Goal: Task Accomplishment & Management: Manage account settings

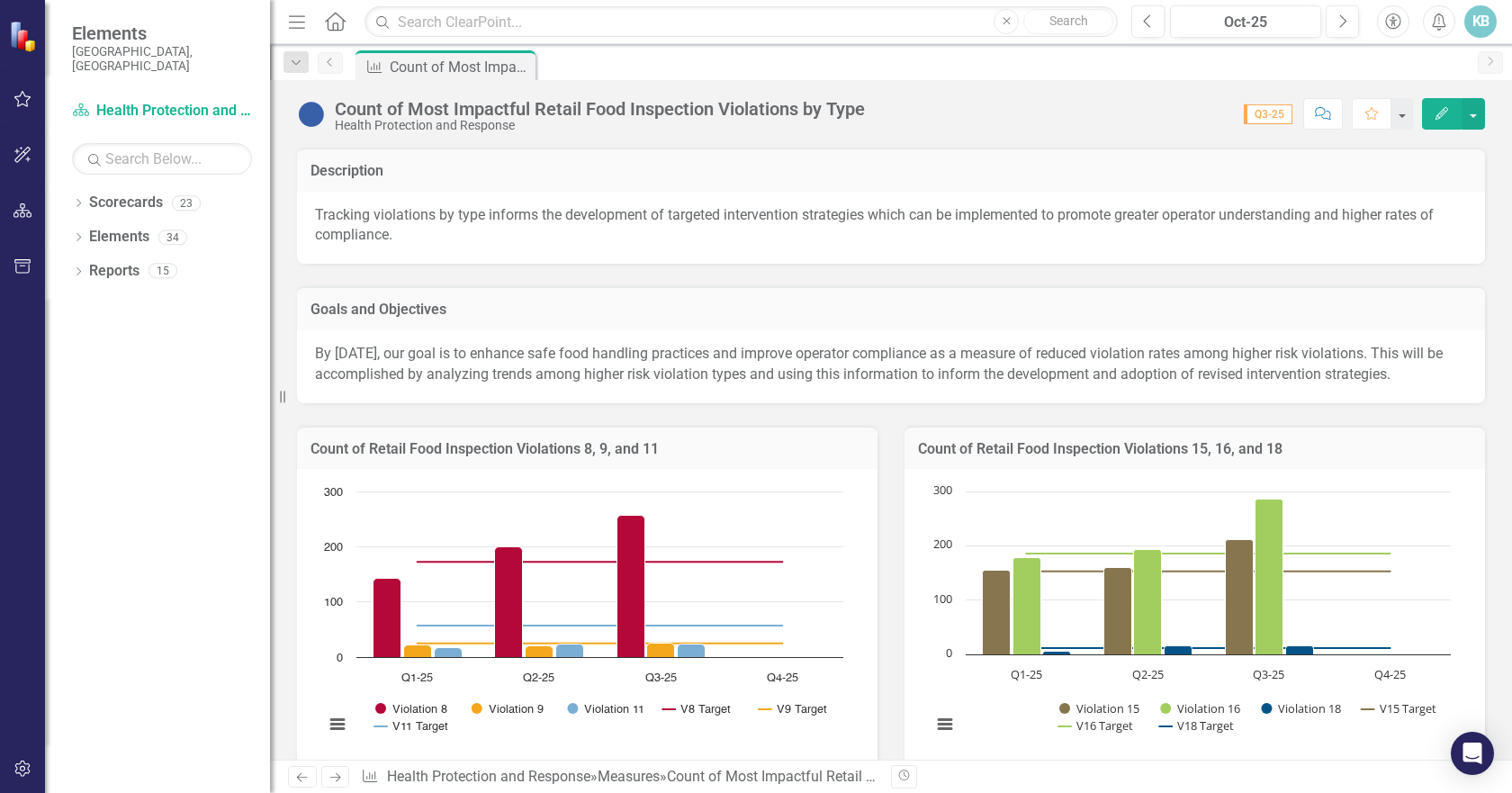
click at [335, 65] on icon "Previous" at bounding box center [331, 62] width 15 height 11
click at [299, 60] on icon "Dropdown" at bounding box center [296, 63] width 16 height 13
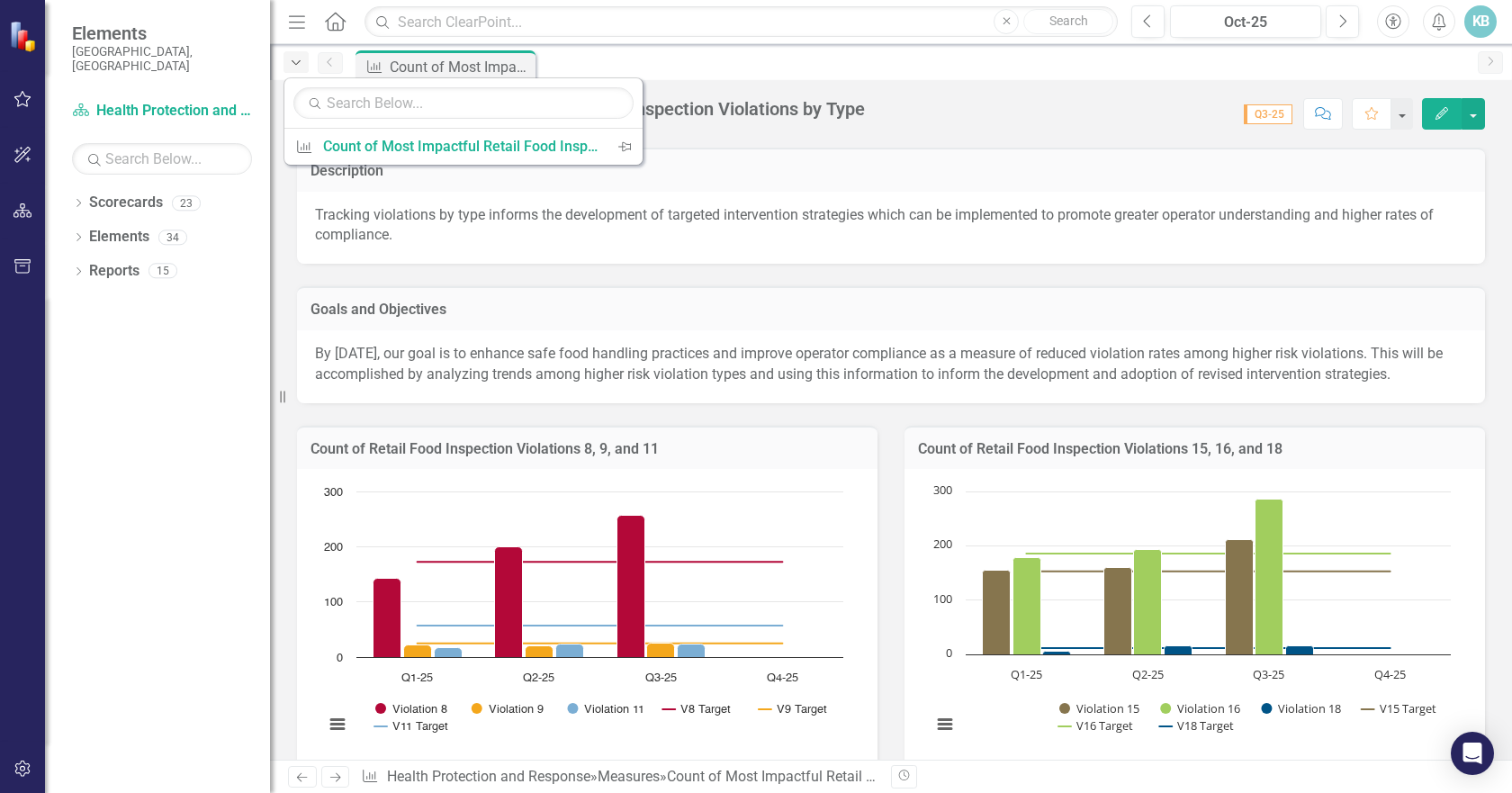
click at [299, 60] on icon "Dropdown" at bounding box center [296, 63] width 16 height 13
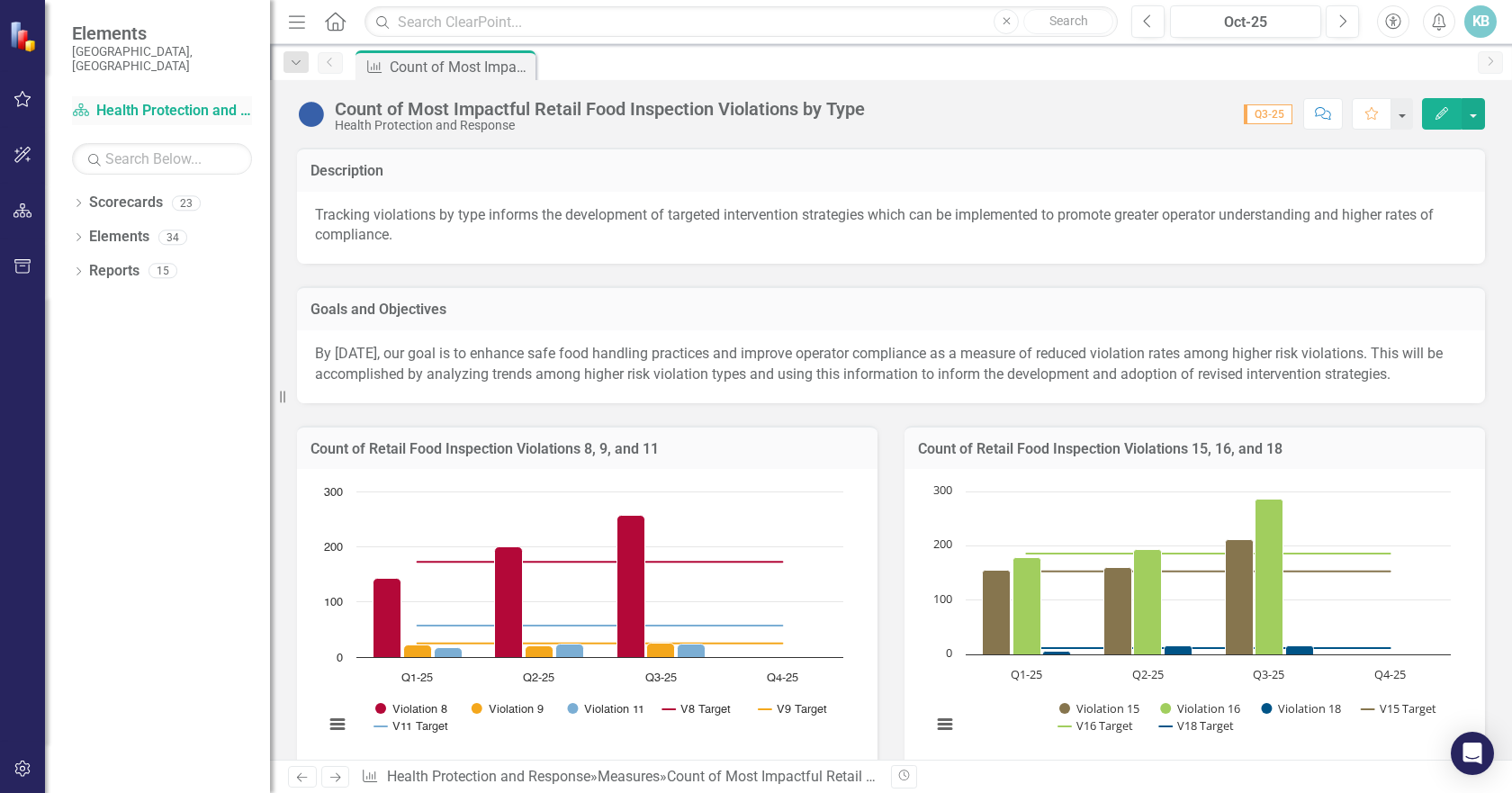
click at [142, 101] on link "Scorecard Health Protection and Response" at bounding box center [162, 111] width 180 height 21
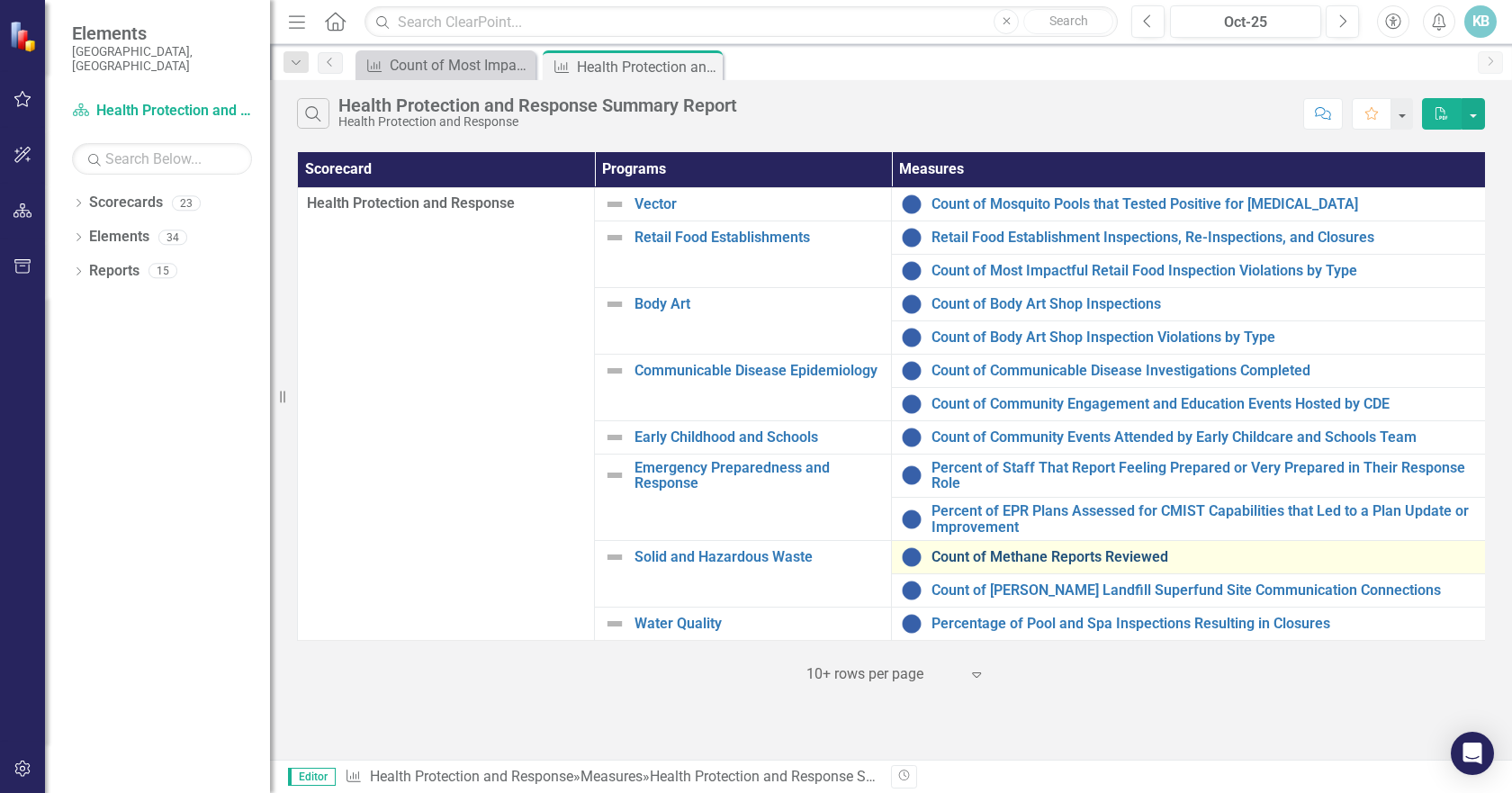
click at [983, 555] on link "Count of Methane Reports Reviewed" at bounding box center [1203, 557] width 544 height 16
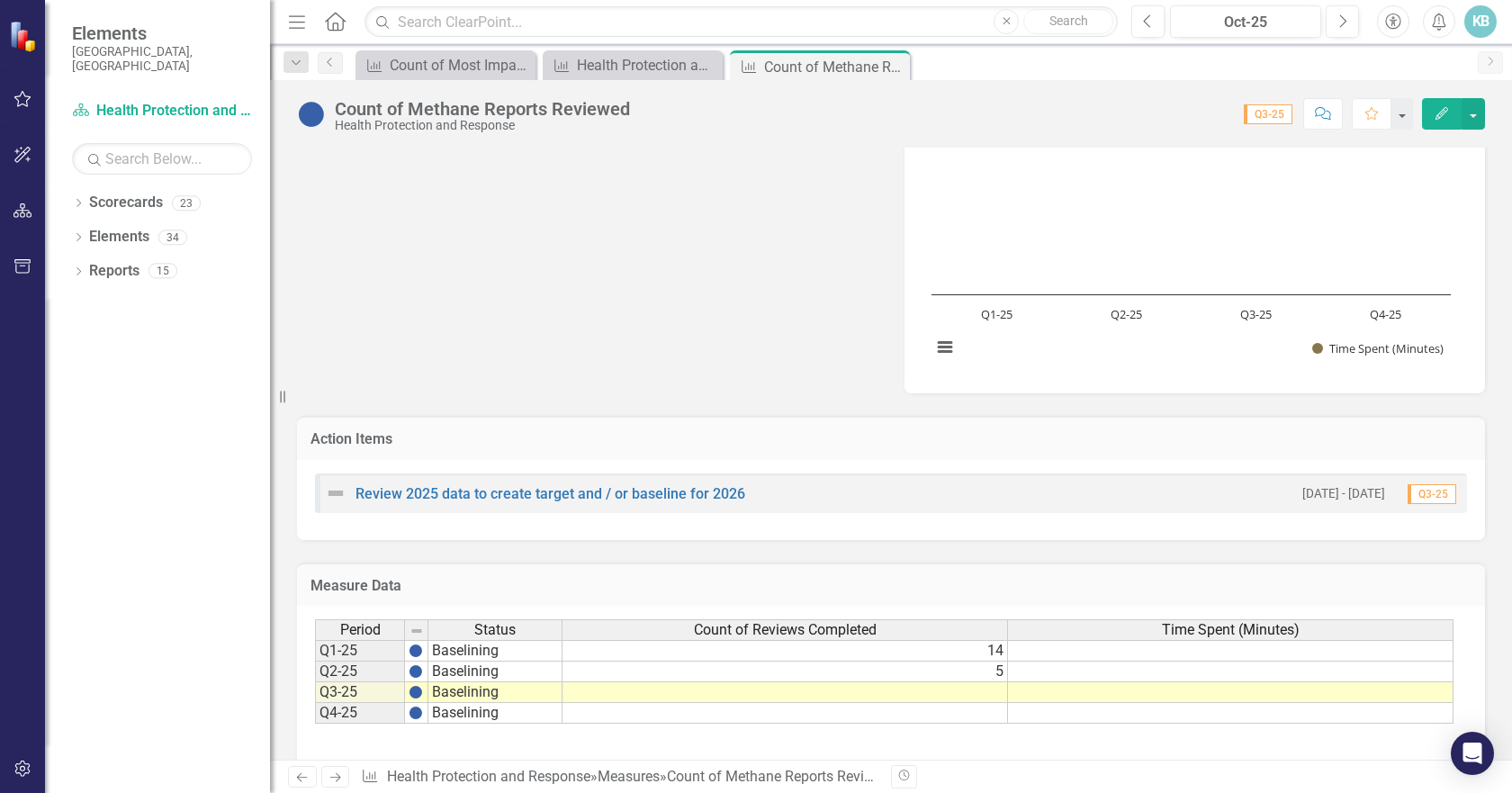
scroll to position [890, 0]
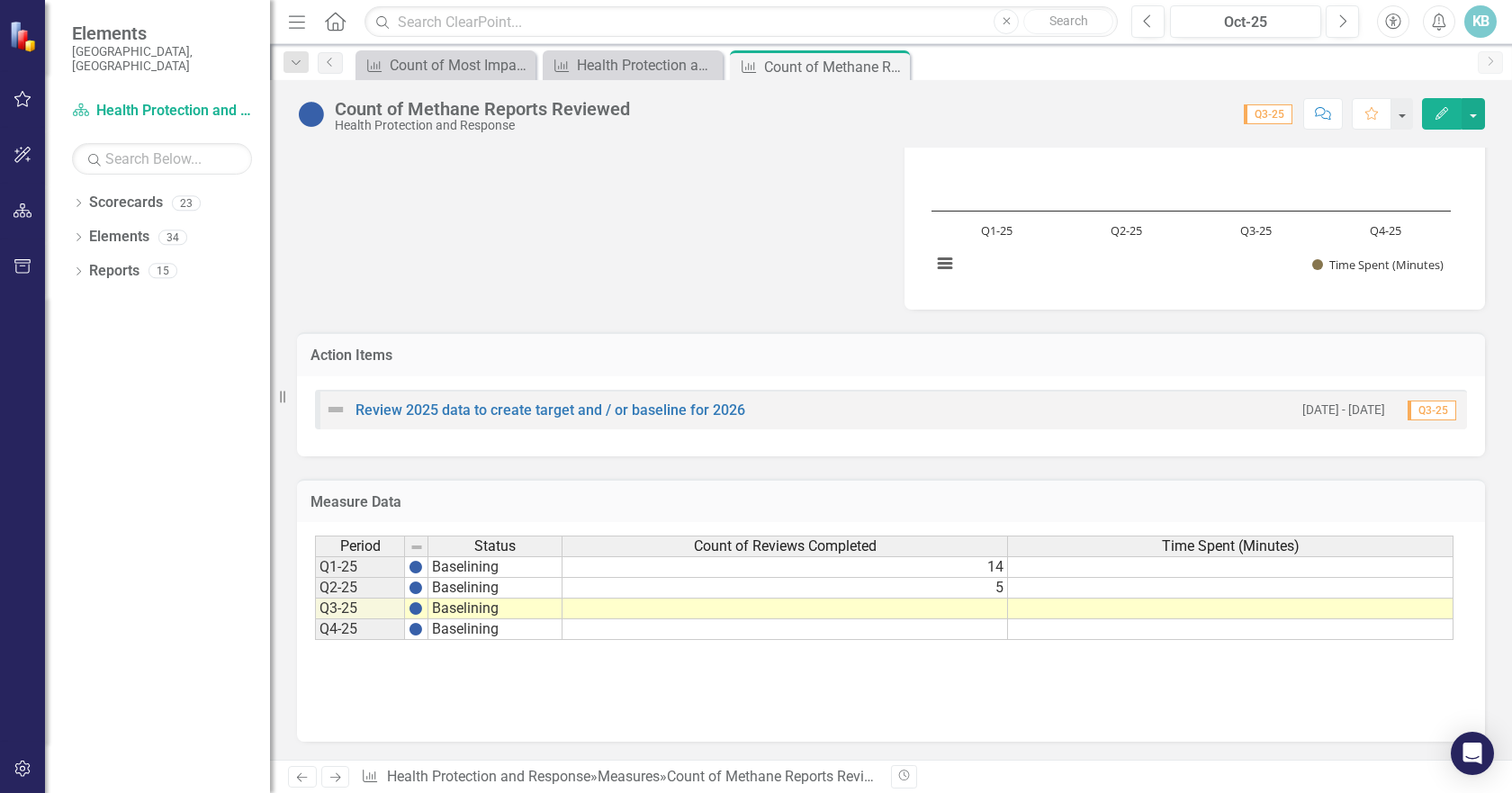
click at [974, 609] on td at bounding box center [785, 608] width 445 height 21
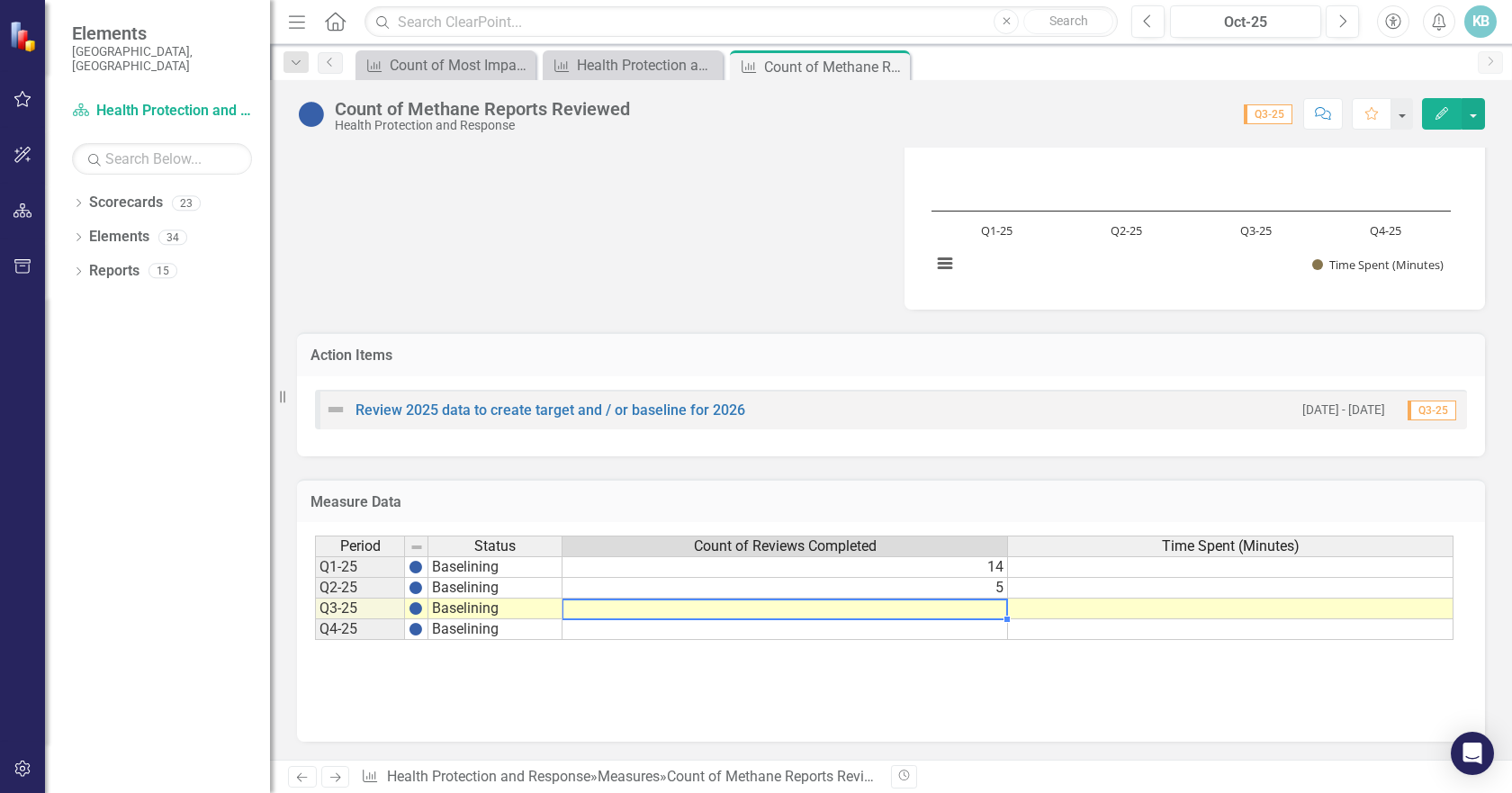
click at [974, 609] on td at bounding box center [785, 608] width 445 height 21
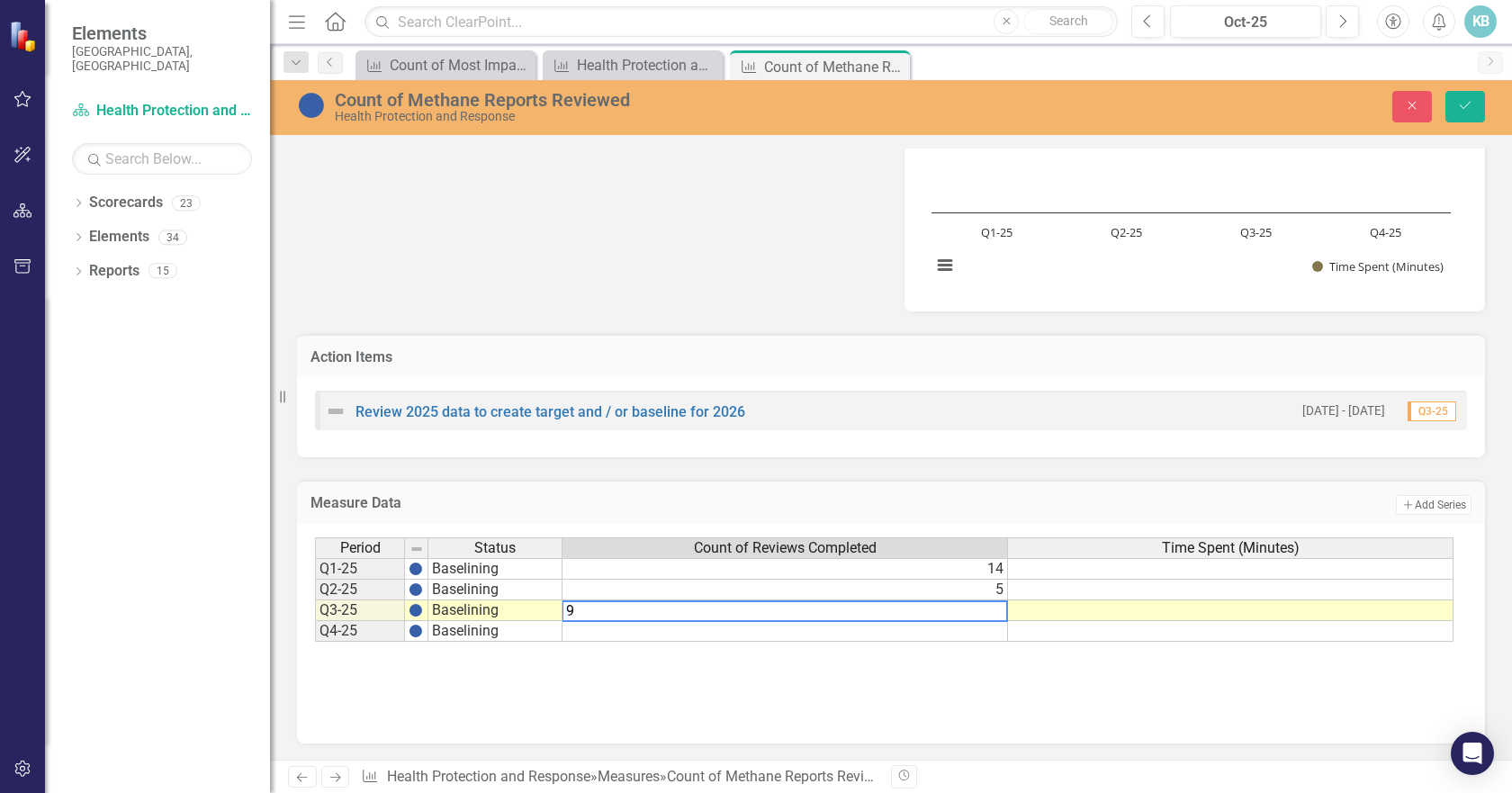
type textarea "9"
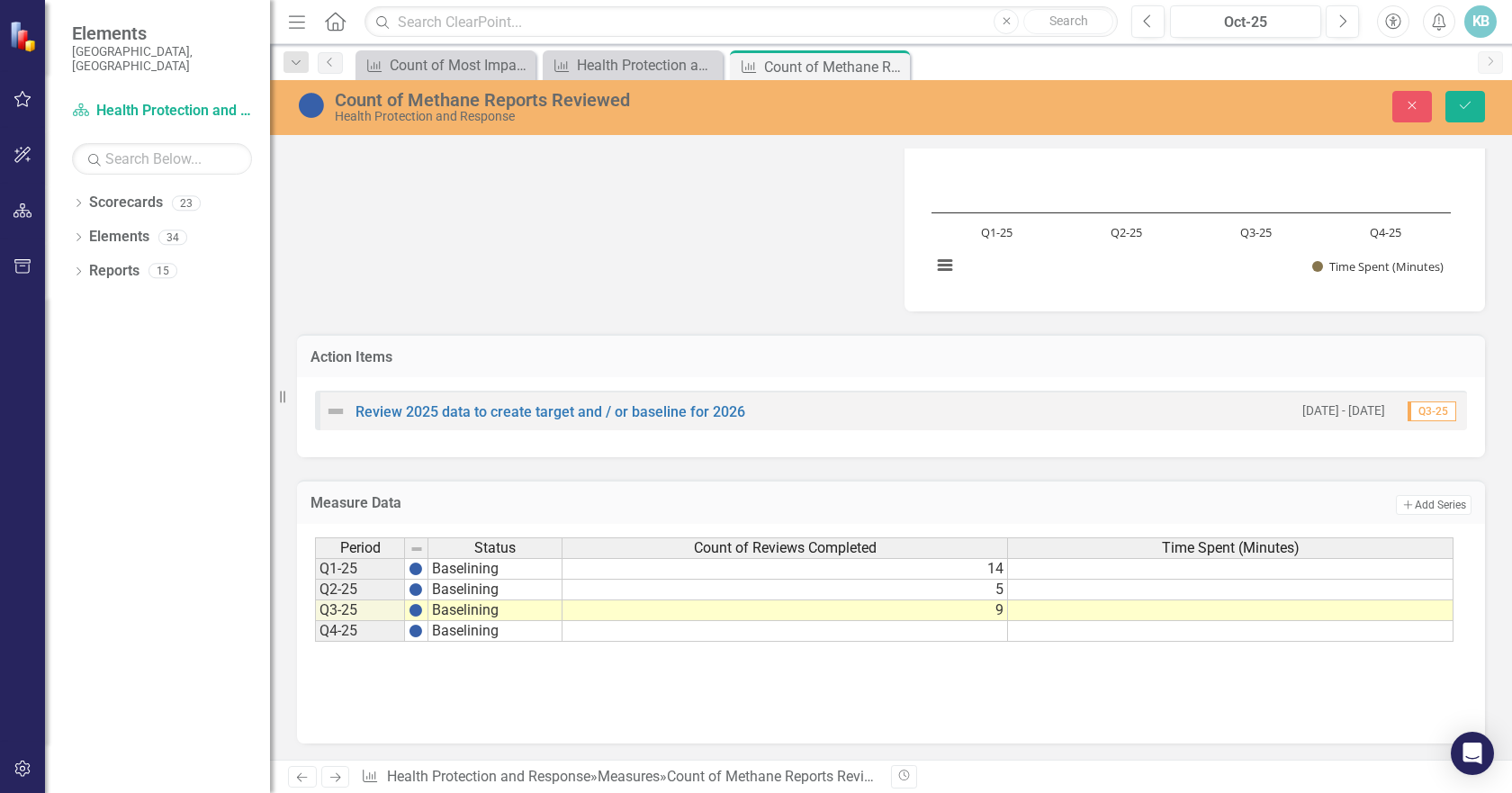
click at [1027, 693] on div "Period Status Count of Reviews Completed Time Spent (Minutes) Q1-25 Baselining …" at bounding box center [891, 627] width 1152 height 180
click at [1463, 109] on icon "submit" at bounding box center [1465, 105] width 11 height 7
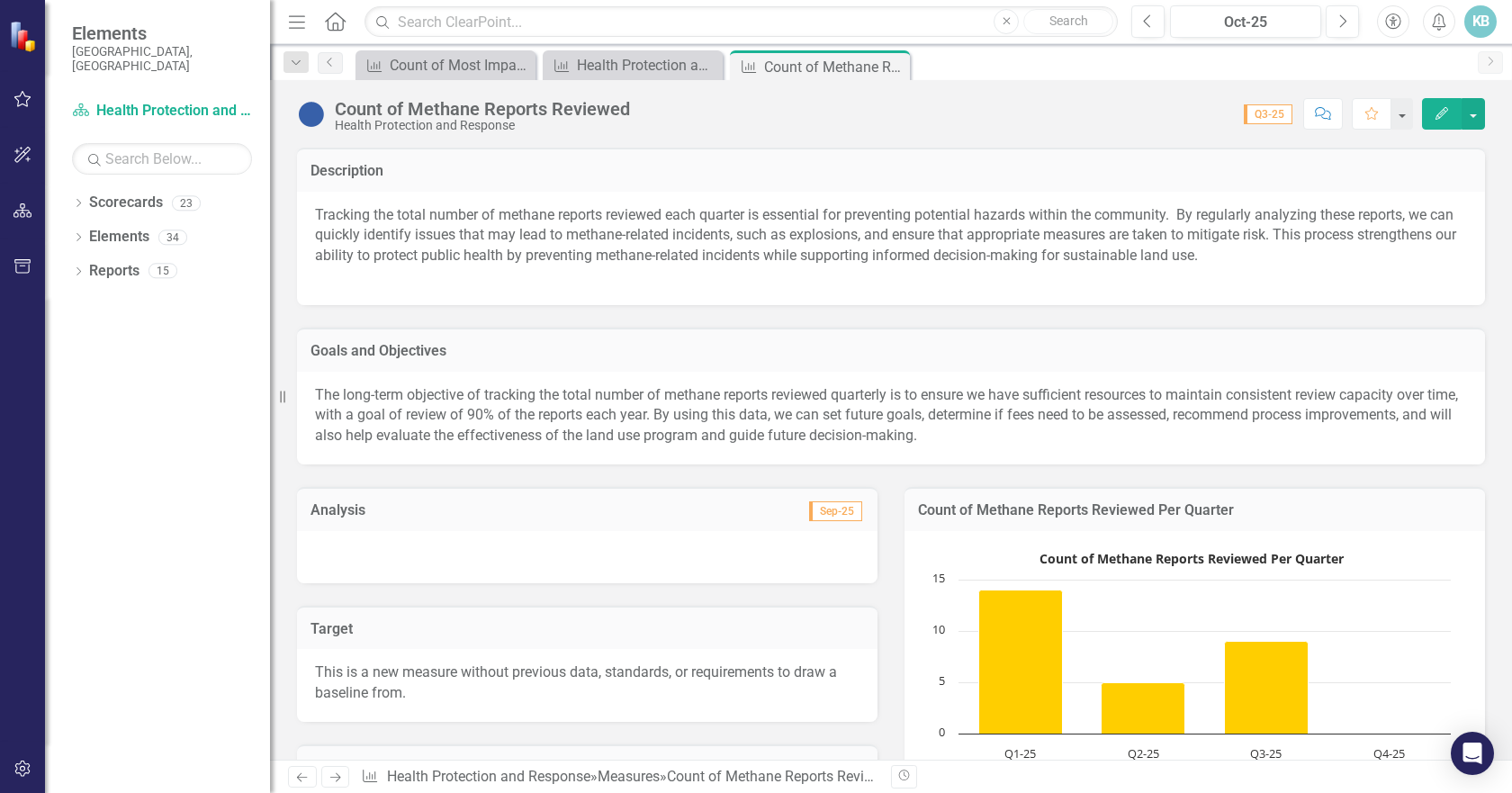
click at [644, 548] on div at bounding box center [587, 557] width 581 height 52
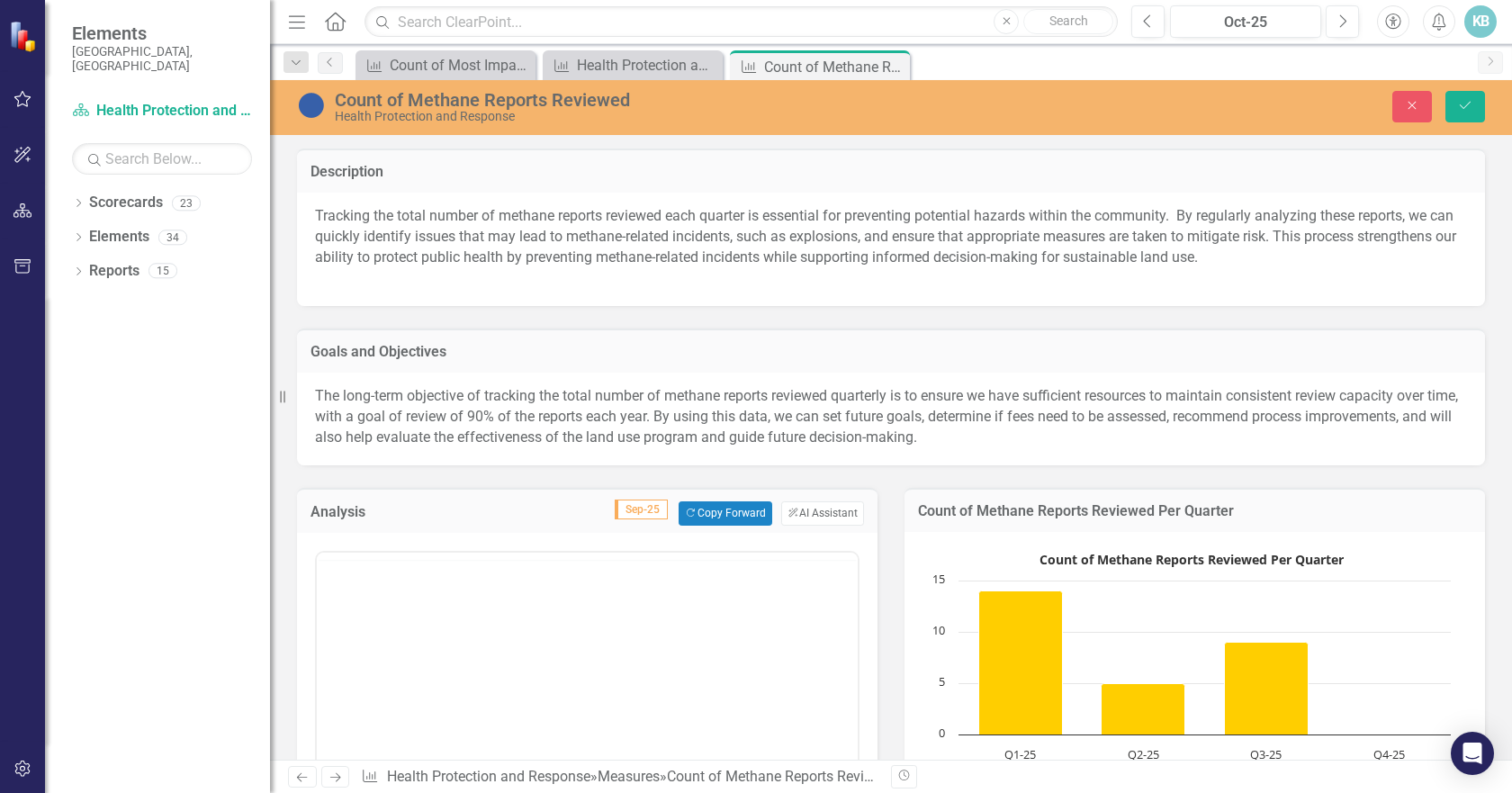
click at [597, 559] on div at bounding box center [587, 556] width 541 height 7
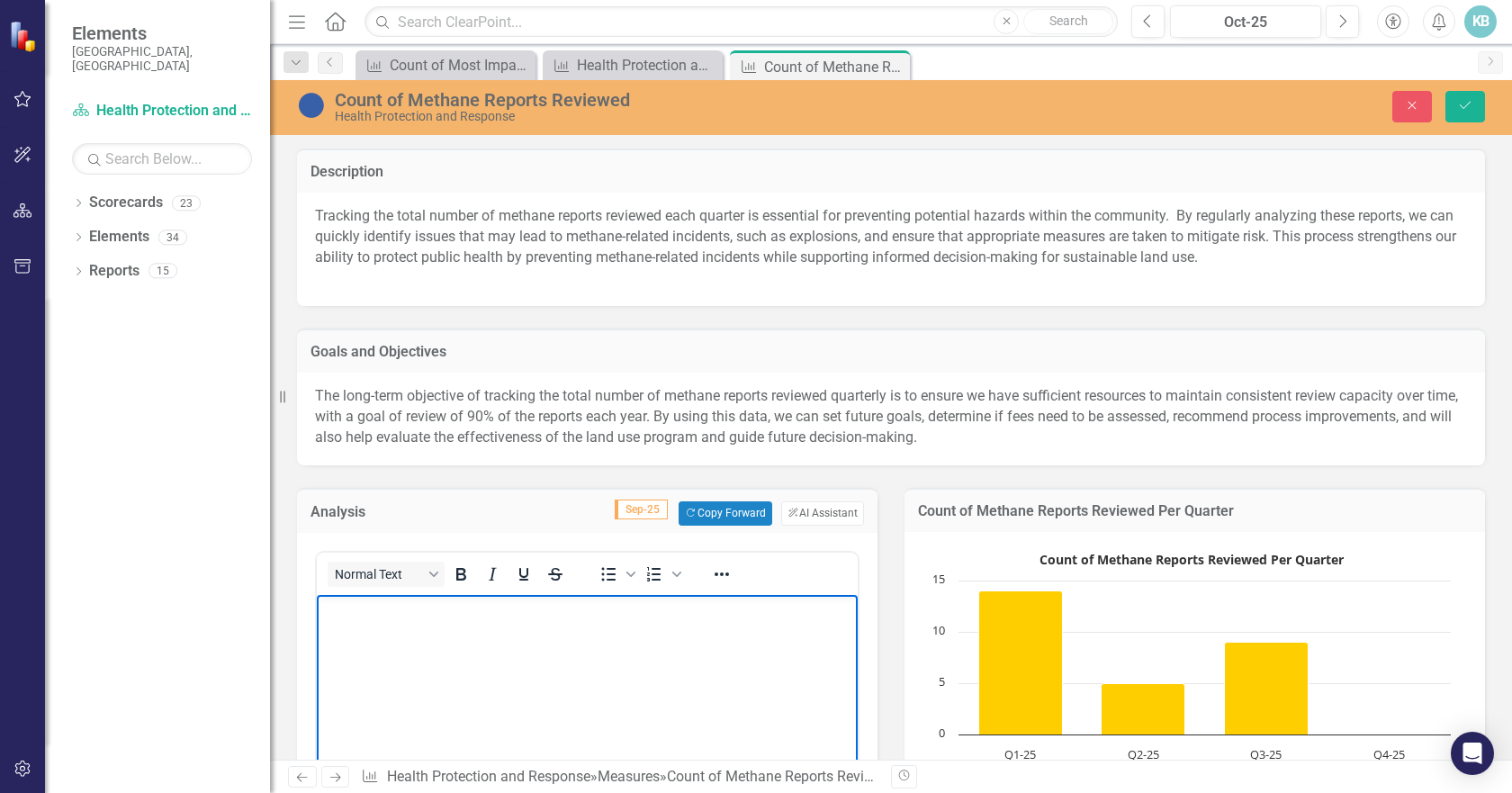
click at [587, 619] on p "Rich Text Area. Press ALT-0 for help." at bounding box center [587, 609] width 532 height 22
paste body "Rich Text Area. Press ALT-0 for help."
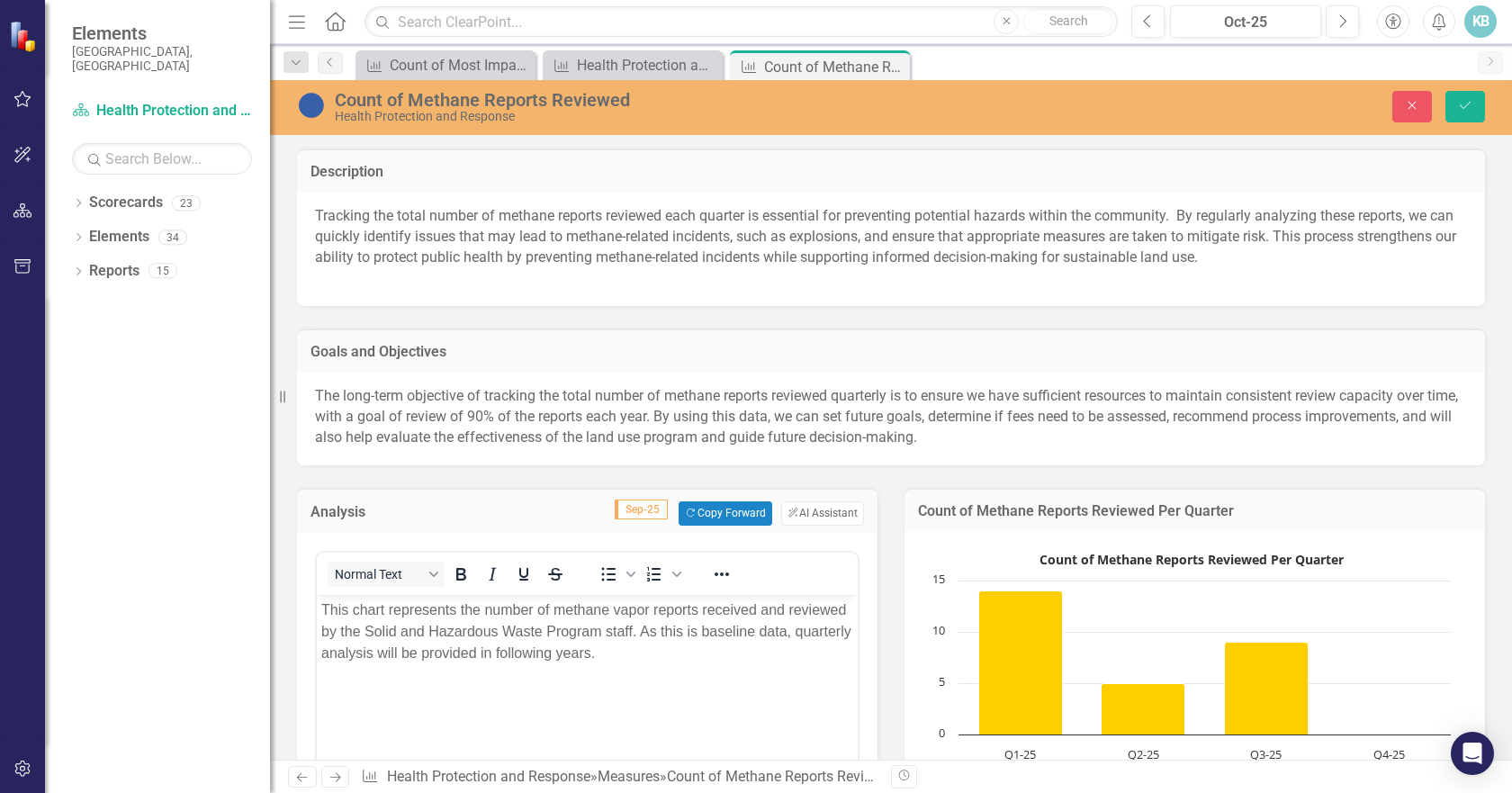
click at [149, 545] on div "Dropdown Scorecards 23 Dropdown Arapahoe County Provide Essential and Mandated …" at bounding box center [158, 490] width 225 height 604
click at [1457, 108] on icon "Save" at bounding box center [1465, 105] width 16 height 13
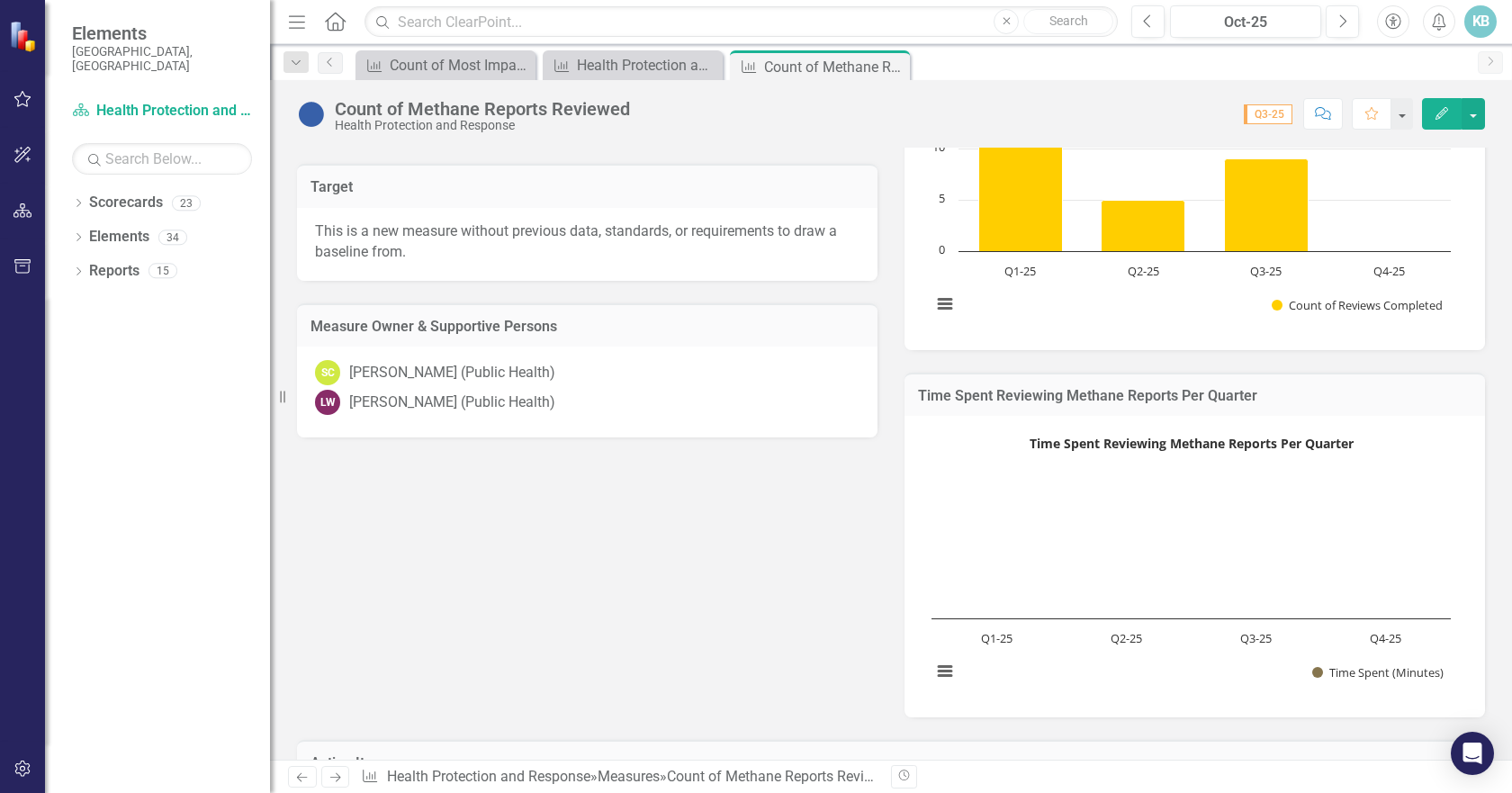
scroll to position [540, 0]
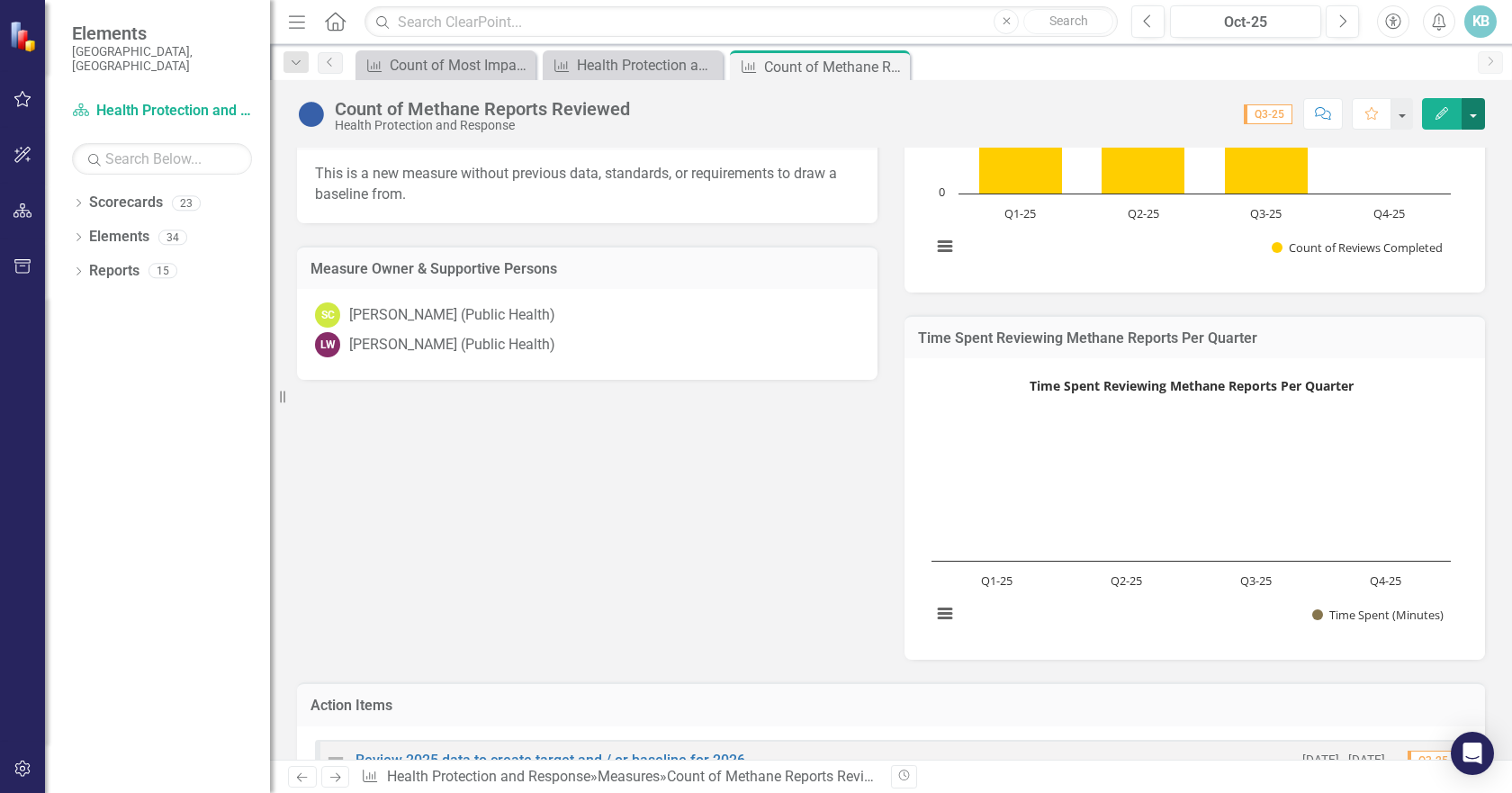
click at [1474, 114] on button "button" at bounding box center [1474, 114] width 24 height 31
click at [1383, 173] on link "Edit Report Edit Layout" at bounding box center [1397, 180] width 176 height 33
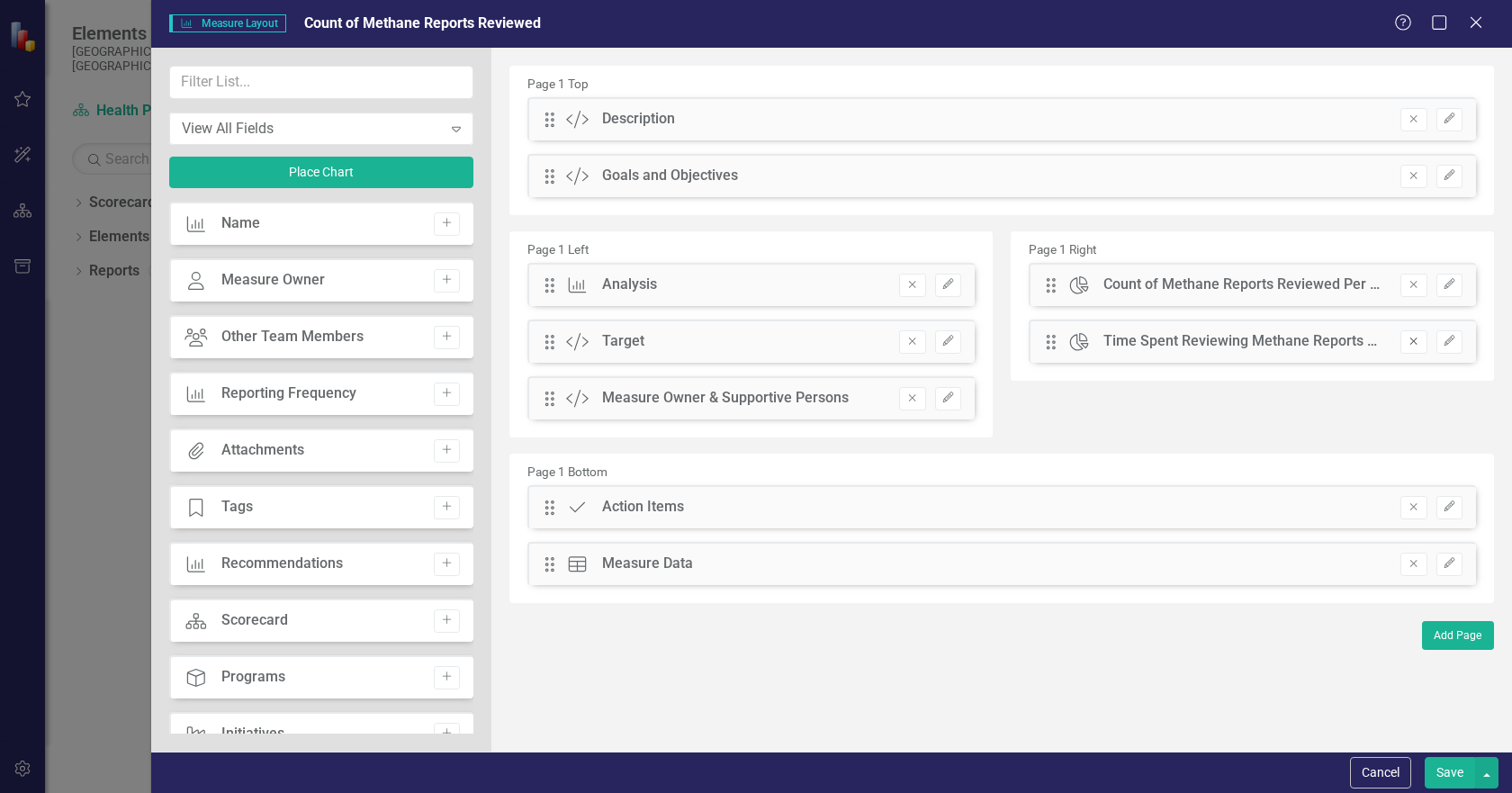
click at [1416, 342] on icon "button" at bounding box center [1414, 342] width 7 height 7
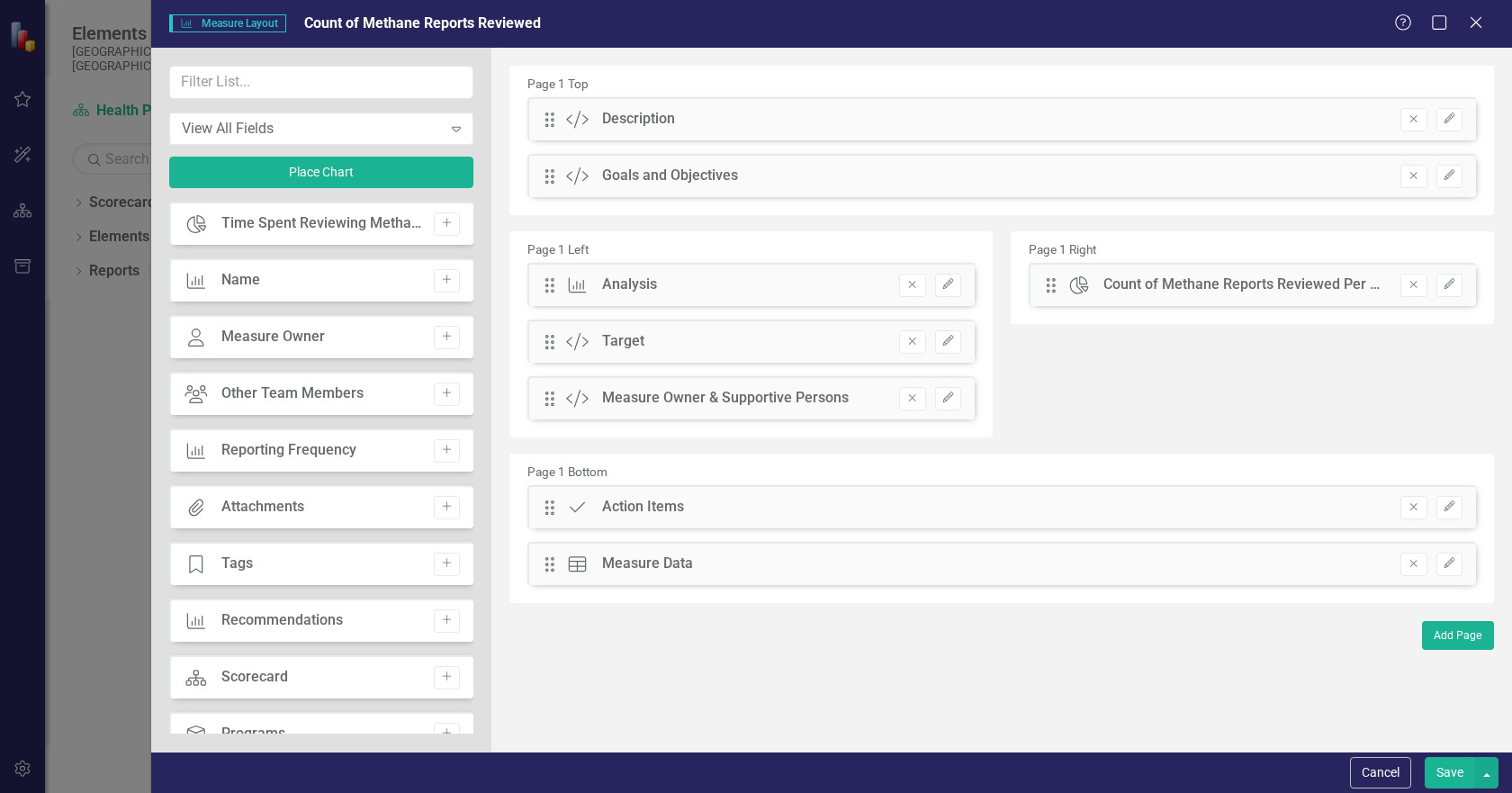
click at [1440, 768] on button "Save" at bounding box center [1449, 772] width 50 height 31
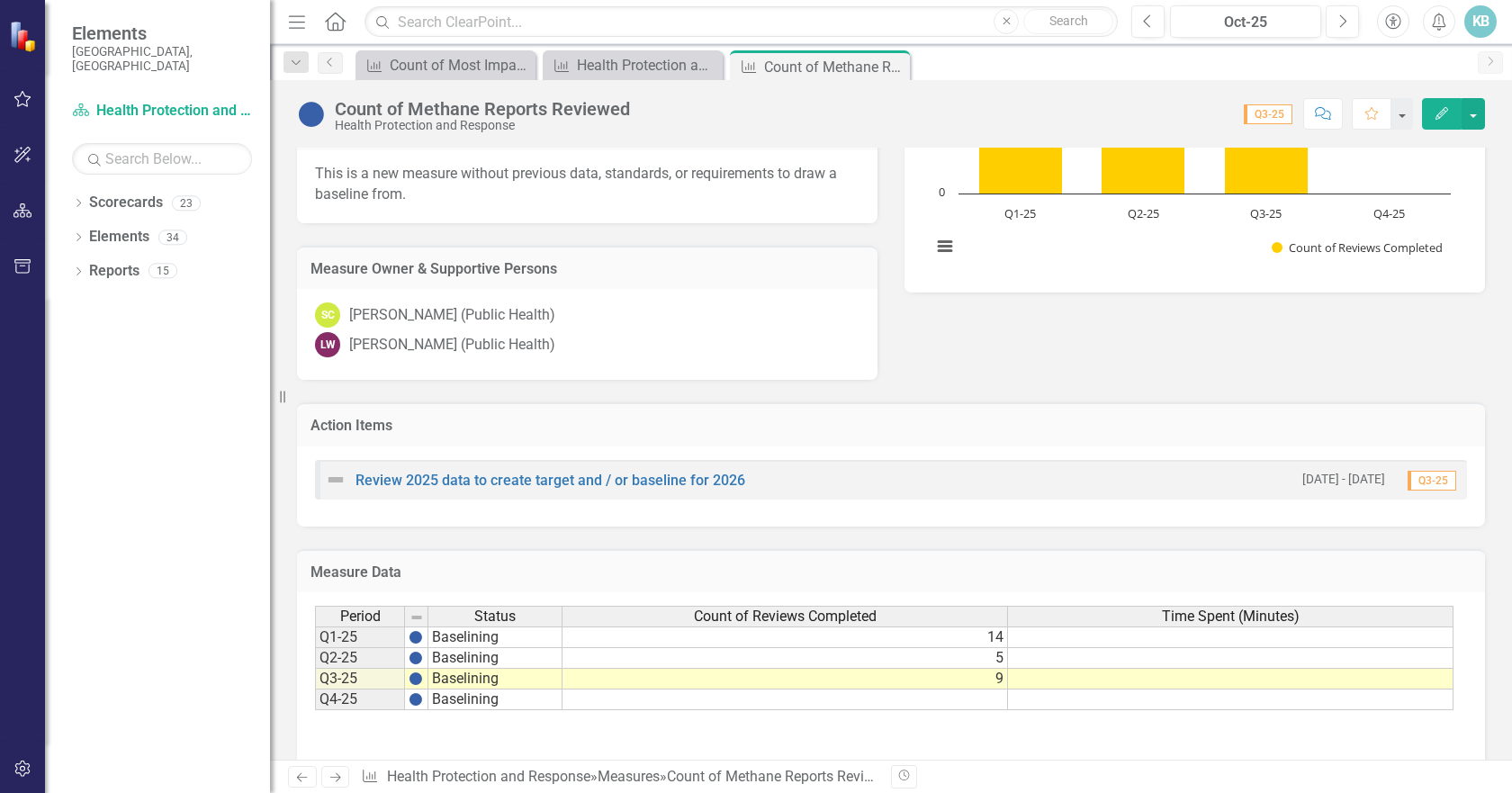
click at [1215, 573] on h3 "Measure Data" at bounding box center [891, 572] width 1161 height 16
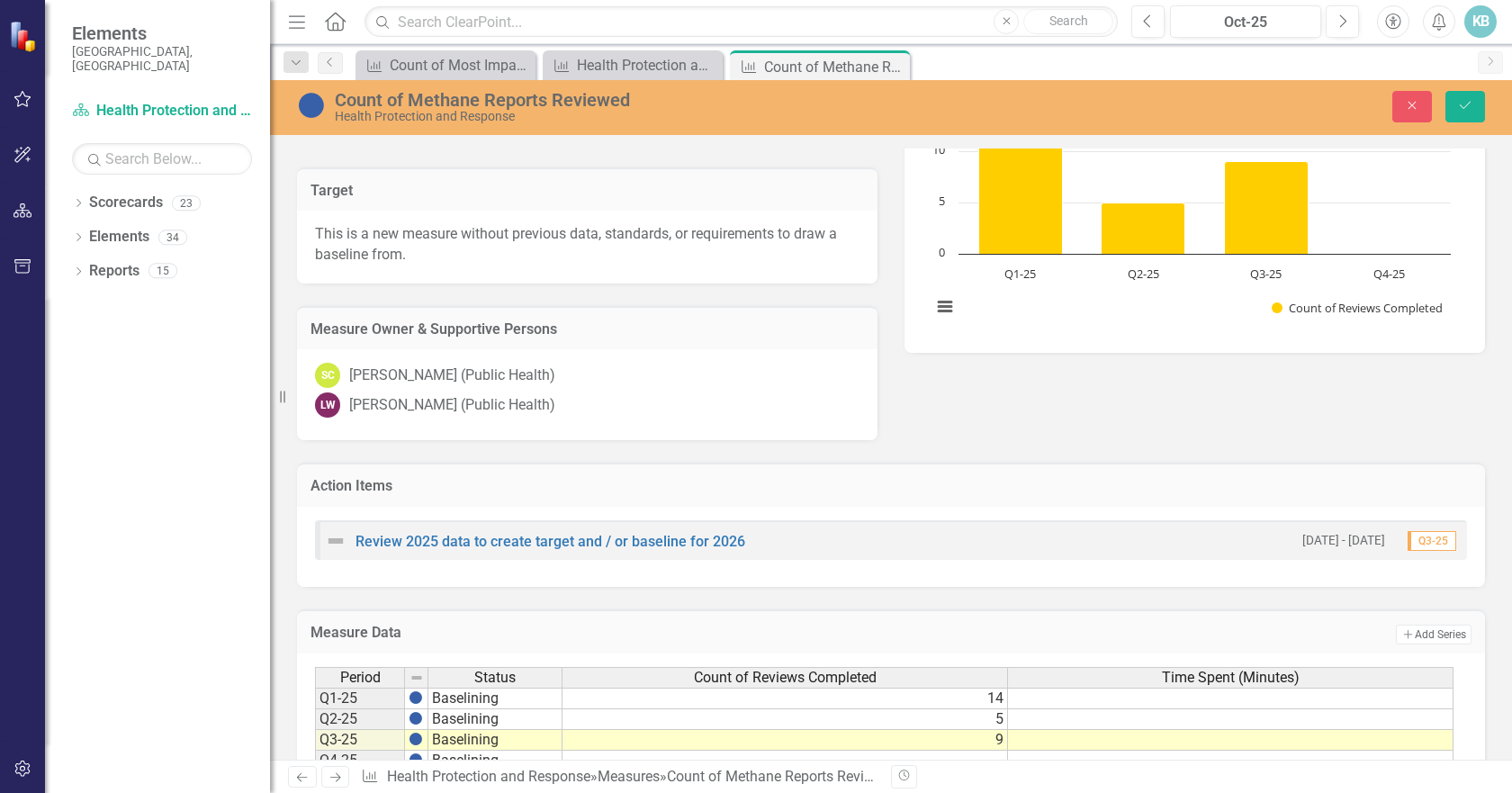
scroll to position [450, 0]
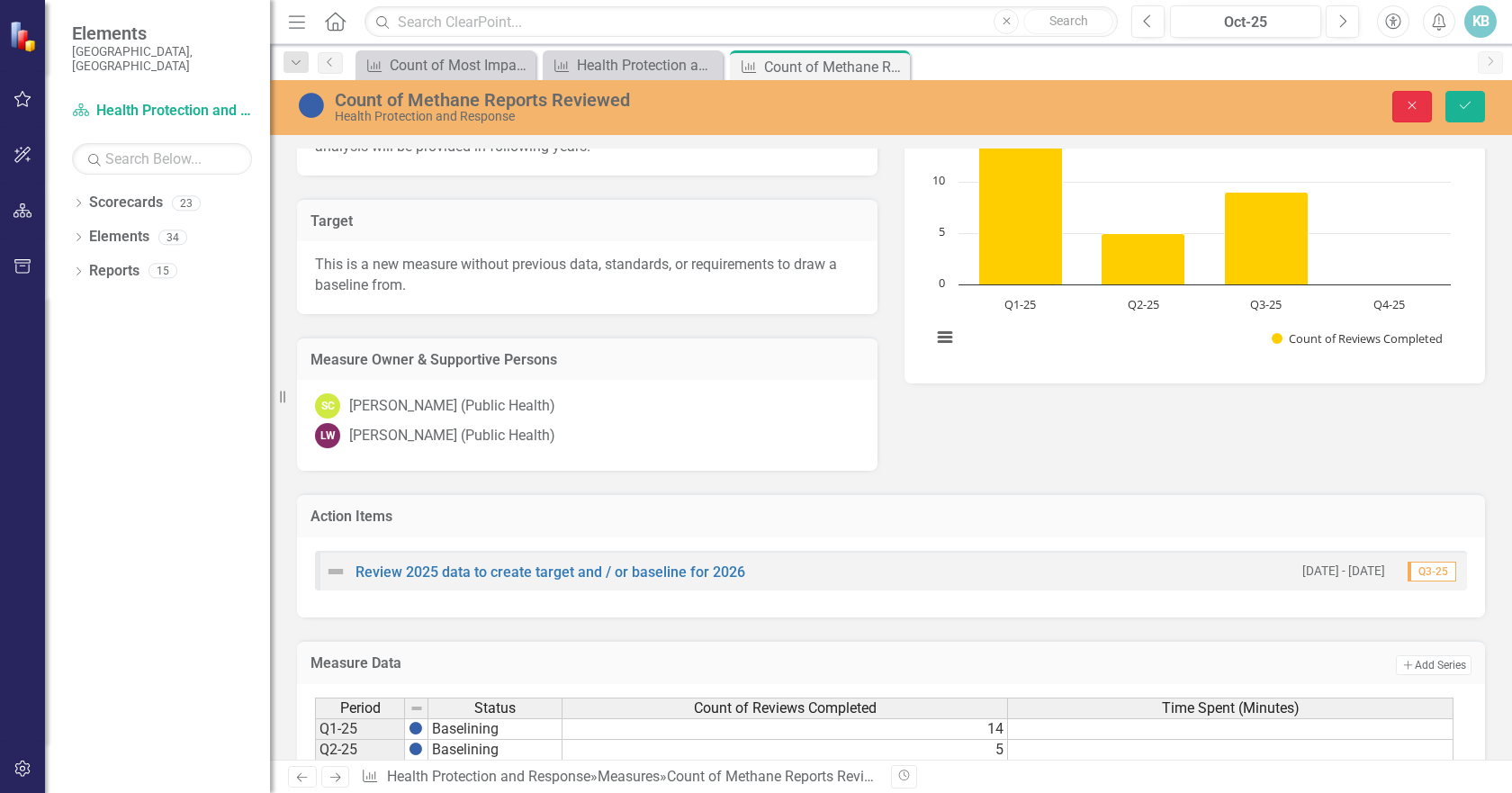
click at [1408, 114] on button "Close" at bounding box center [1411, 106] width 39 height 31
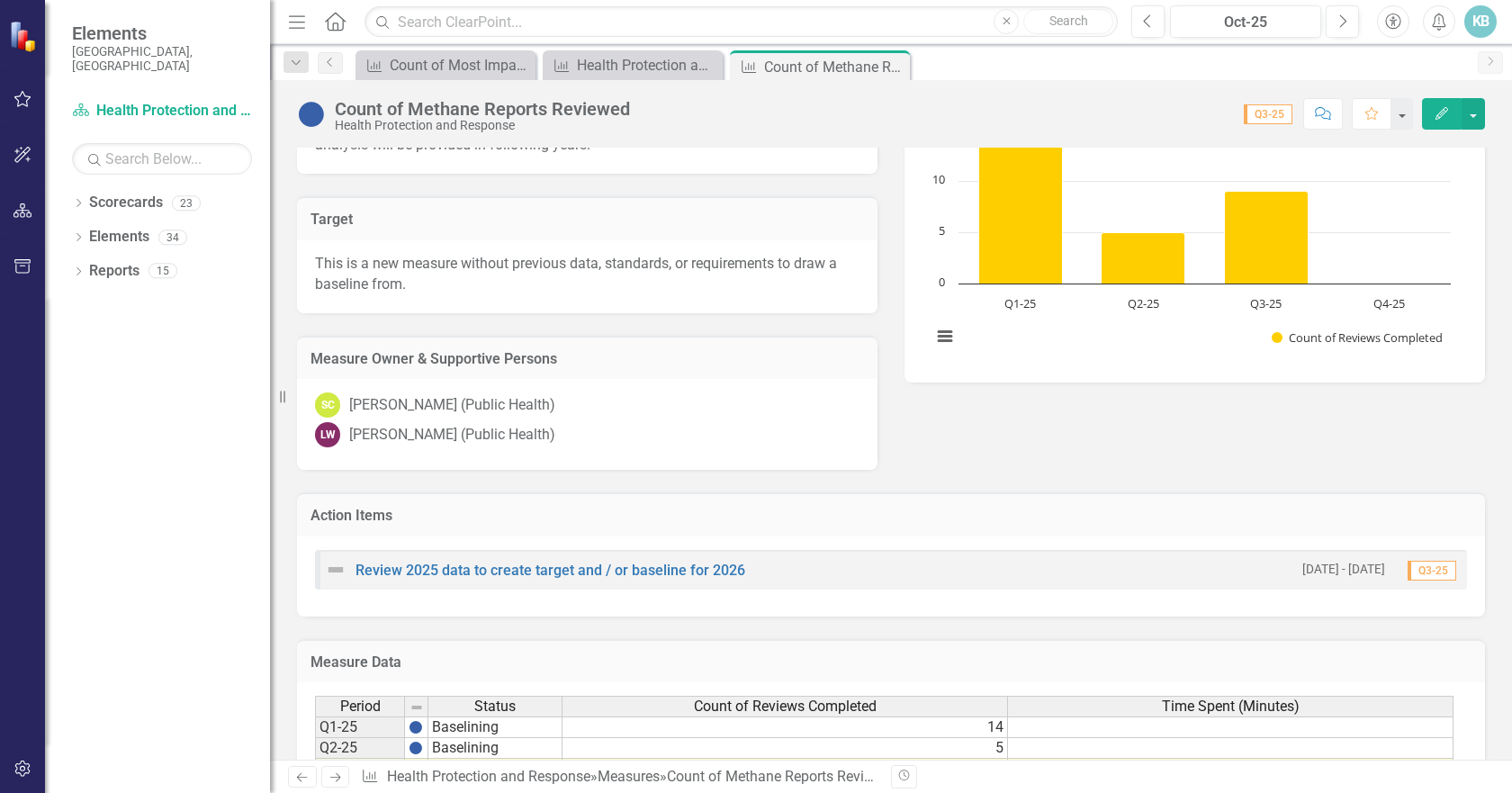
click at [1431, 114] on button "Edit" at bounding box center [1441, 114] width 39 height 31
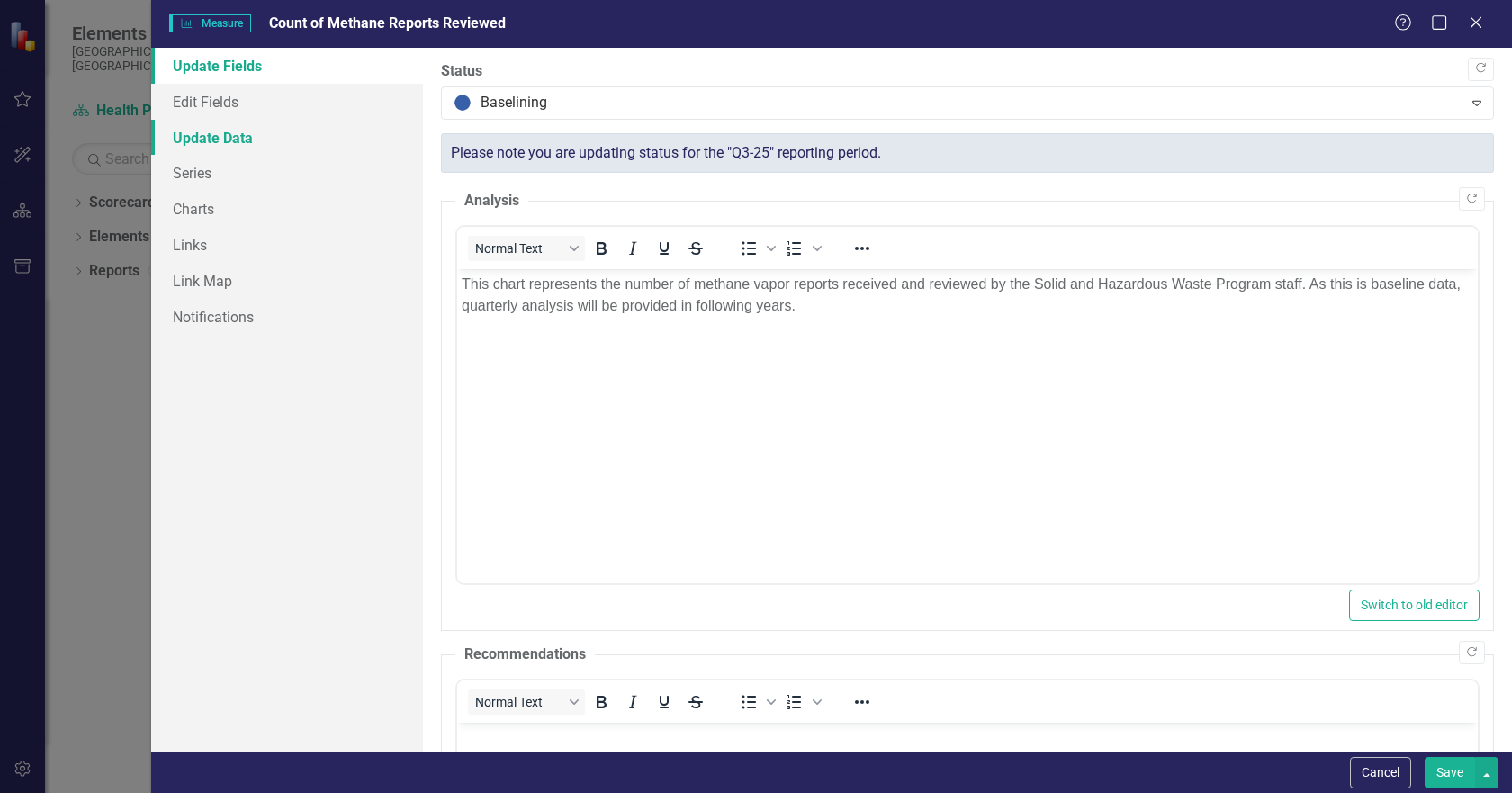
scroll to position [0, 0]
click at [197, 183] on link "Series" at bounding box center [287, 172] width 272 height 36
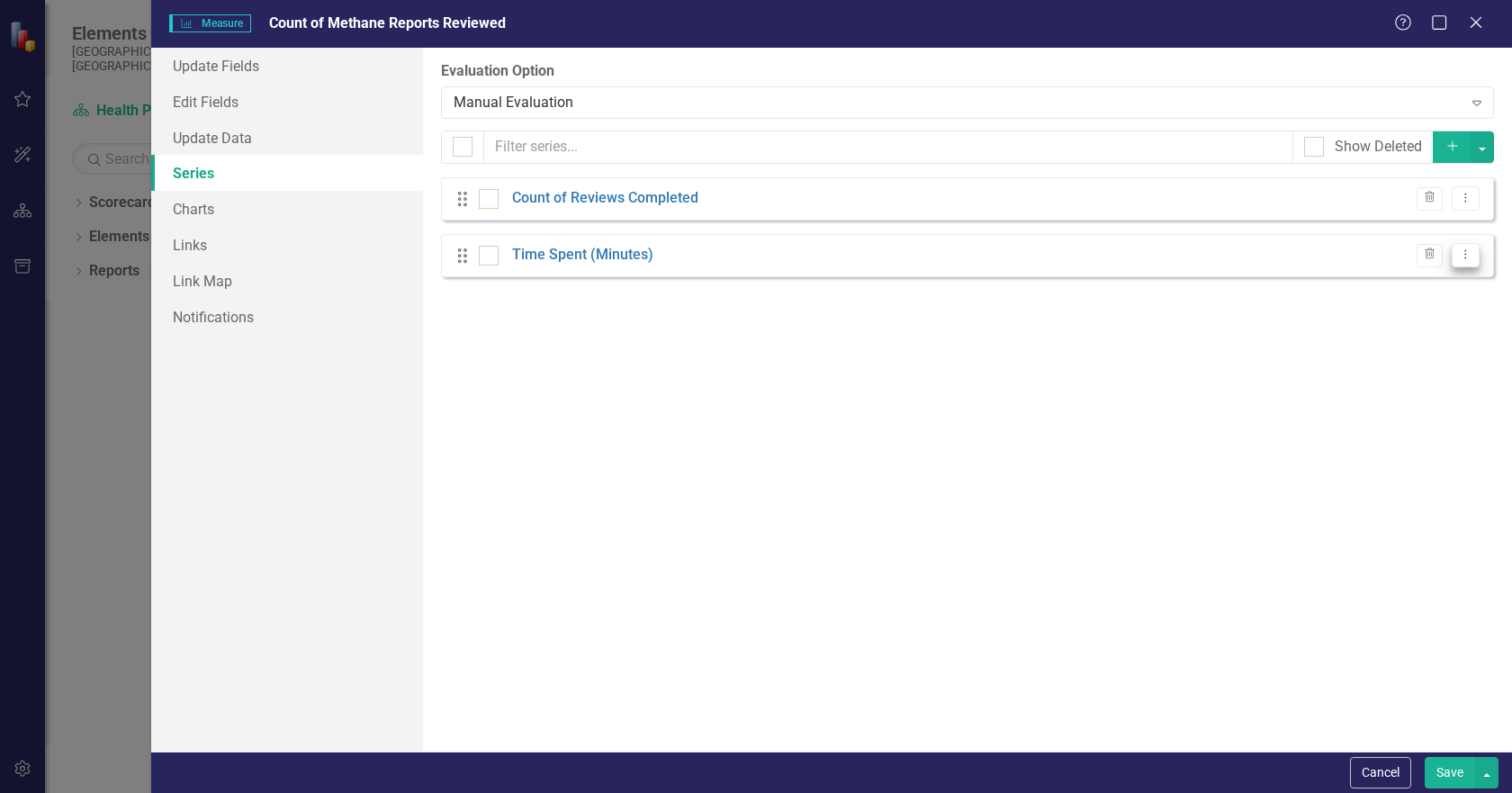
click at [1465, 256] on icon "Dropdown Menu" at bounding box center [1465, 254] width 16 height 12
click at [1364, 347] on link "Trash Delete Measure Series" at bounding box center [1376, 352] width 204 height 33
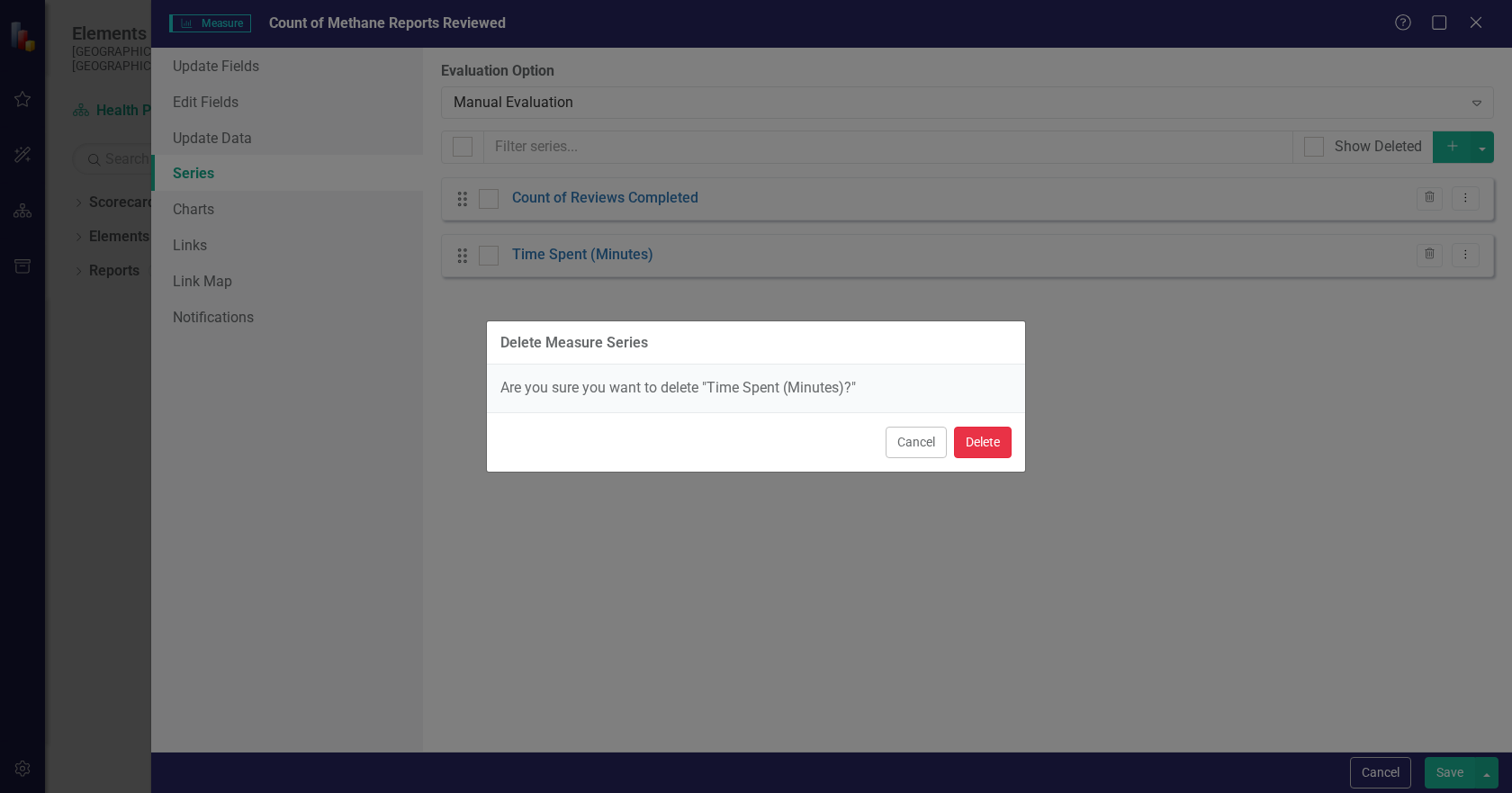
click at [983, 444] on button "Delete" at bounding box center [983, 442] width 58 height 31
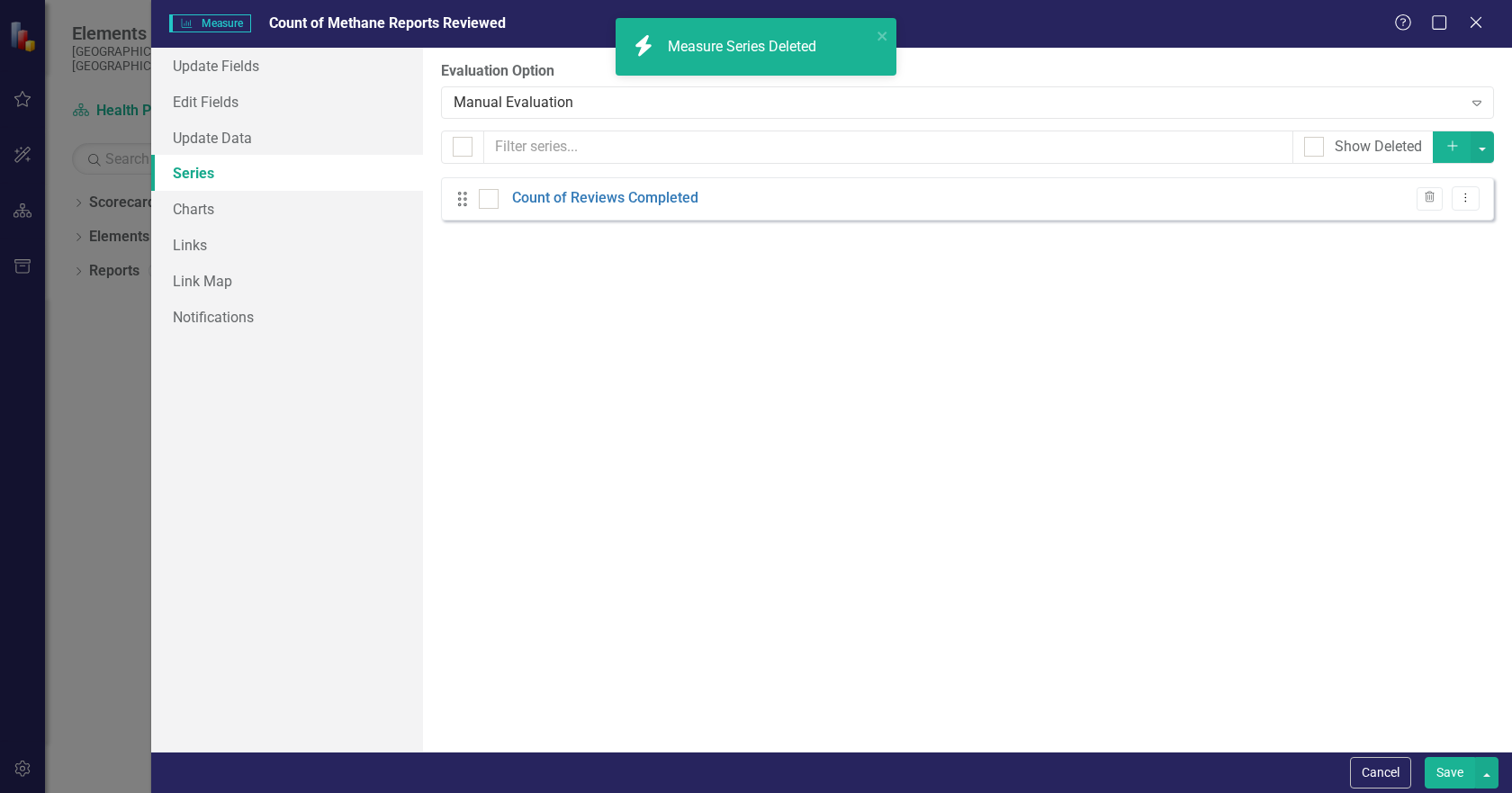
click at [1442, 777] on button "Save" at bounding box center [1449, 772] width 50 height 31
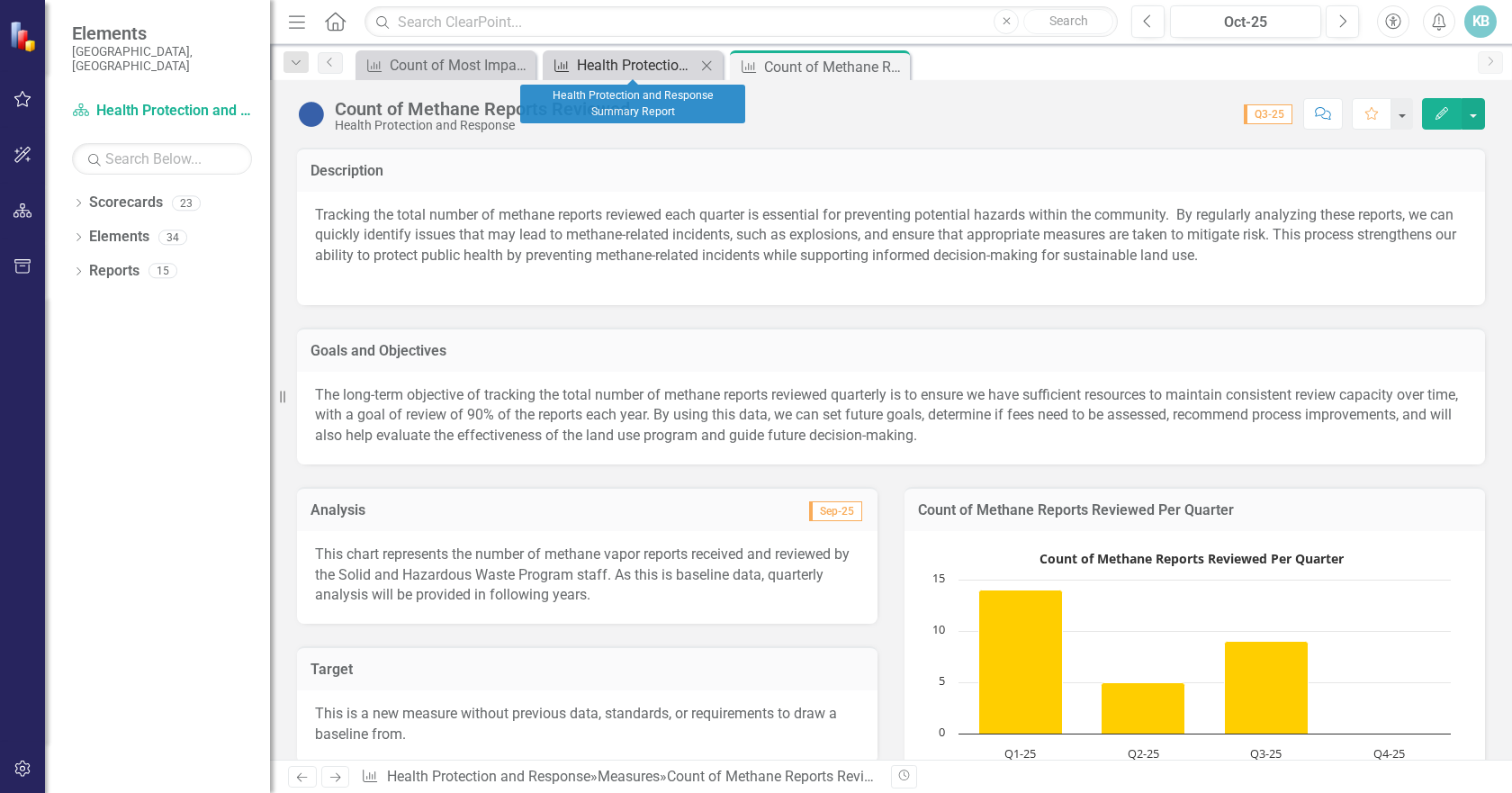
click at [593, 65] on div "Health Protection and Response Summary Report" at bounding box center [636, 65] width 119 height 23
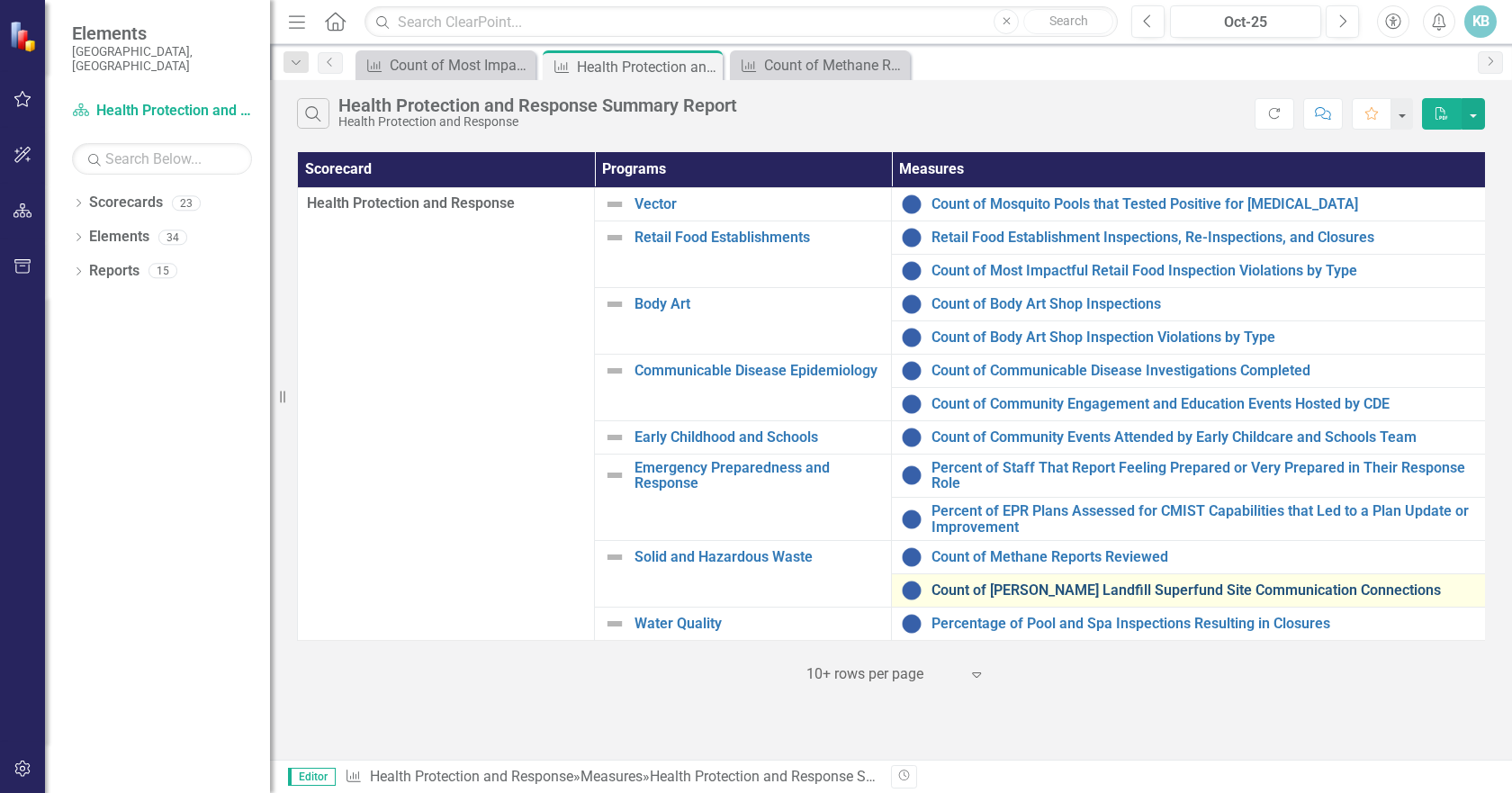
click at [1179, 585] on link "Count of [PERSON_NAME] Landfill Superfund Site Communication Connections" at bounding box center [1203, 591] width 544 height 16
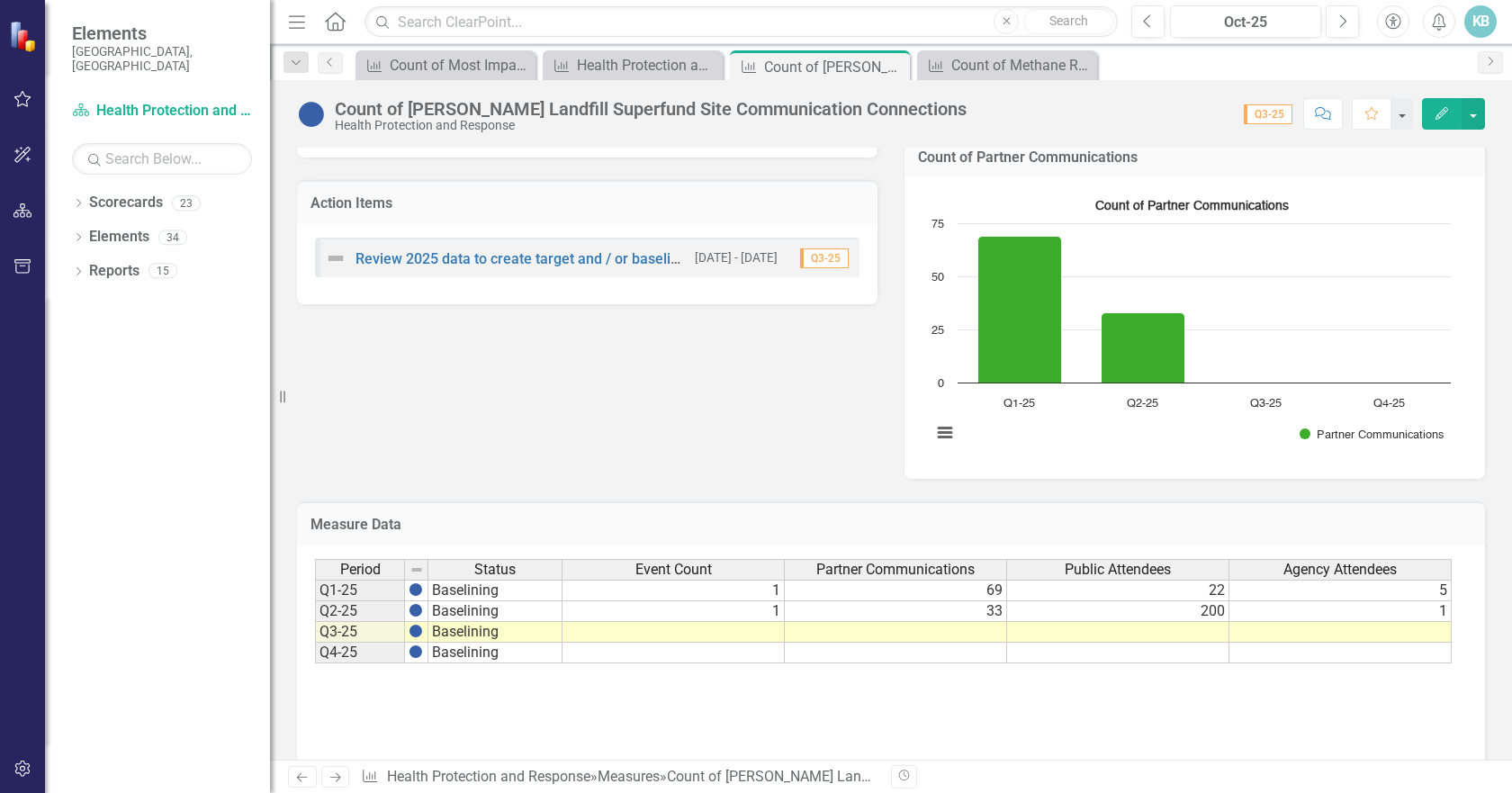
scroll to position [772, 0]
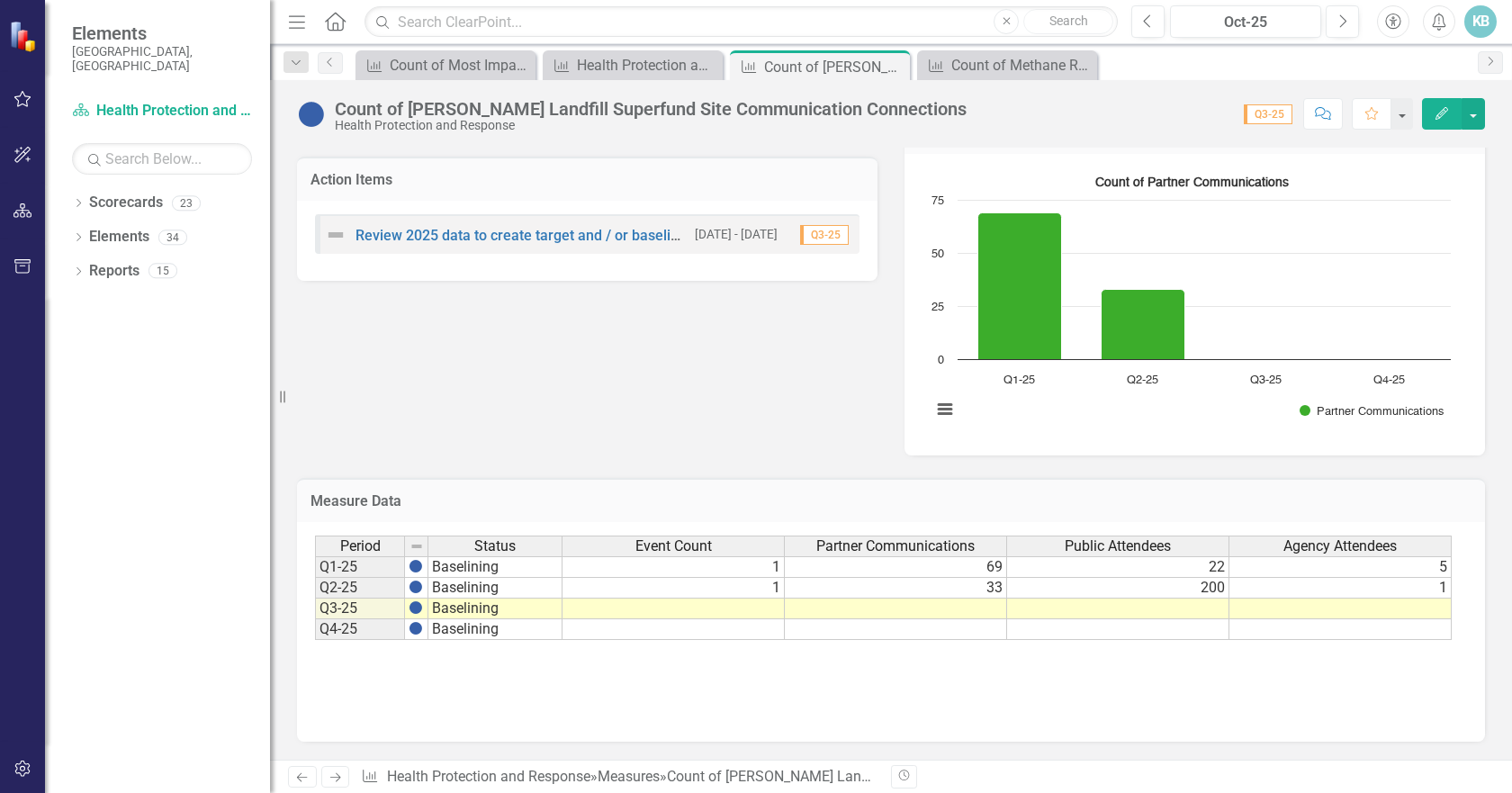
click at [743, 606] on td at bounding box center [673, 608] width 223 height 21
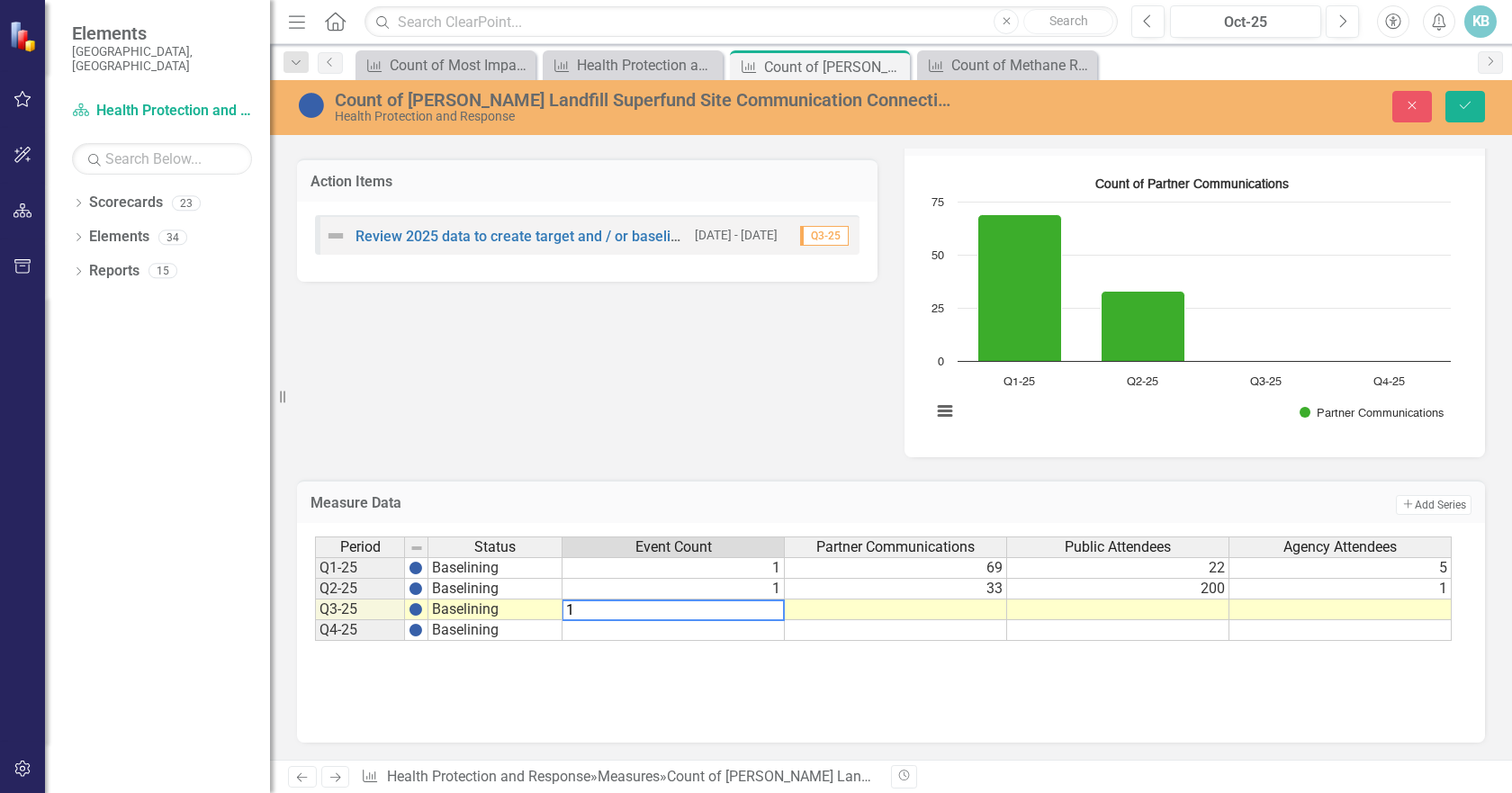
type textarea "1"
click at [854, 609] on td at bounding box center [896, 609] width 223 height 21
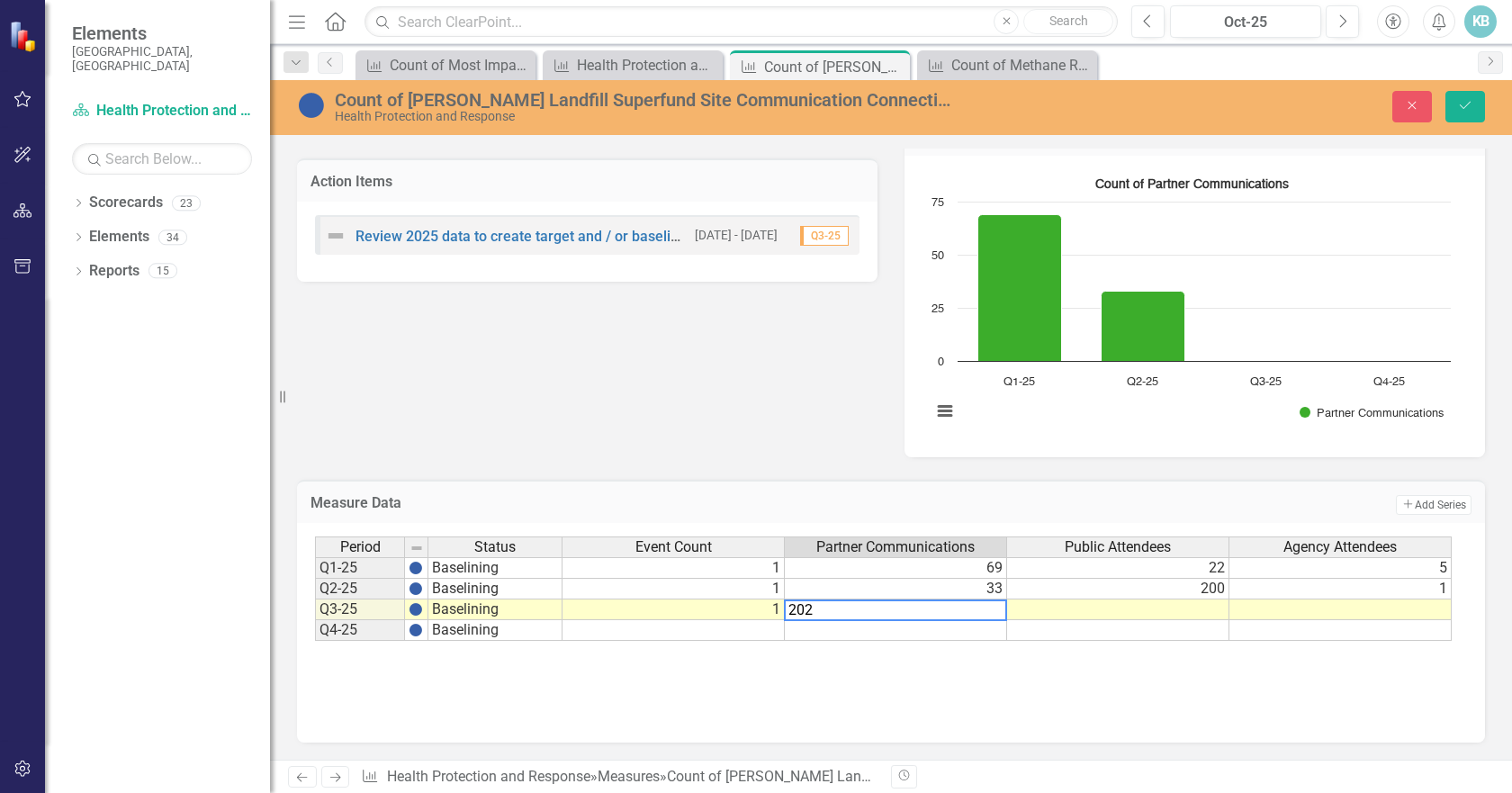
type textarea "202"
click at [1032, 611] on td at bounding box center [1118, 609] width 223 height 21
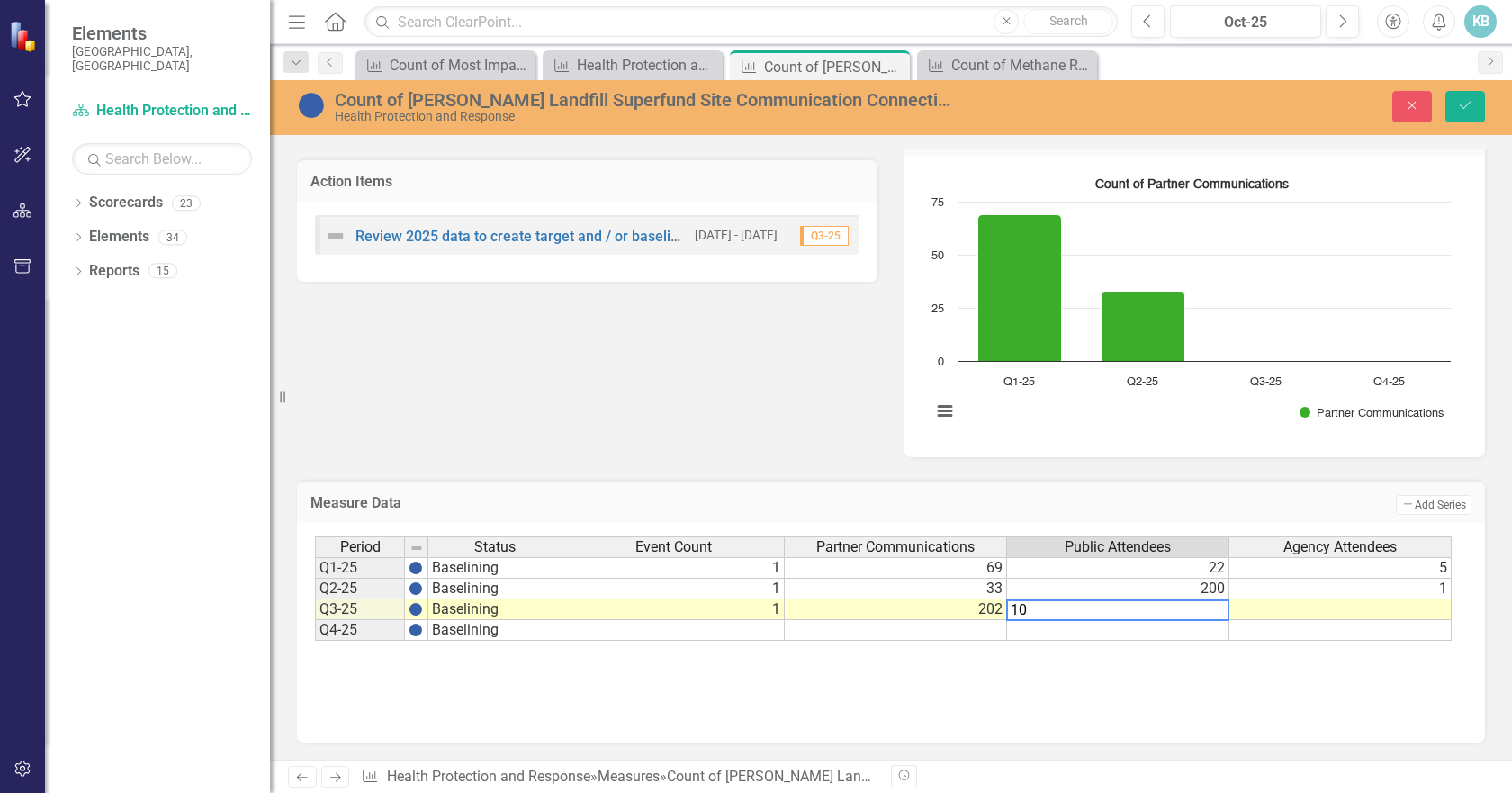
type textarea "10"
click at [1278, 612] on td at bounding box center [1340, 609] width 223 height 21
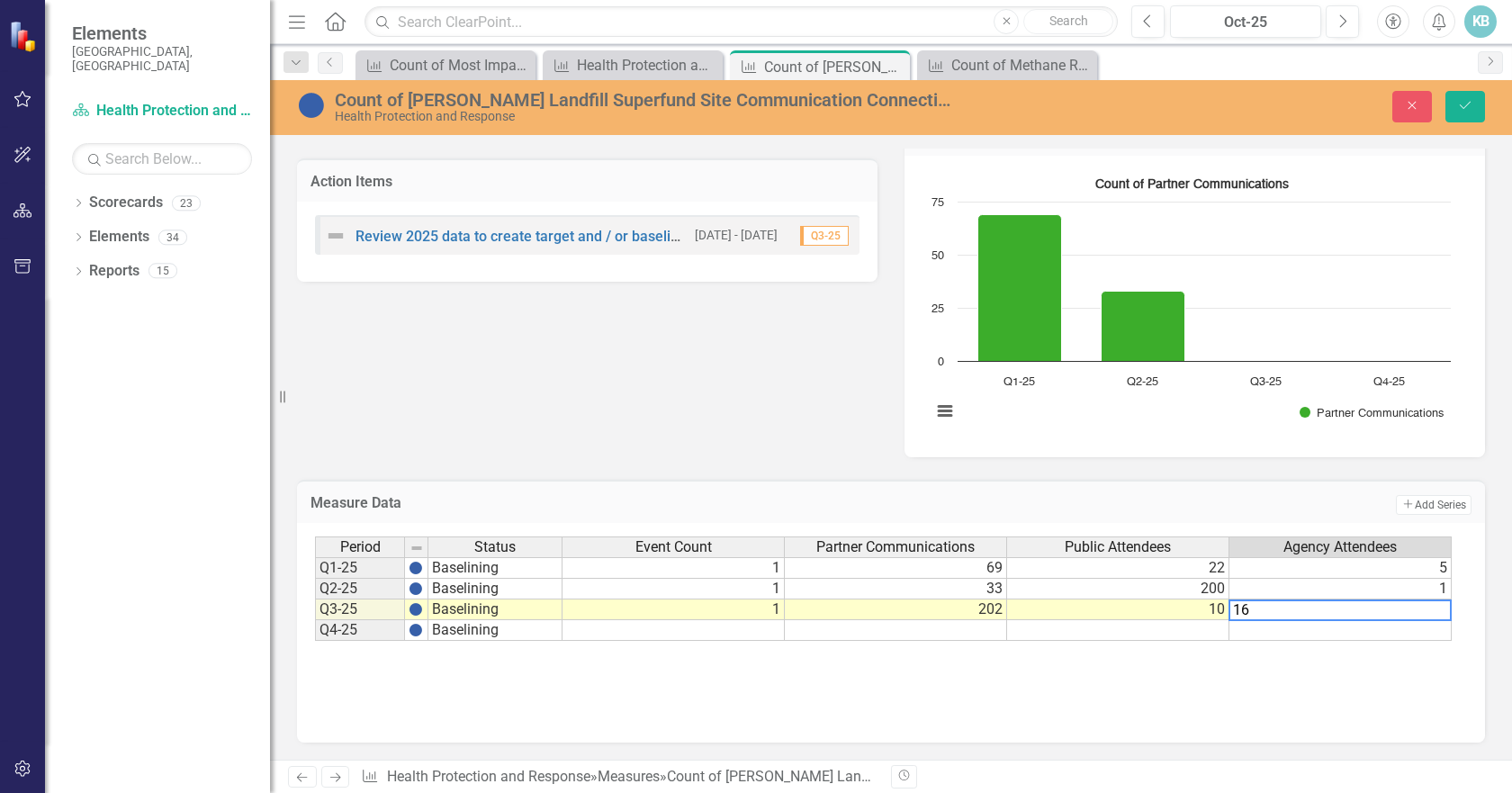
type textarea "16"
click at [1306, 705] on div "Period Status Event Count Partner Communications Public Attendees Agency Attend…" at bounding box center [891, 626] width 1152 height 180
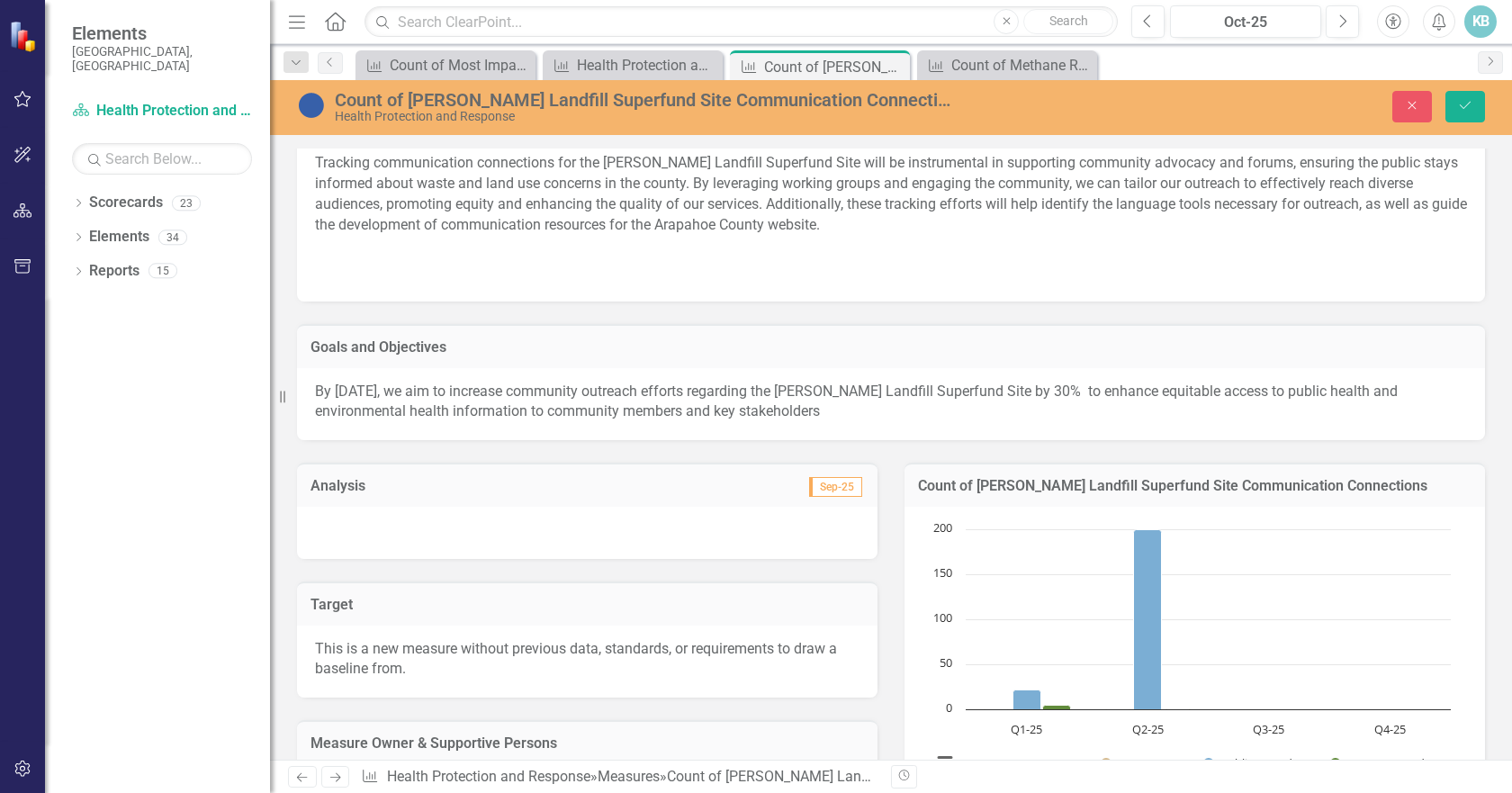
scroll to position [52, 0]
click at [690, 529] on div at bounding box center [587, 533] width 581 height 52
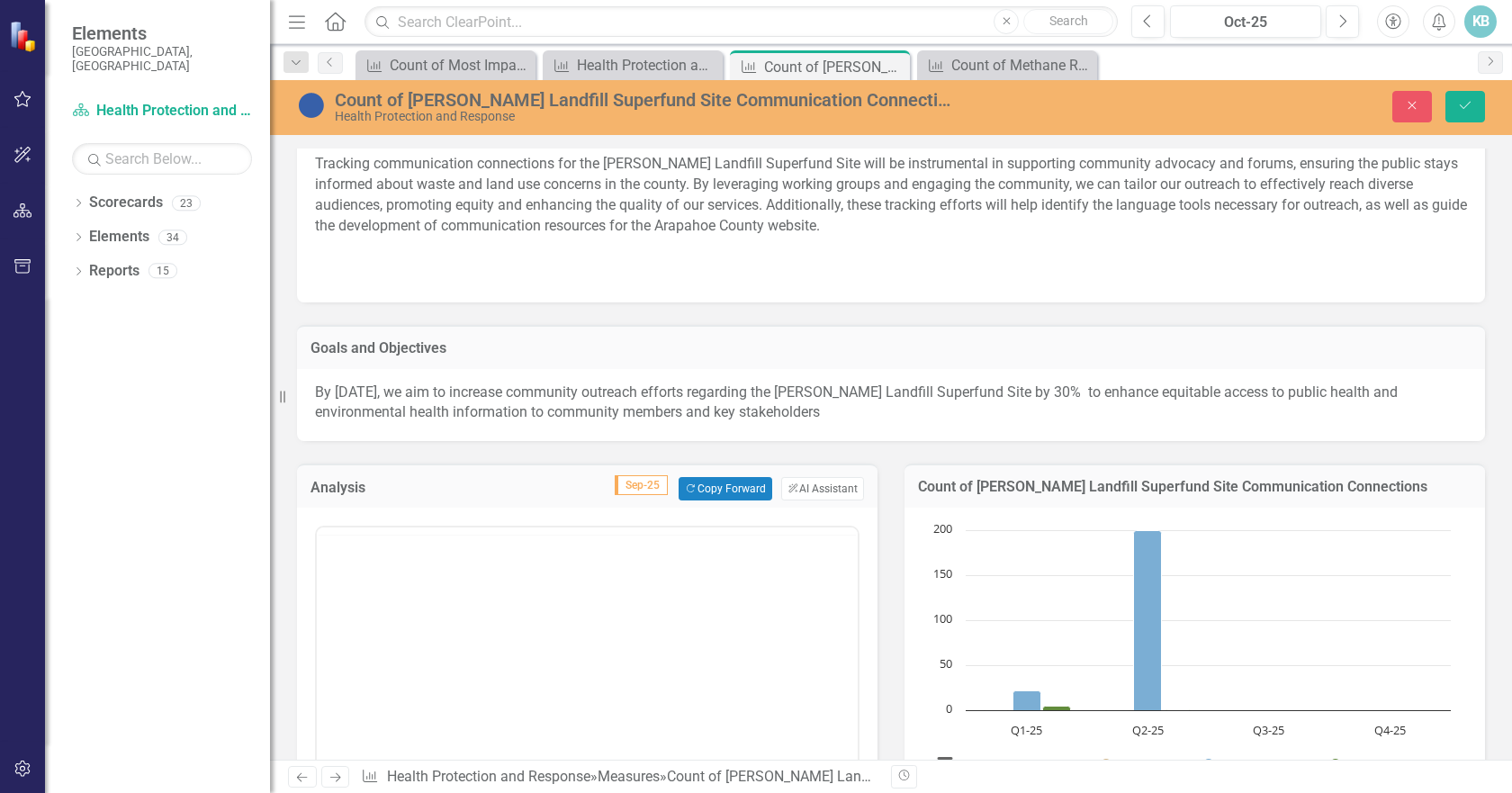
scroll to position [0, 0]
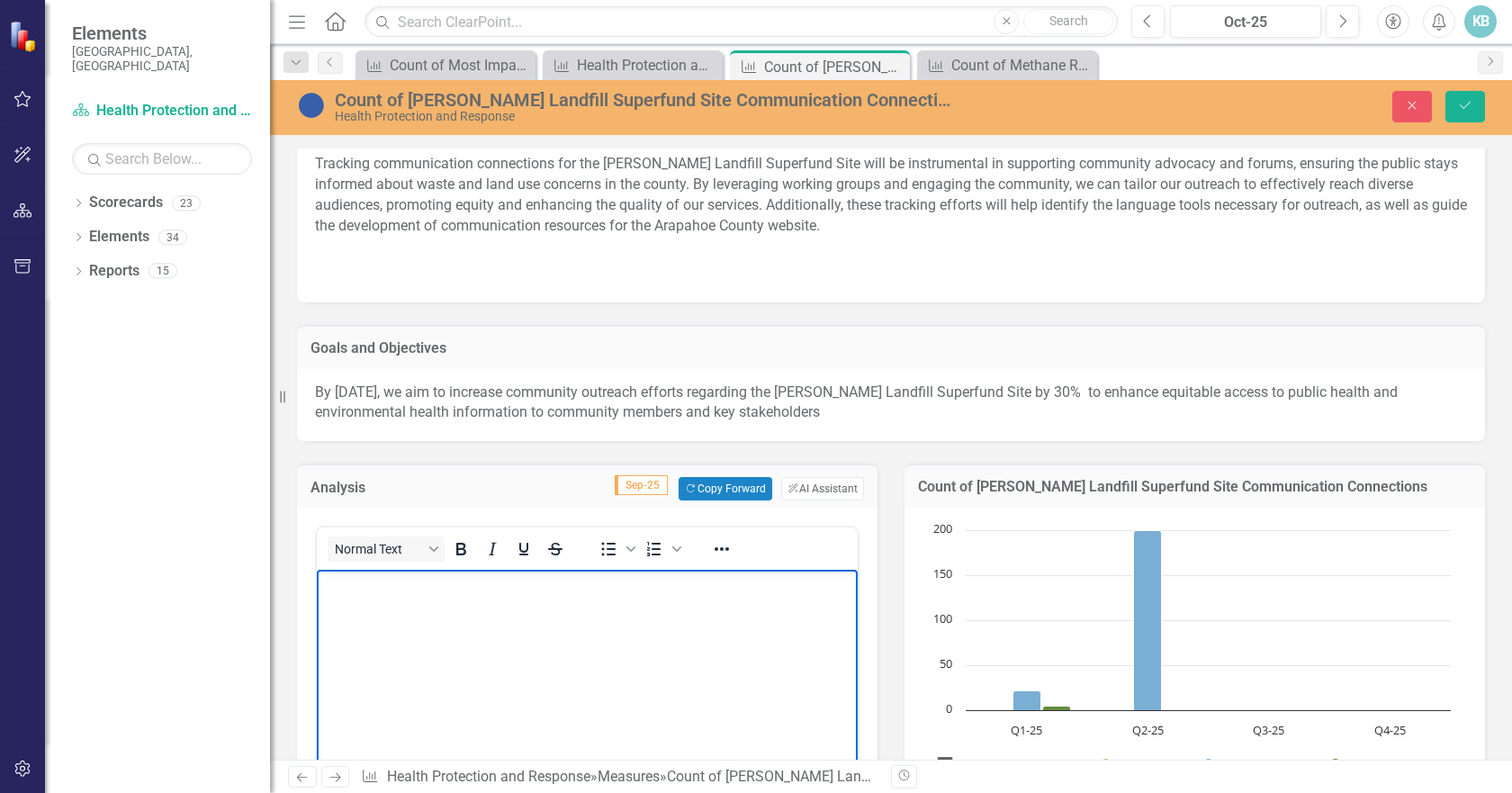
click at [431, 599] on body "Rich Text Area. Press ALT-0 for help." at bounding box center [587, 704] width 541 height 270
paste body "Rich Text Area. Press ALT-0 for help."
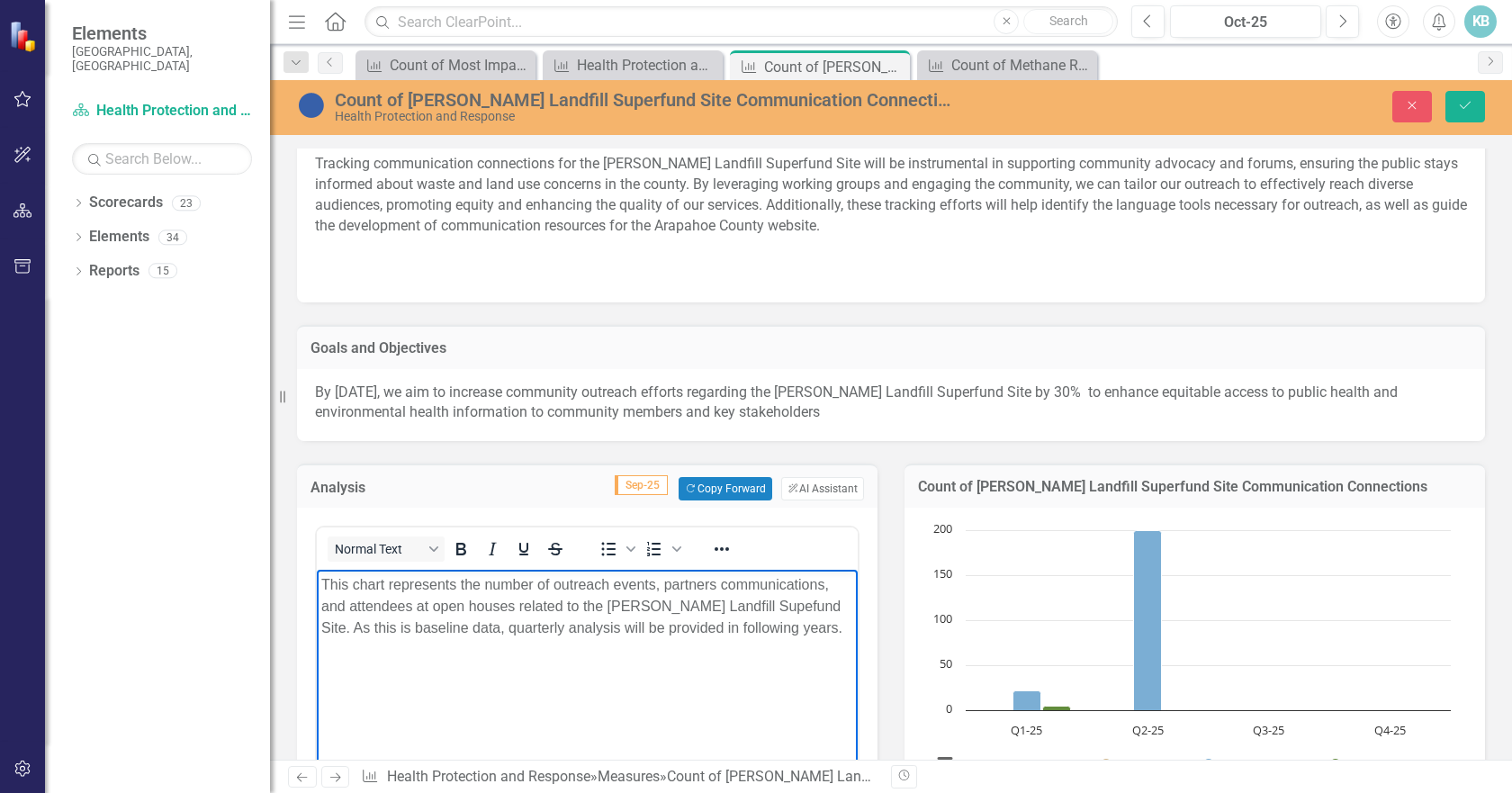
click at [730, 605] on p "This chart represents the number of outreach events, partners communications, a…" at bounding box center [587, 606] width 532 height 65
click at [1461, 100] on icon "Save" at bounding box center [1465, 105] width 16 height 13
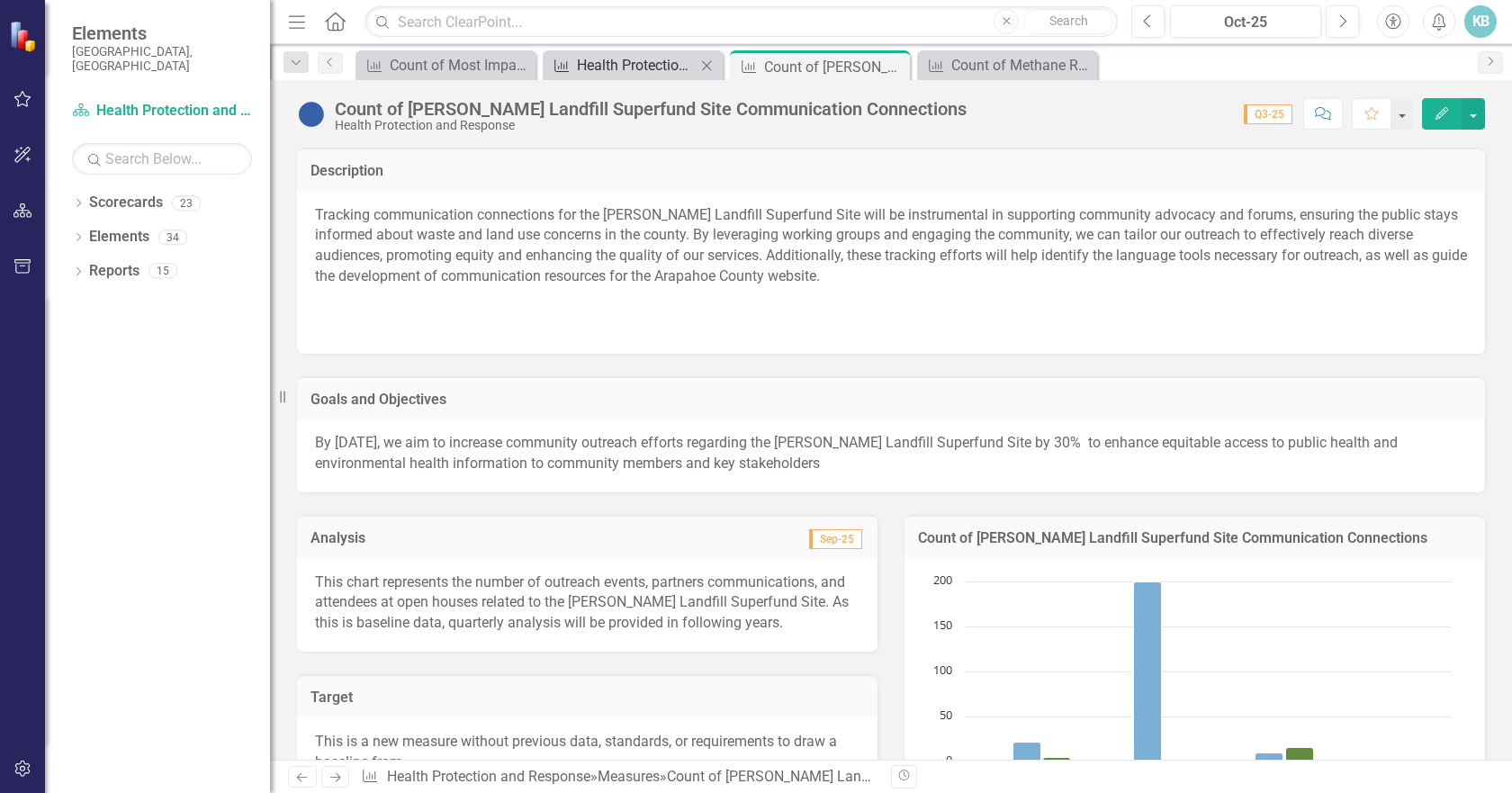
click at [585, 66] on div "Health Protection and Response Summary Report" at bounding box center [636, 65] width 119 height 23
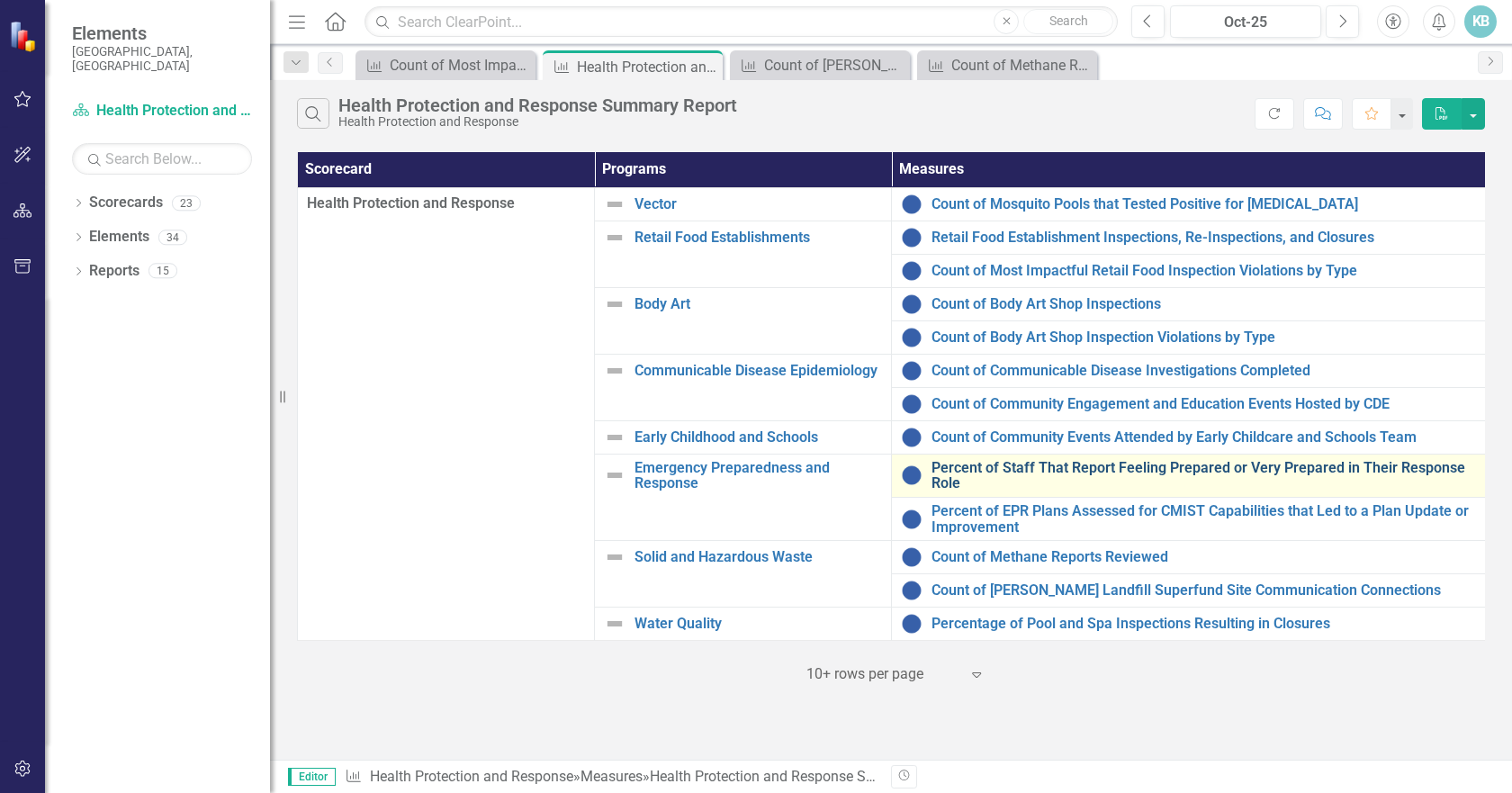
click at [1061, 469] on link "Percent of Staff That Report Feeling Prepared or Very Prepared in Their Respons…" at bounding box center [1203, 475] width 544 height 31
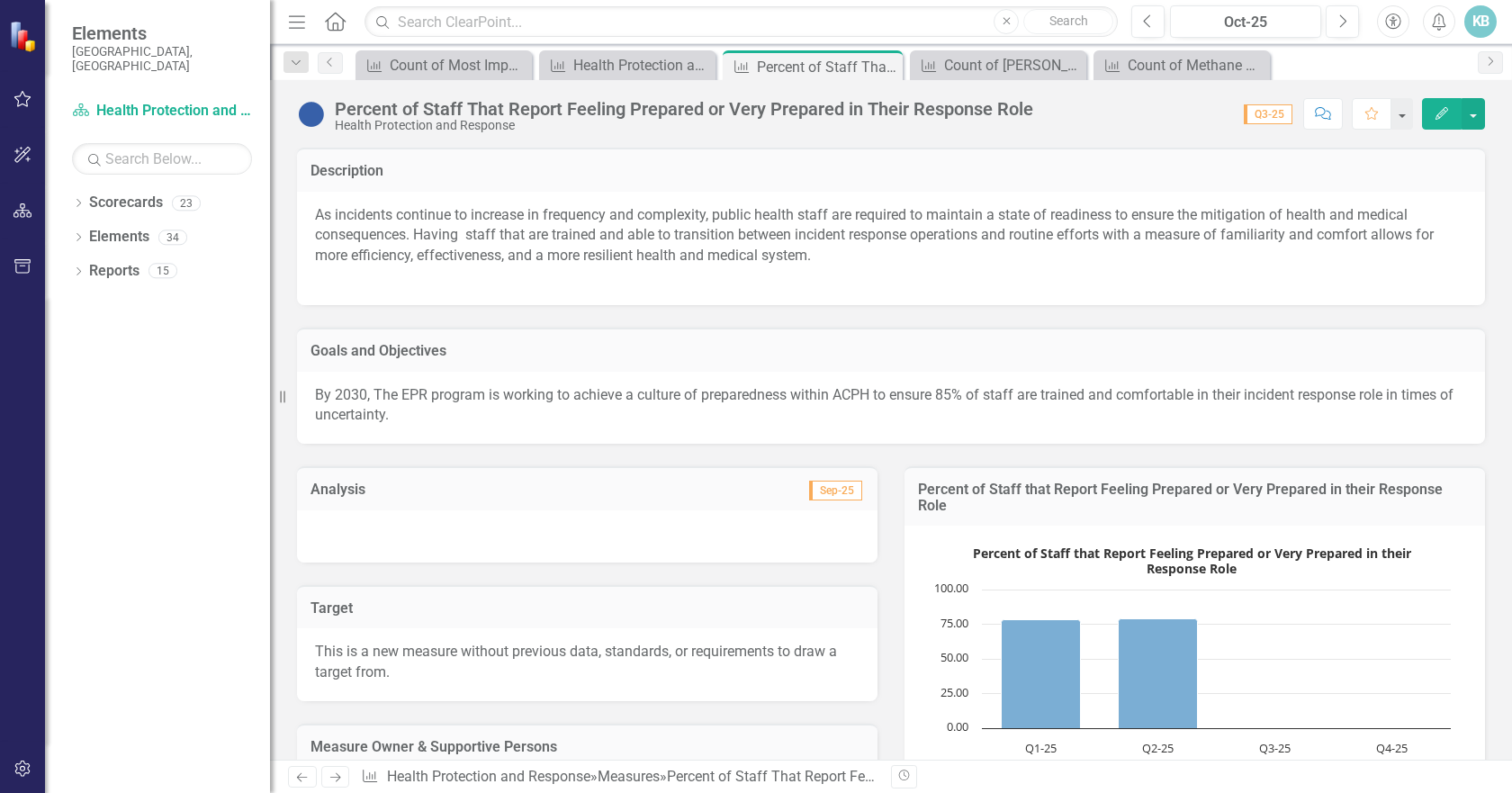
scroll to position [608, 0]
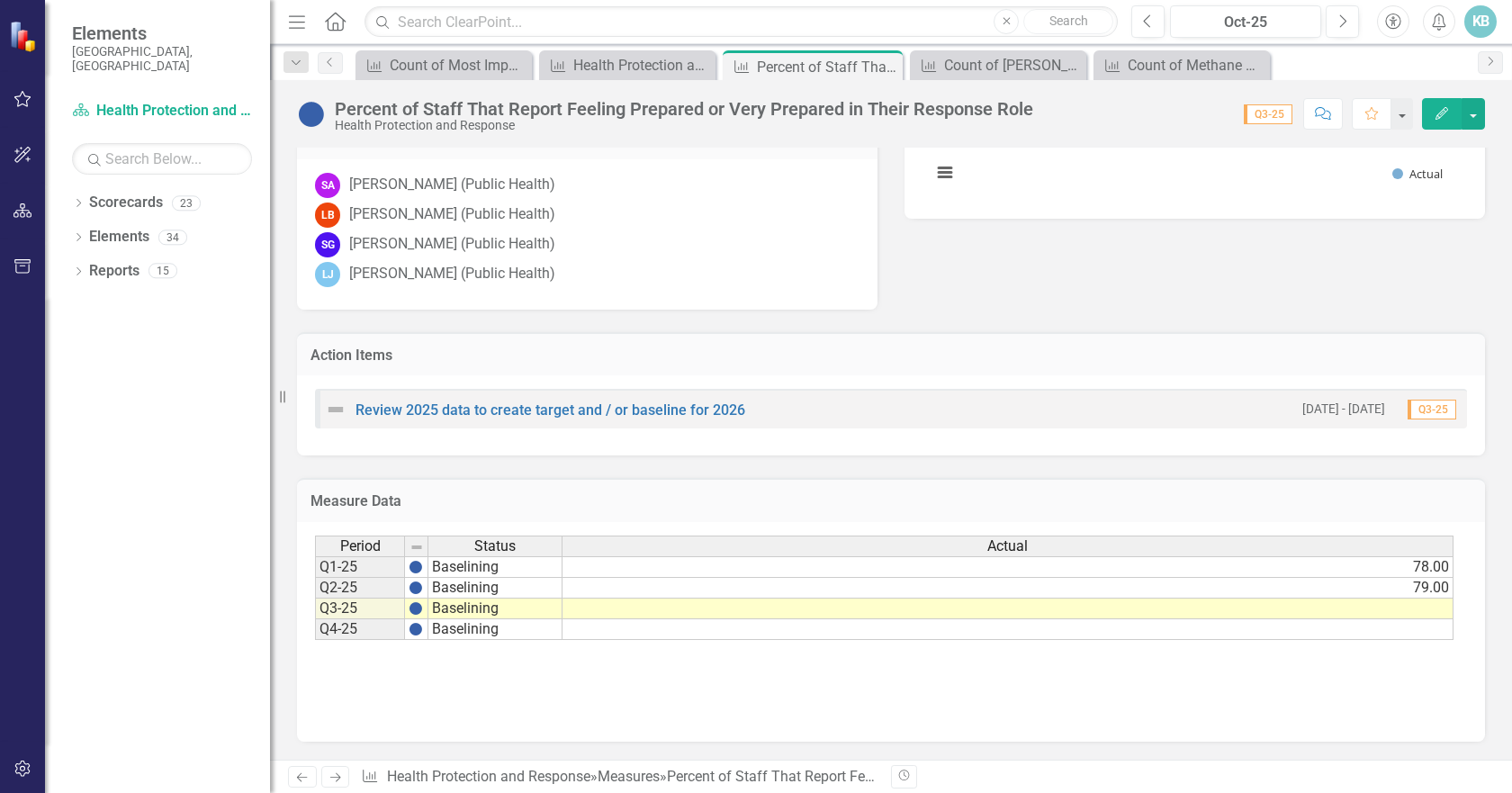
click at [1423, 606] on td at bounding box center [1007, 608] width 891 height 21
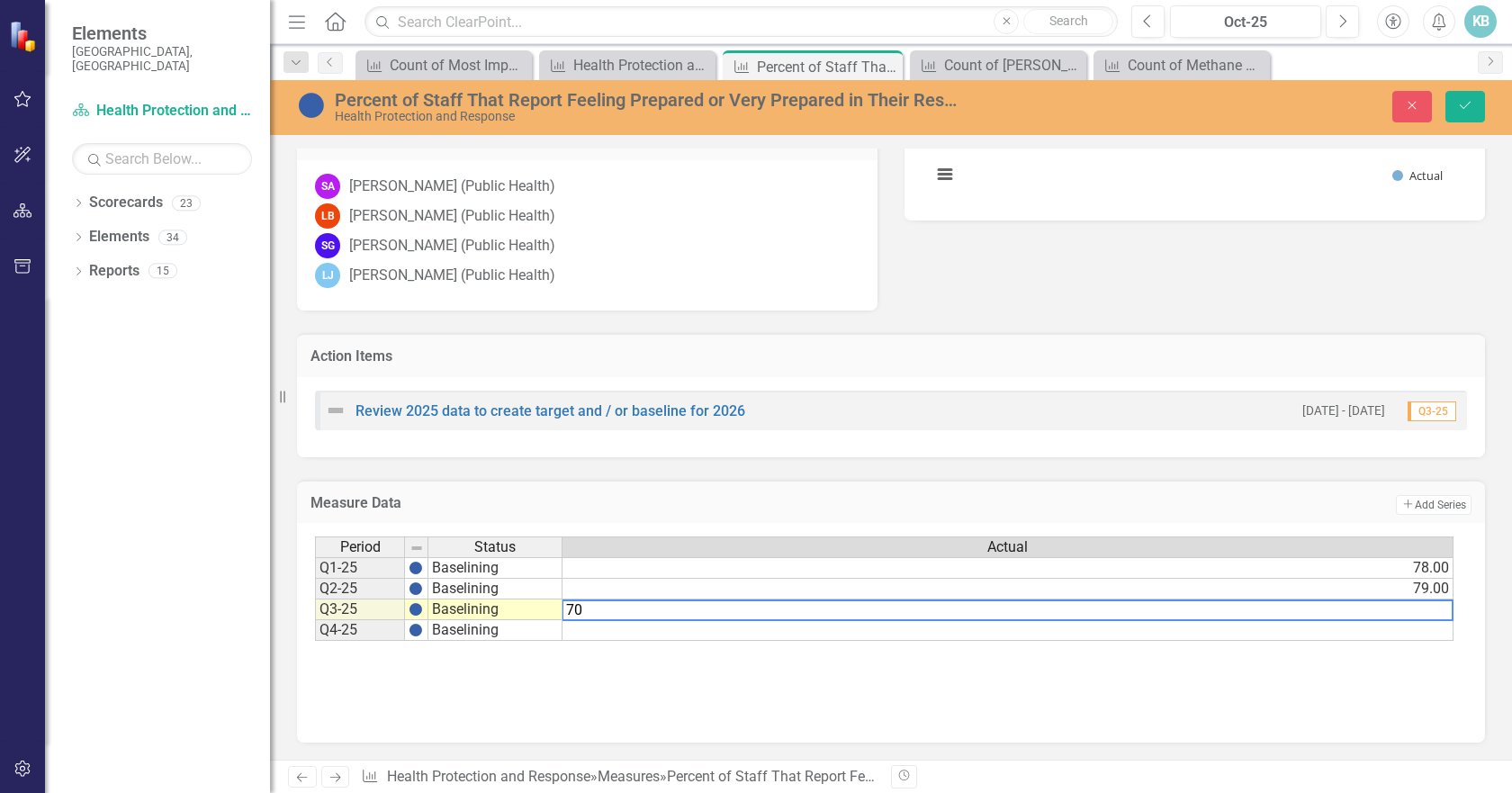
type textarea "70"
click at [1415, 635] on td at bounding box center [1007, 630] width 891 height 21
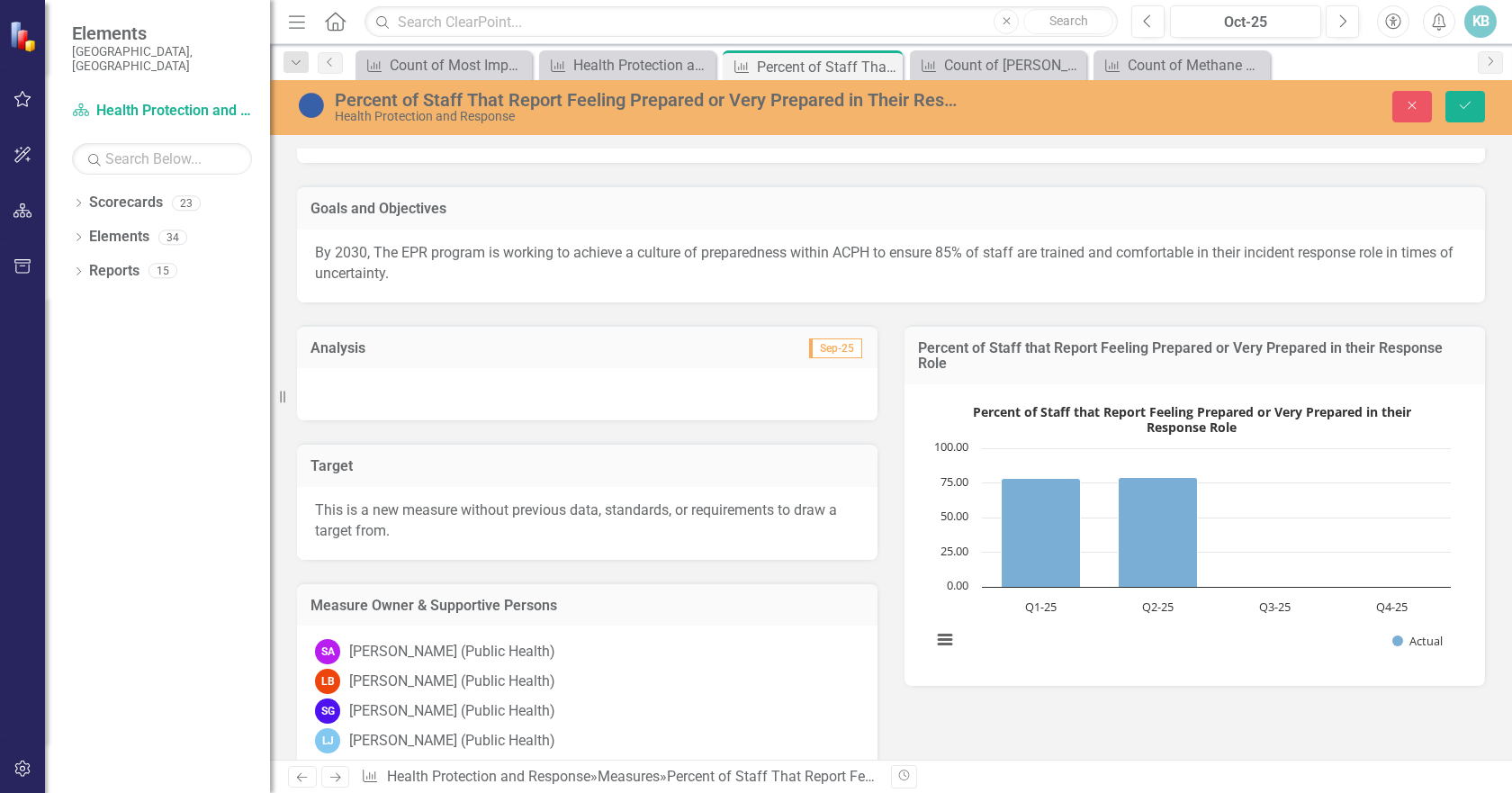
scroll to position [0, 0]
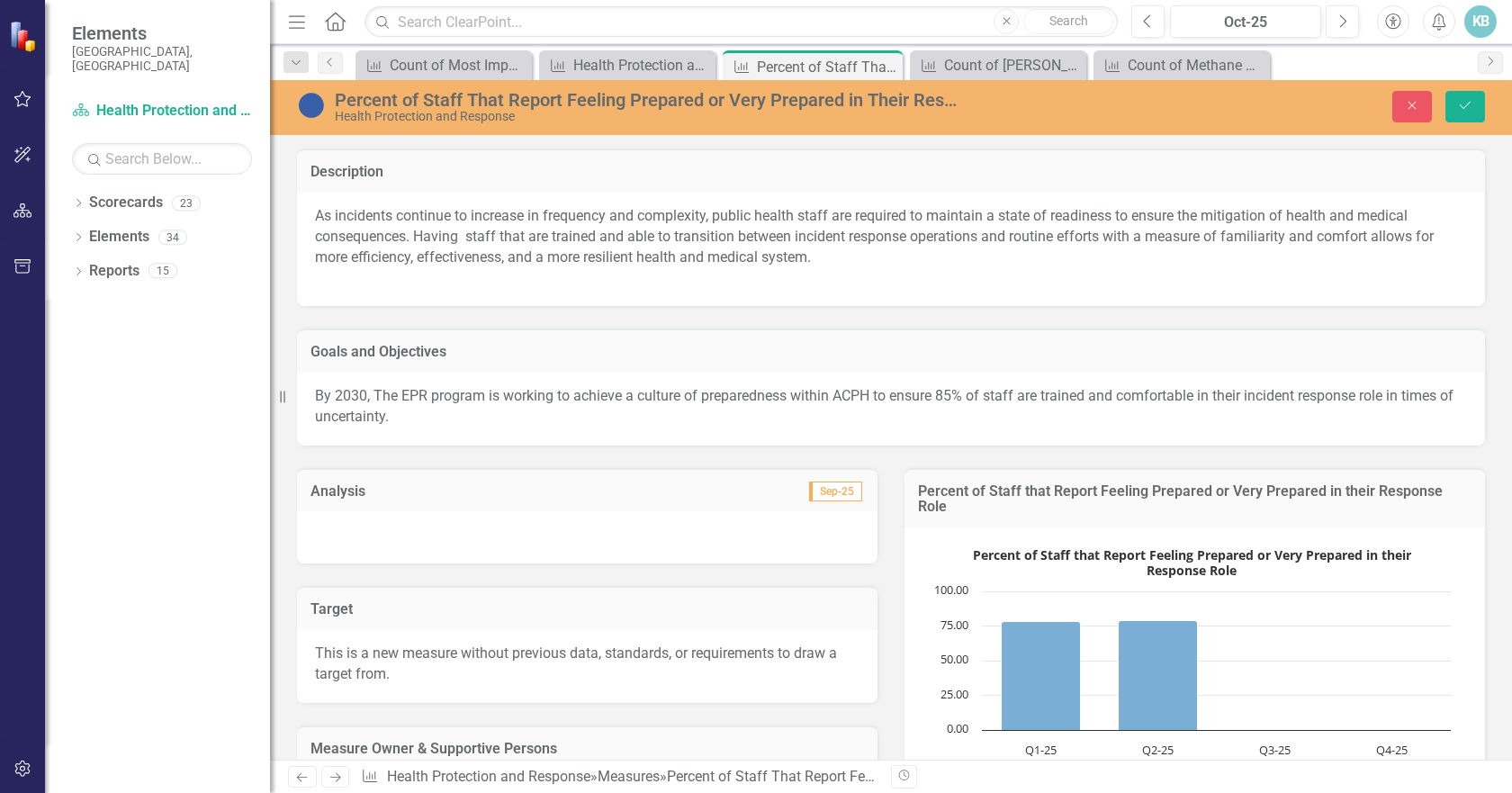
click at [464, 533] on div at bounding box center [587, 537] width 581 height 52
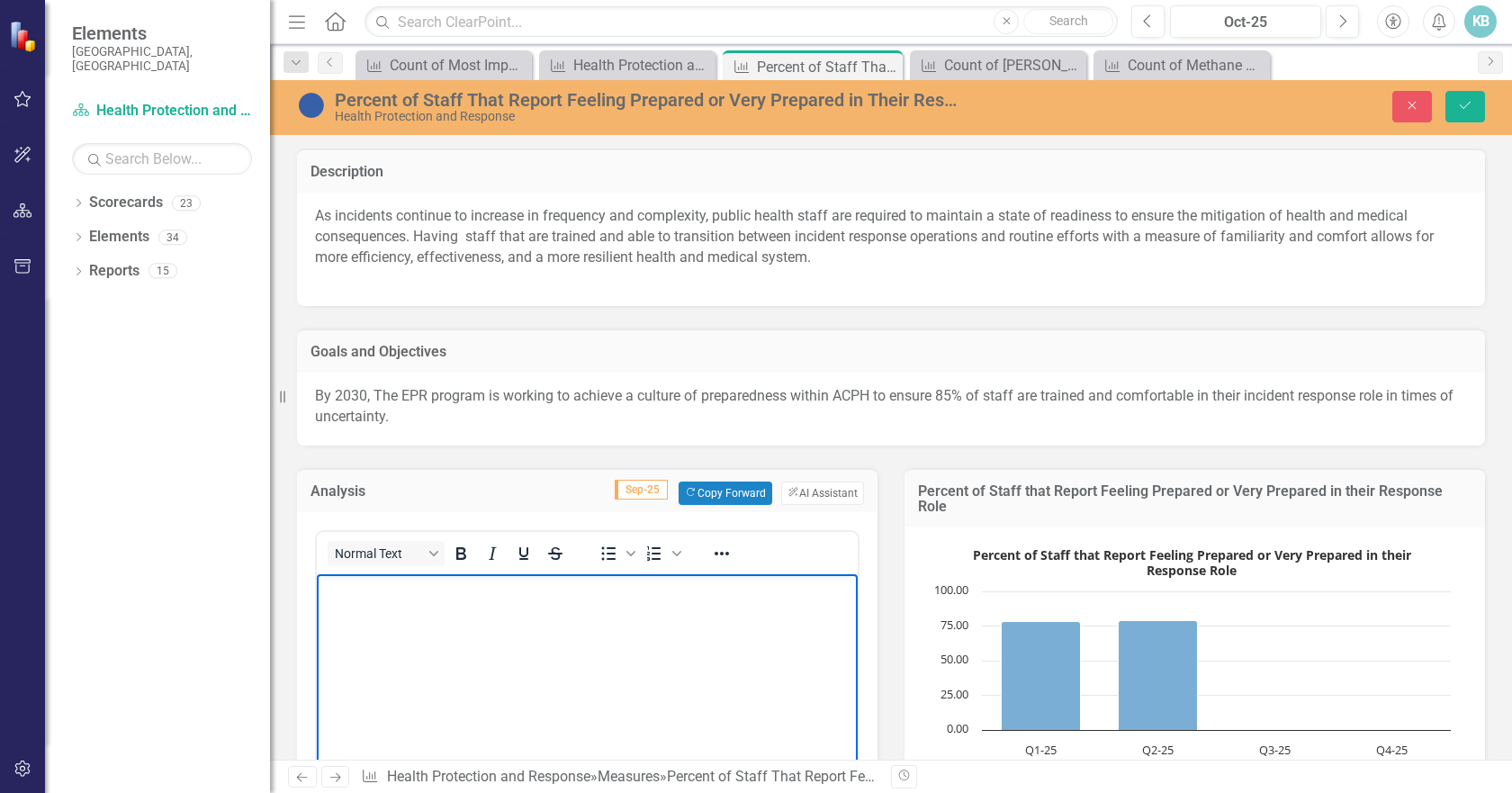
click at [474, 611] on body "Rich Text Area. Press ALT-0 for help." at bounding box center [587, 708] width 541 height 270
paste body "Rich Text Area. Press ALT-0 for help."
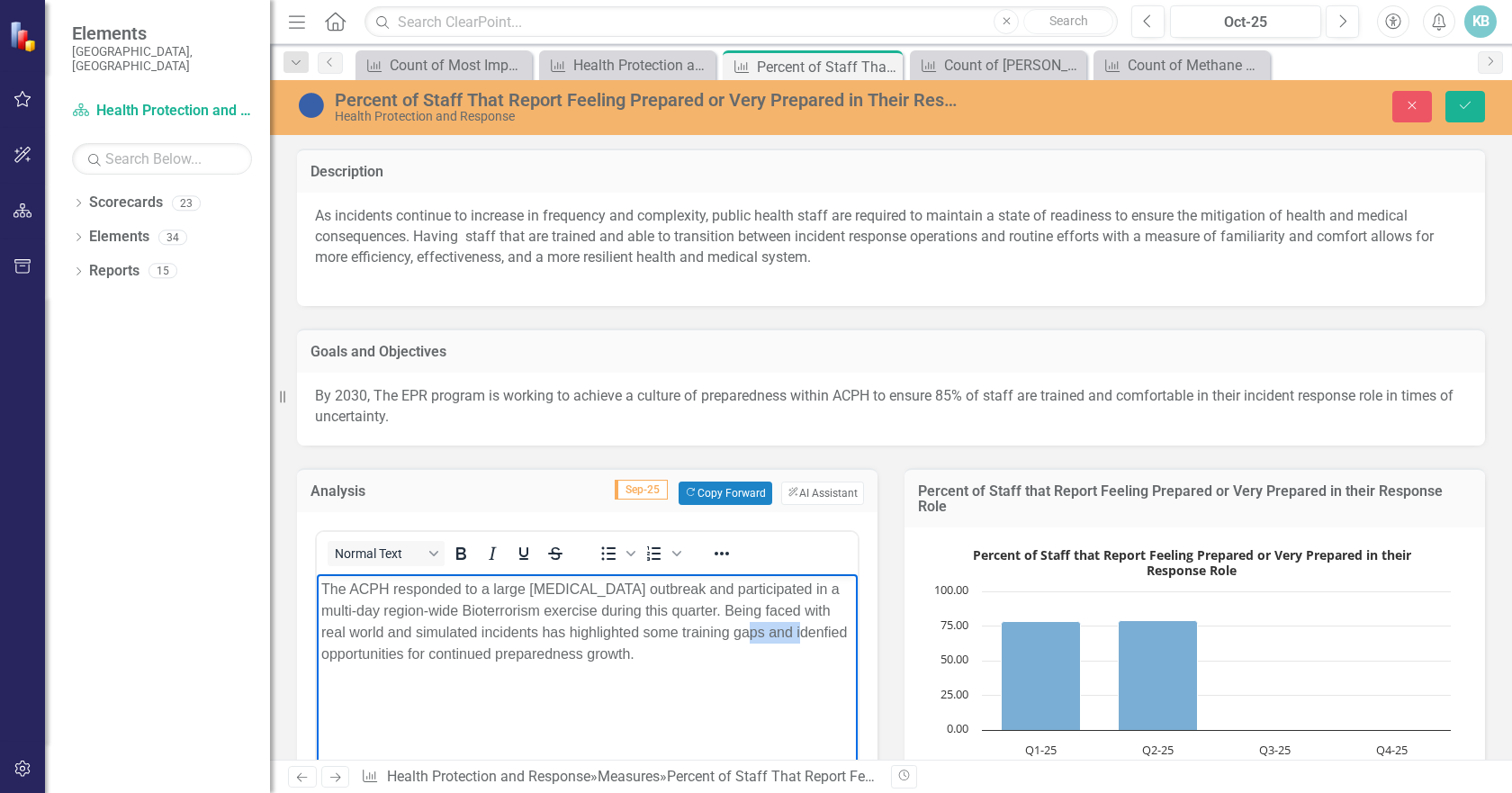
drag, startPoint x: 745, startPoint y: 636, endPoint x: 677, endPoint y: 693, distance: 88.7
click at [677, 693] on body "The ACPH responded to a large [MEDICAL_DATA] outbreak and participated in a mul…" at bounding box center [587, 708] width 541 height 270
click at [755, 628] on p "The ACPH responded to a large [MEDICAL_DATA] outbreak and participated in a mul…" at bounding box center [587, 621] width 532 height 86
click at [716, 728] on body "The ACPH responded to a large [MEDICAL_DATA] outbreak and participated in a mul…" at bounding box center [587, 708] width 541 height 270
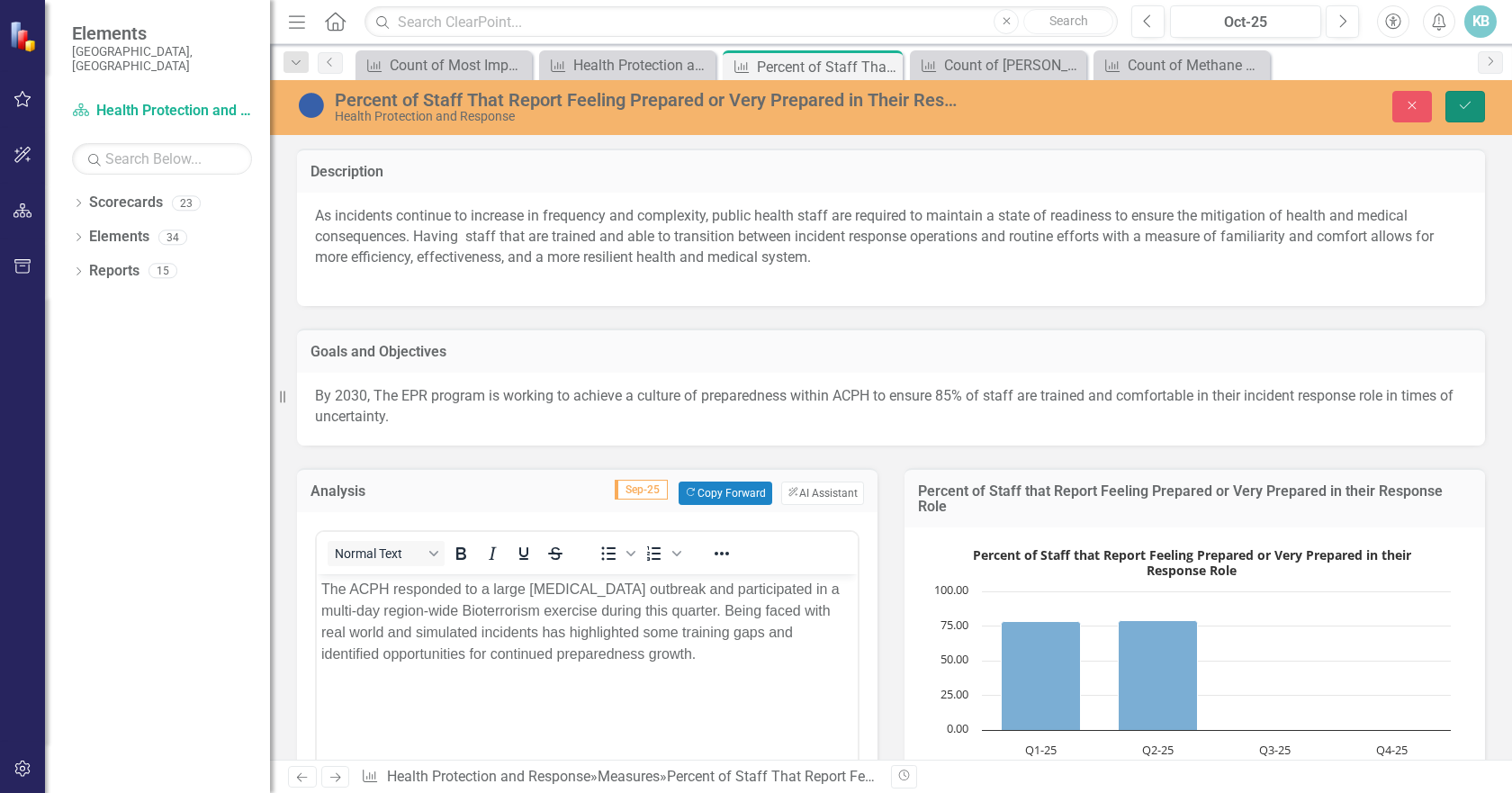
click at [1458, 106] on icon "Save" at bounding box center [1465, 105] width 16 height 13
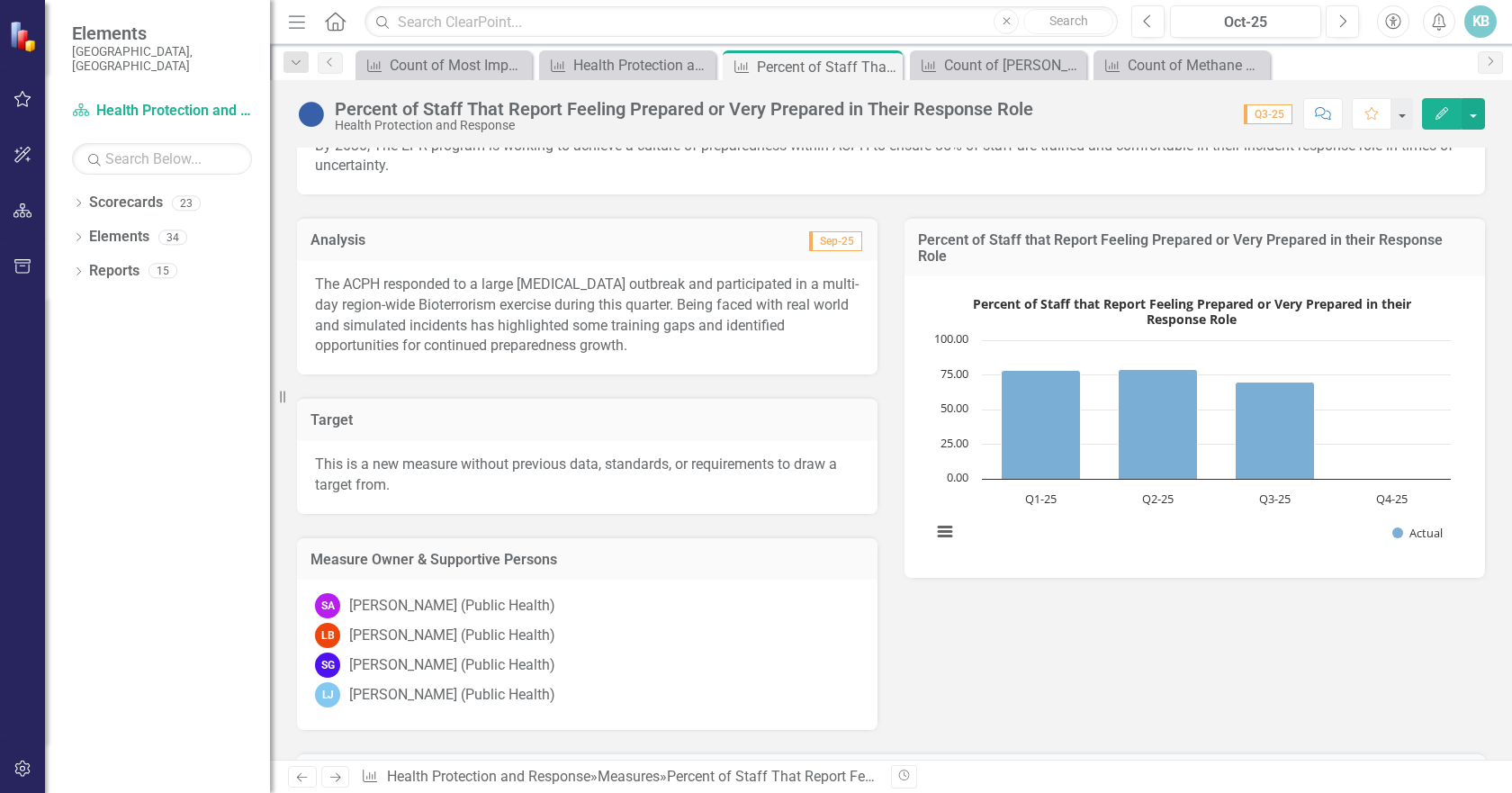
scroll to position [220, 0]
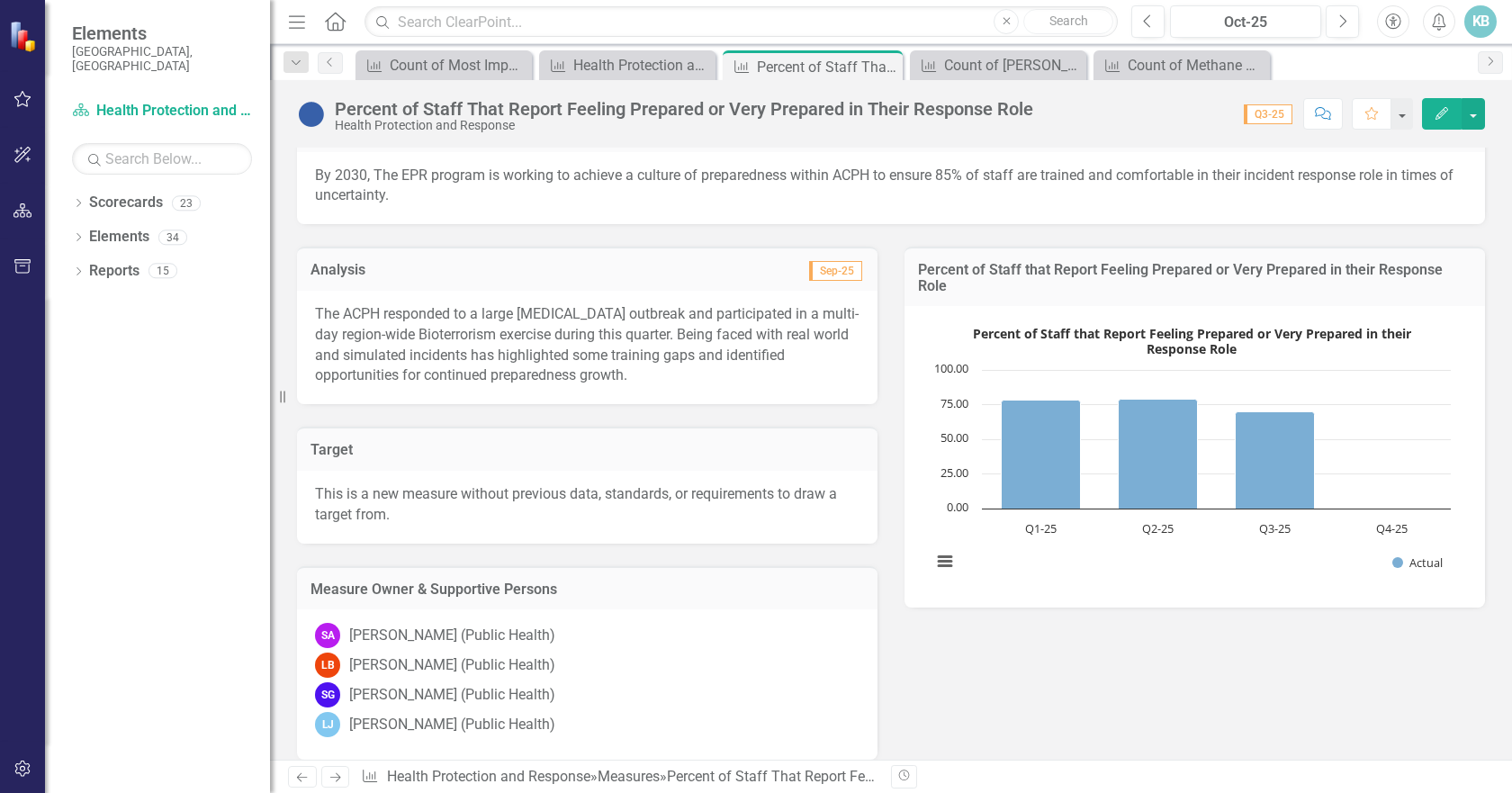
click at [515, 340] on p "The ACPH responded to a large [MEDICAL_DATA] outbreak and participated in a mul…" at bounding box center [587, 344] width 544 height 81
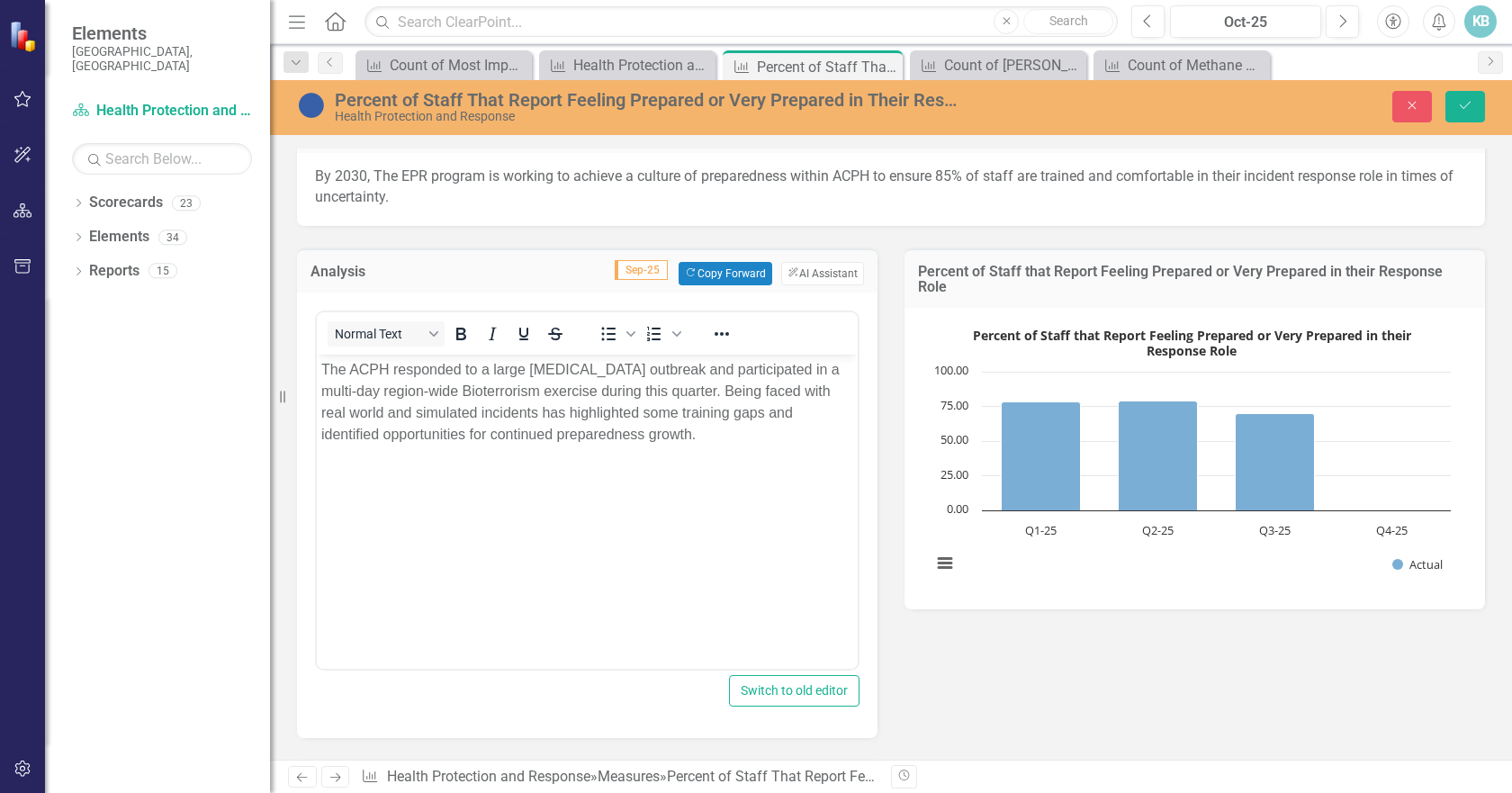
scroll to position [0, 0]
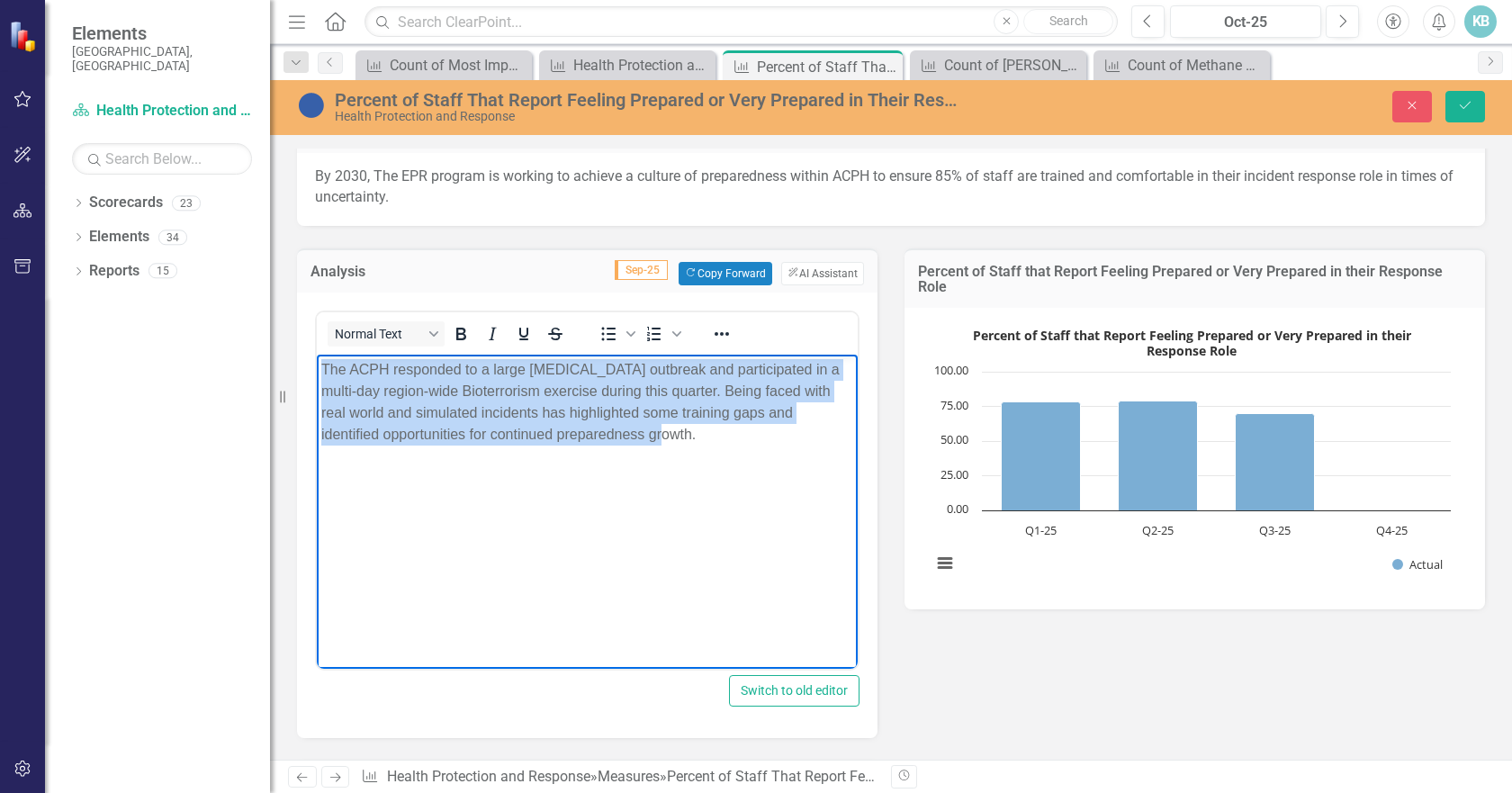
drag, startPoint x: 646, startPoint y: 437, endPoint x: 632, endPoint y: 727, distance: 290.3
click at [317, 373] on html "The ACPH responded to a large [MEDICAL_DATA] outbreak and participated in a mul…" at bounding box center [587, 488] width 541 height 270
copy p "The ACPH responded to a large [MEDICAL_DATA] outbreak and participated in a mul…"
click at [354, 365] on p "The ACPH responded to a large [MEDICAL_DATA] outbreak and participated in a mul…" at bounding box center [587, 401] width 532 height 86
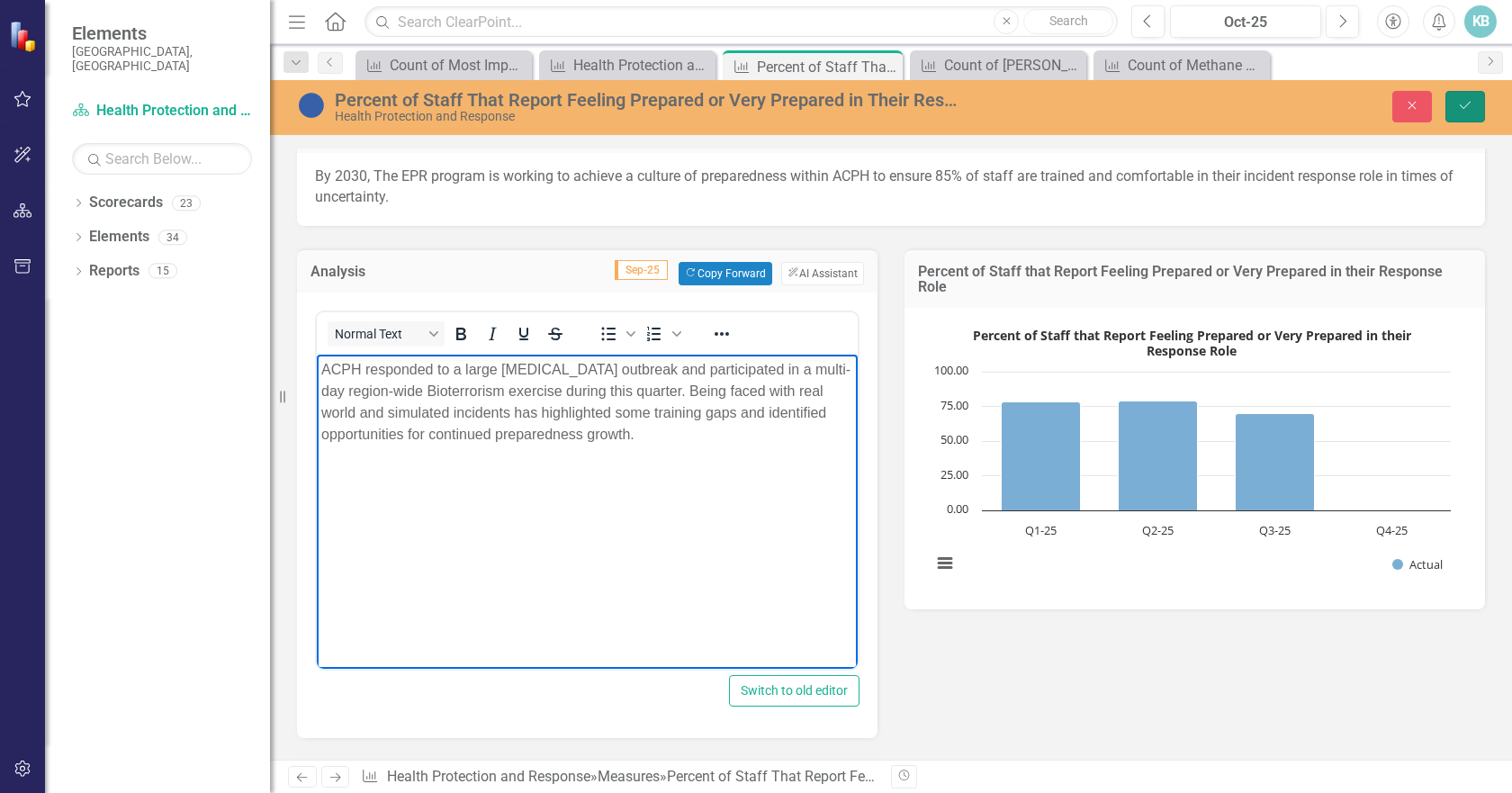
click at [1453, 103] on button "Save" at bounding box center [1464, 106] width 39 height 31
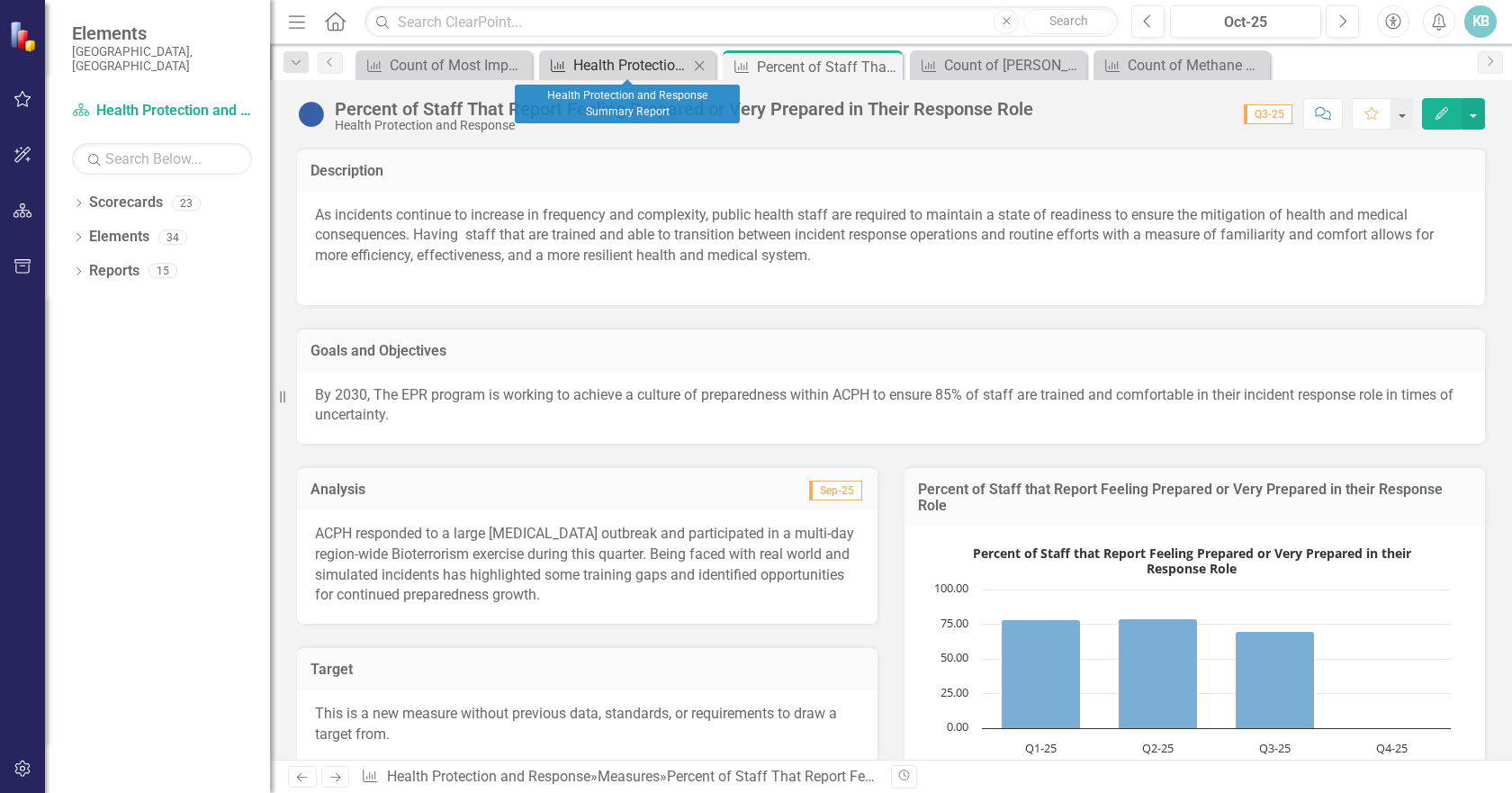
click at [614, 56] on div "Health Protection and Response Summary Report" at bounding box center [631, 65] width 115 height 23
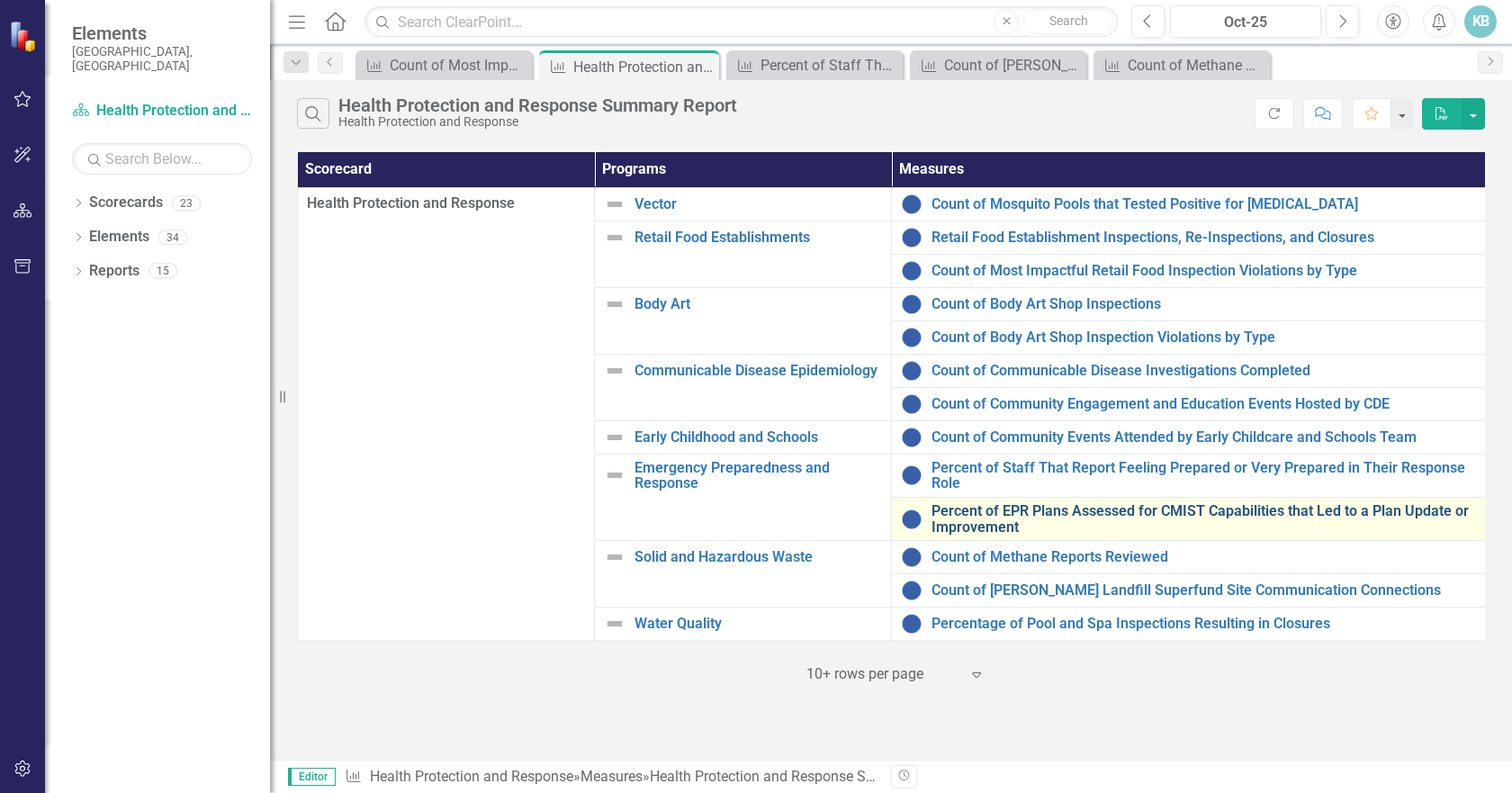
click at [1010, 511] on link "Percent of EPR Plans Assessed for CMIST Capabilities that Led to a Plan Update …" at bounding box center [1203, 518] width 544 height 31
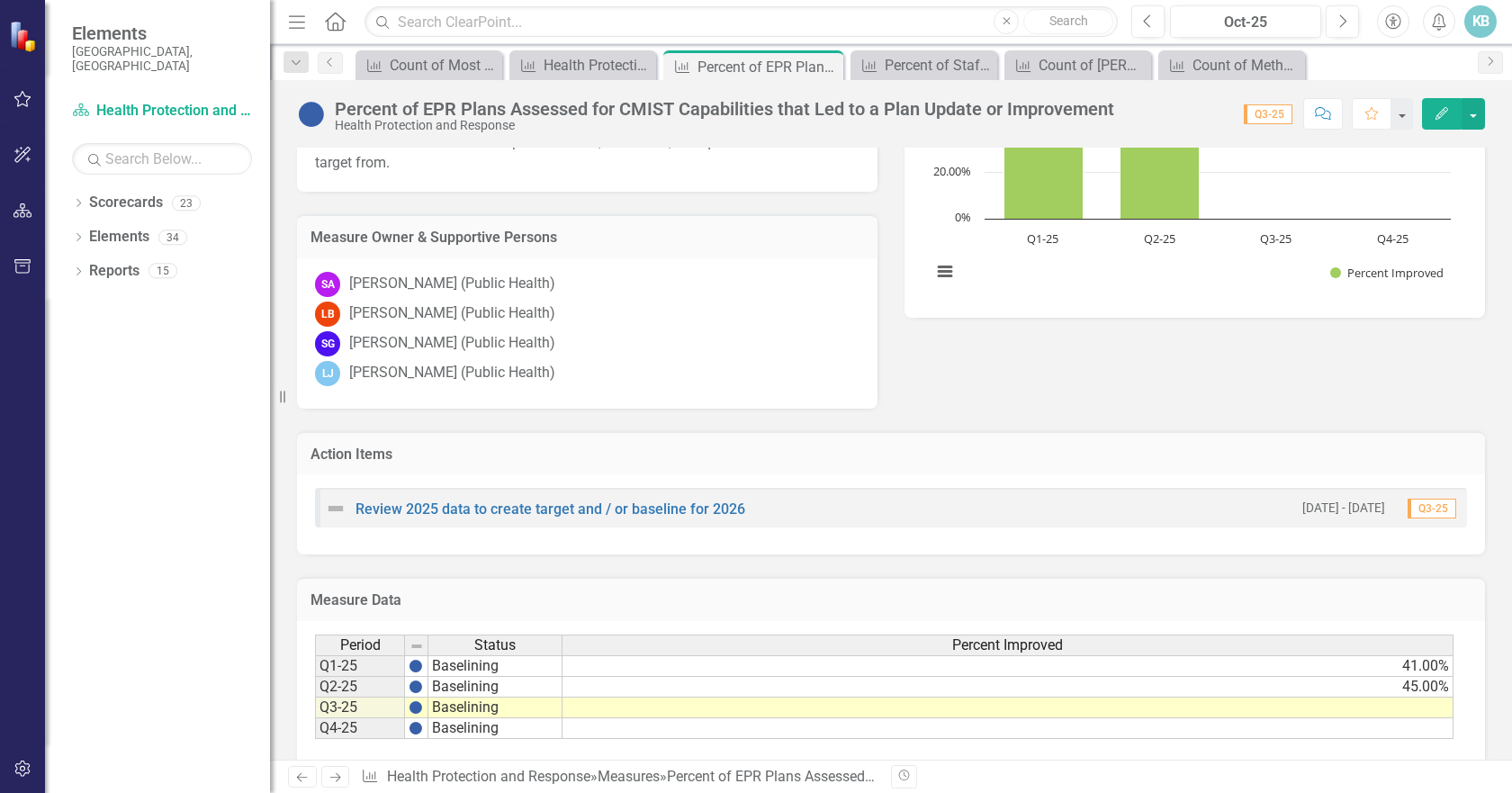
scroll to position [540, 0]
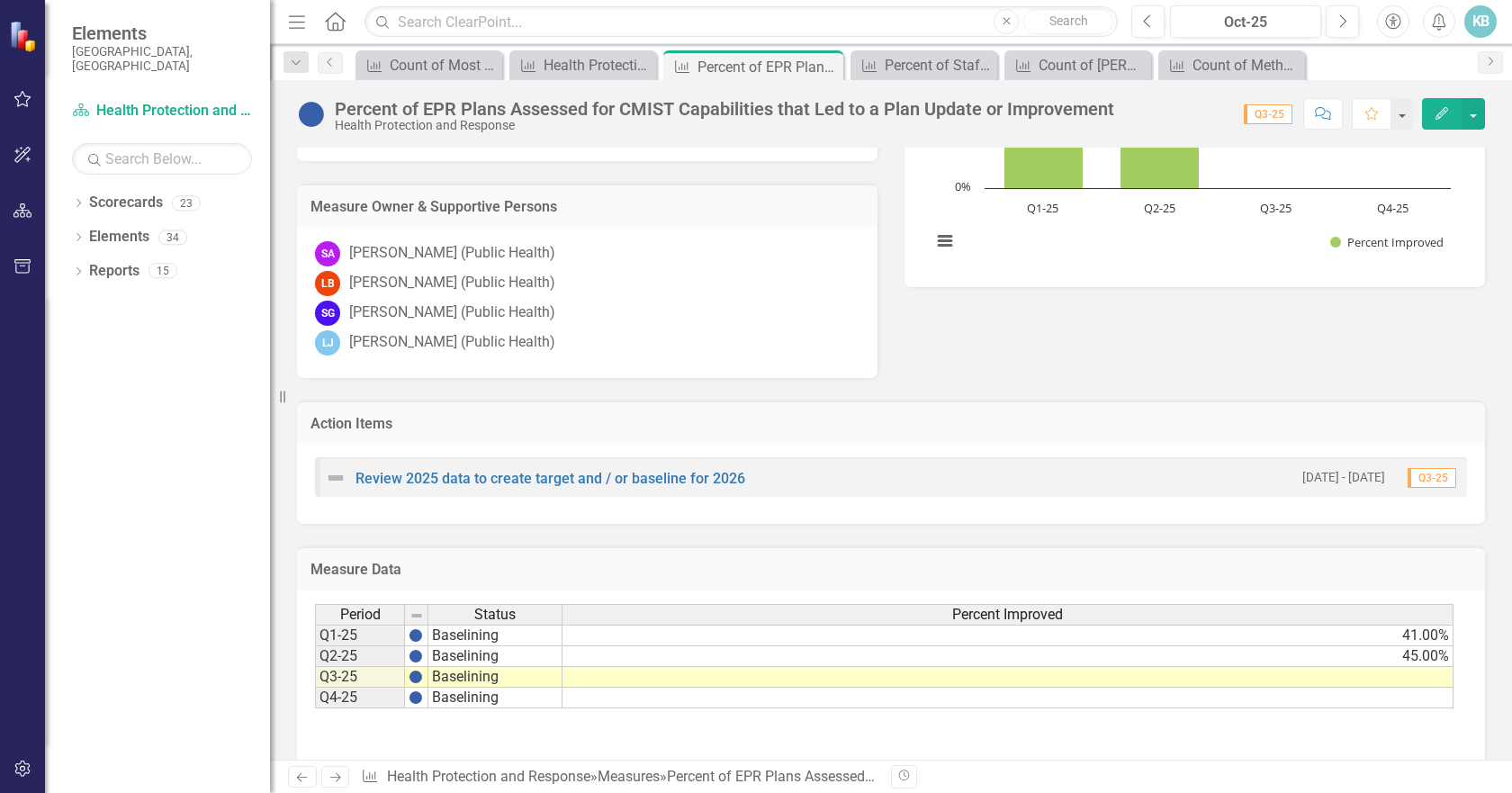
click at [1397, 678] on td at bounding box center [1007, 677] width 891 height 21
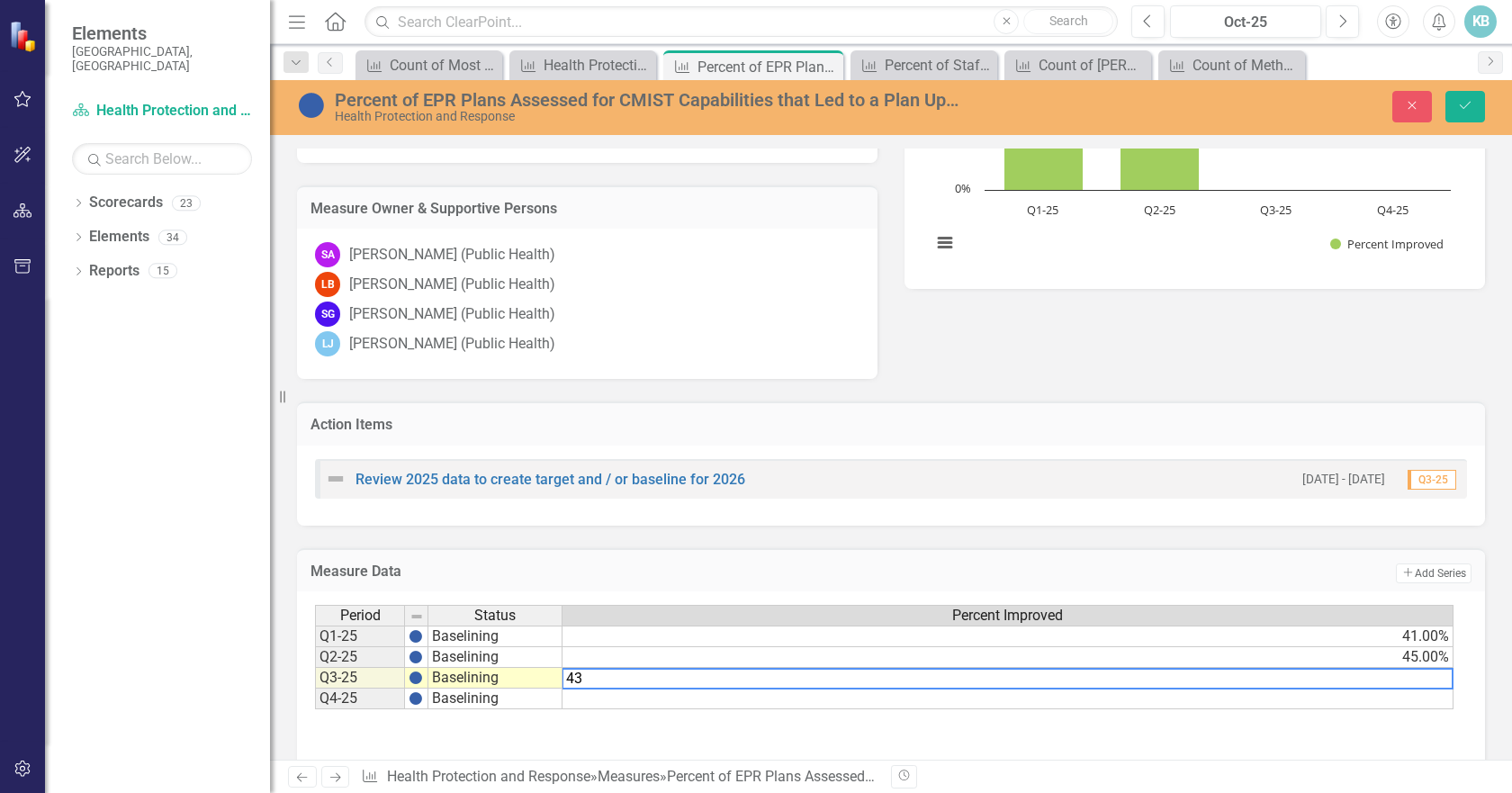
type textarea "43"
click at [1331, 724] on div "Period Status Percent Improved Q1-25 Baselining 41.00% Q2-25 Baselining 45.00% …" at bounding box center [891, 694] width 1152 height 180
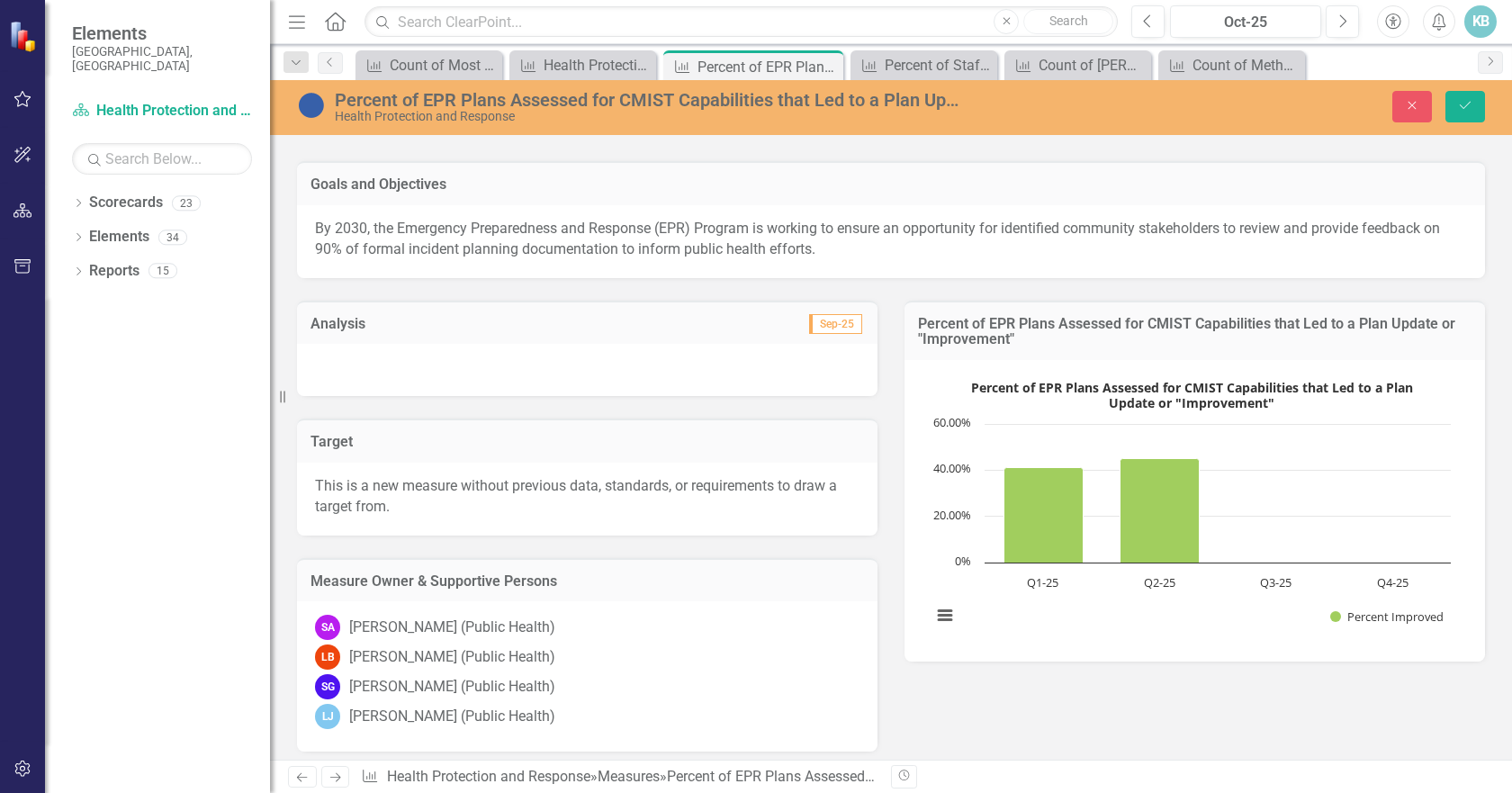
scroll to position [90, 0]
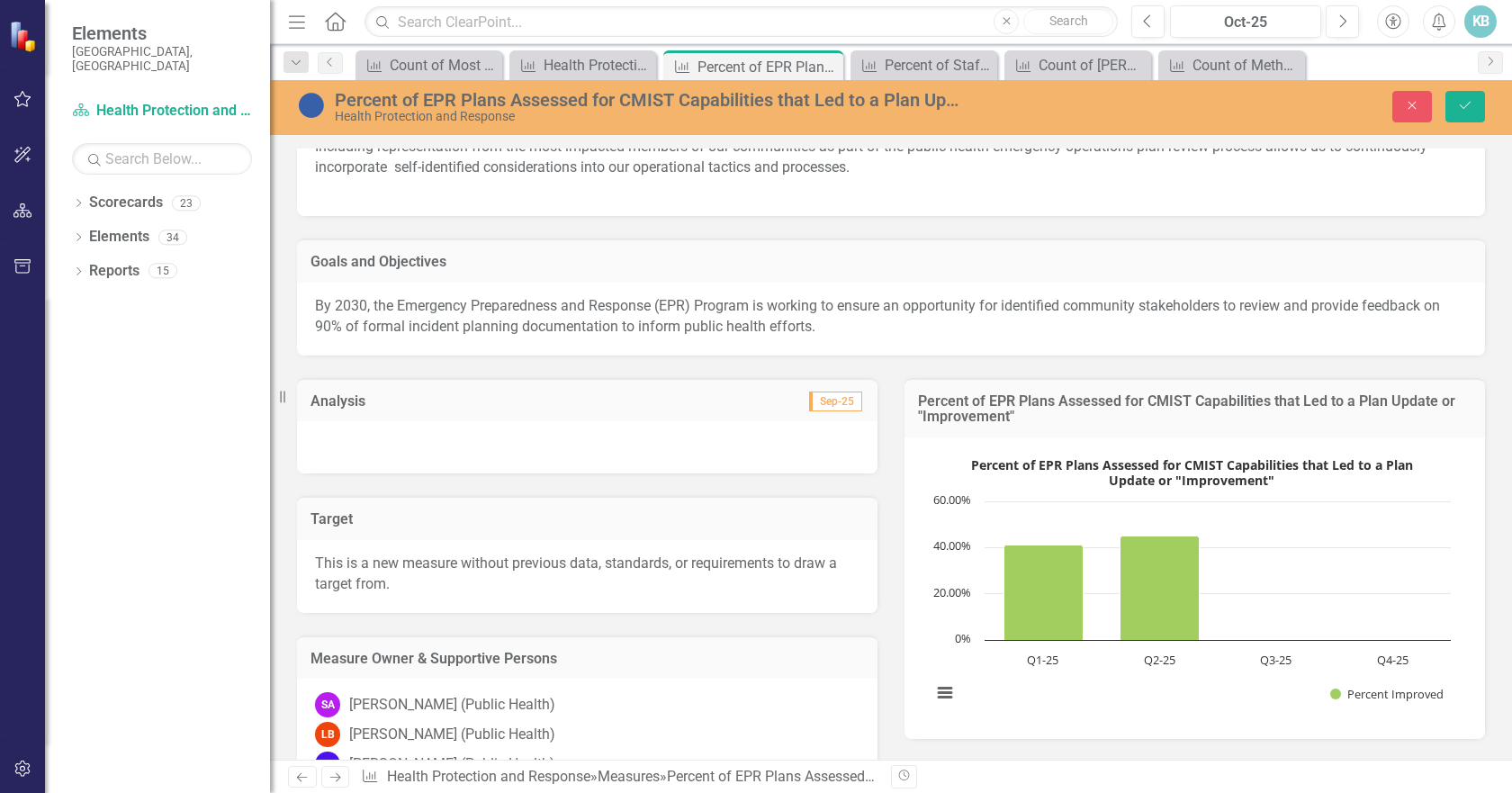
click at [607, 452] on div at bounding box center [587, 447] width 581 height 52
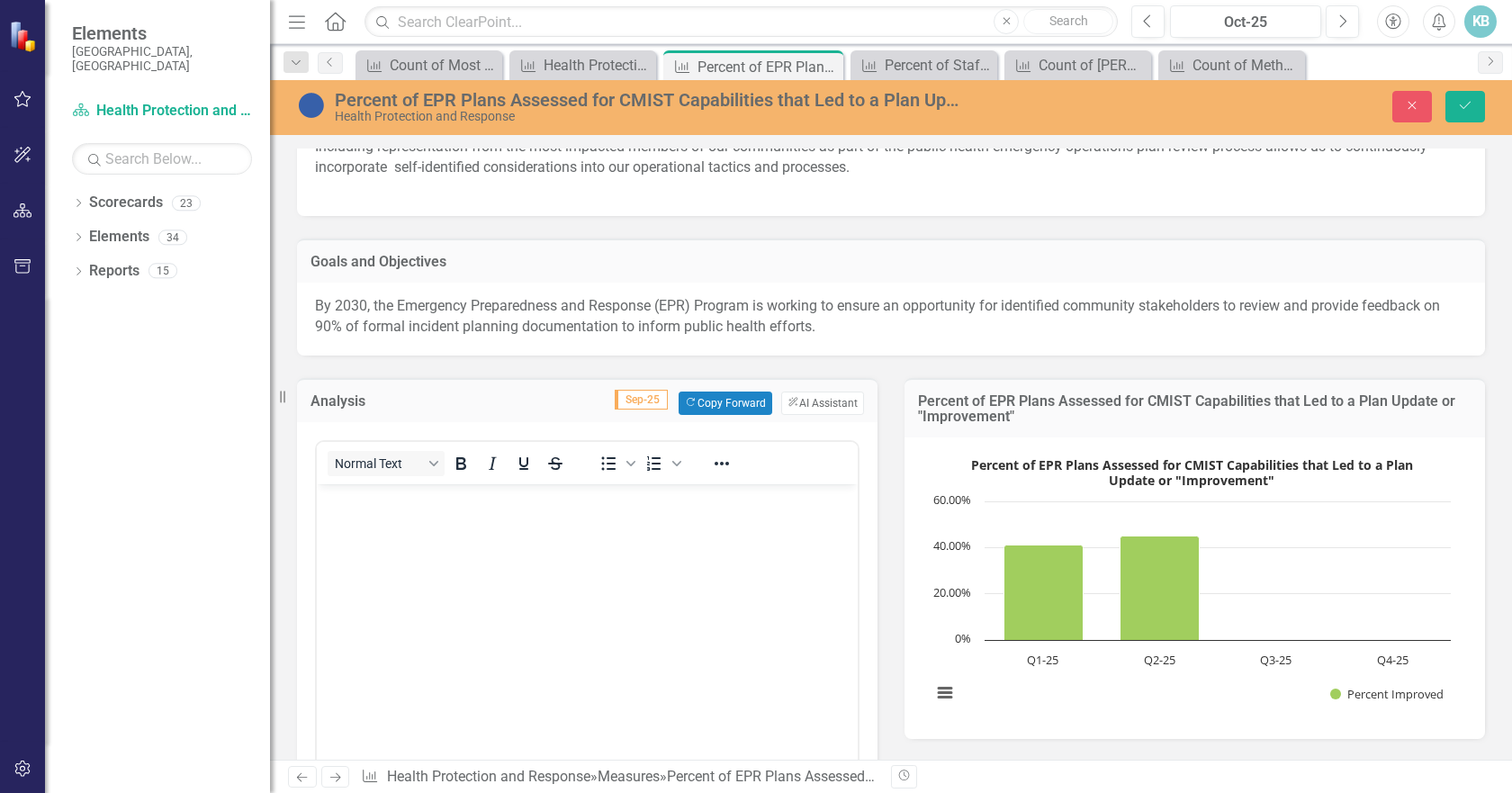
scroll to position [0, 0]
click at [517, 555] on body "Rich Text Area. Press ALT-0 for help." at bounding box center [587, 618] width 541 height 270
paste body "Rich Text Area. Press ALT-0 for help."
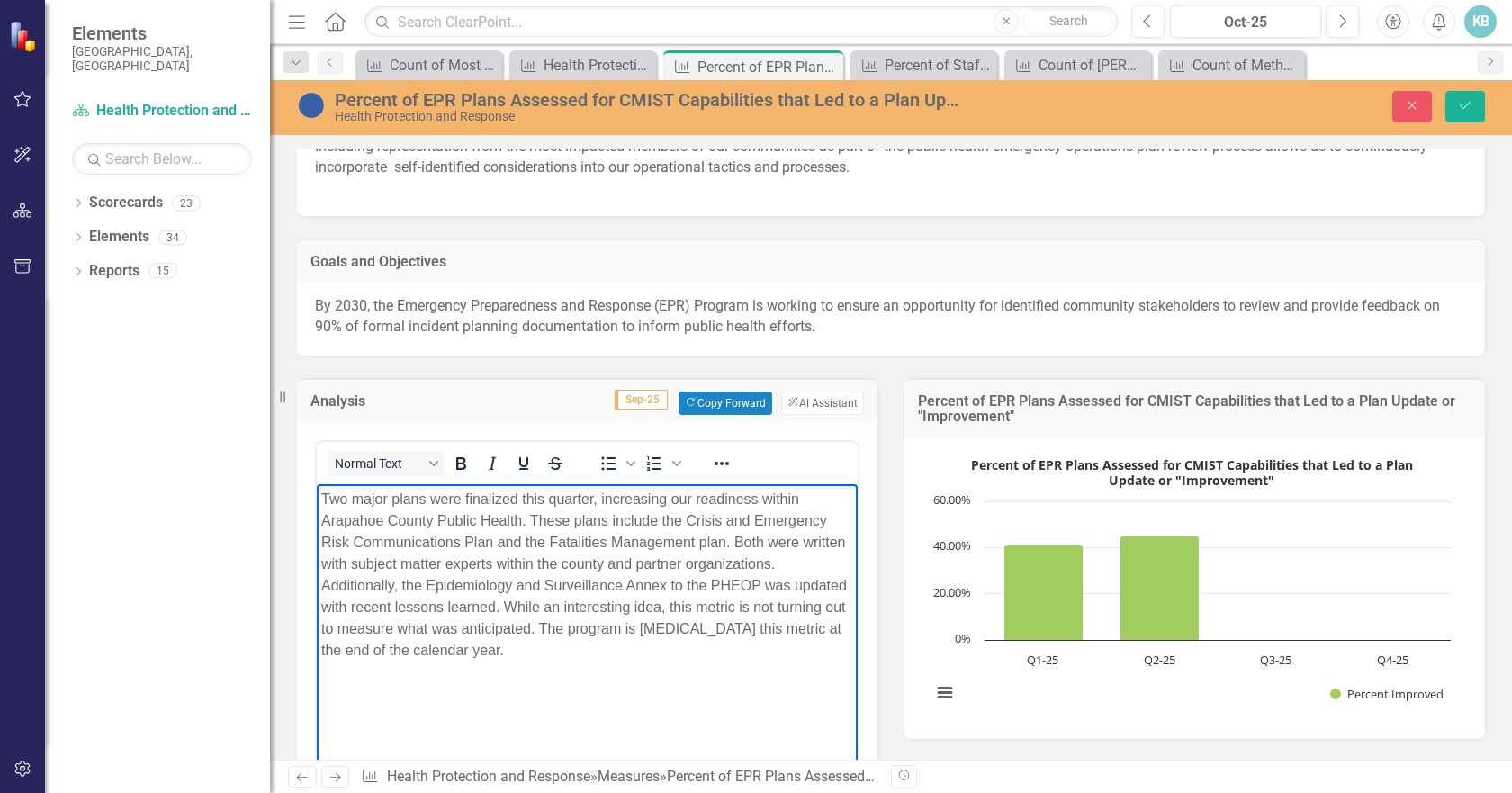
click at [137, 593] on div "Dropdown Scorecards 23 Dropdown Arapahoe County Provide Essential and Mandated …" at bounding box center [158, 490] width 225 height 604
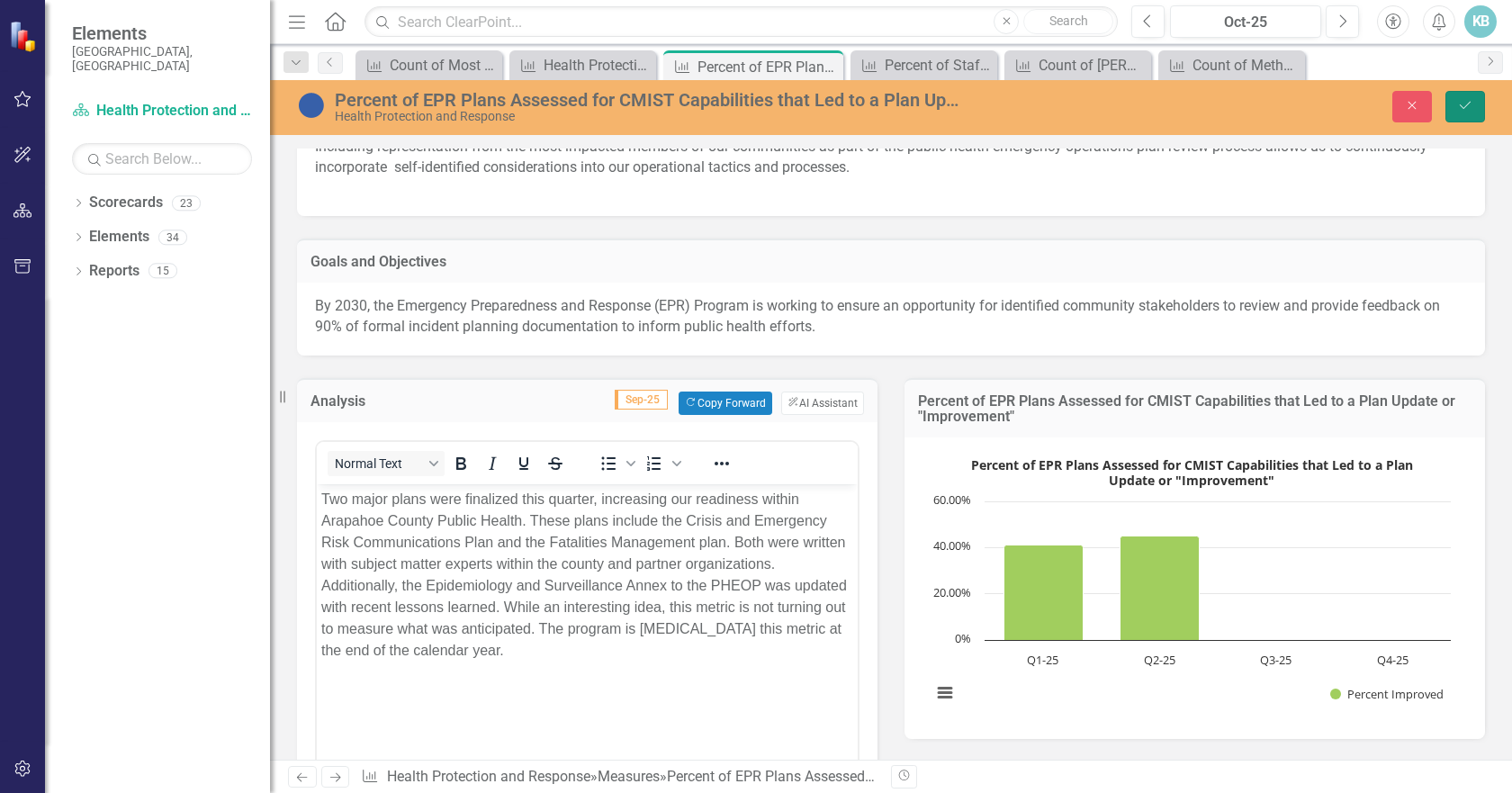
click at [1466, 102] on icon "Save" at bounding box center [1465, 105] width 16 height 13
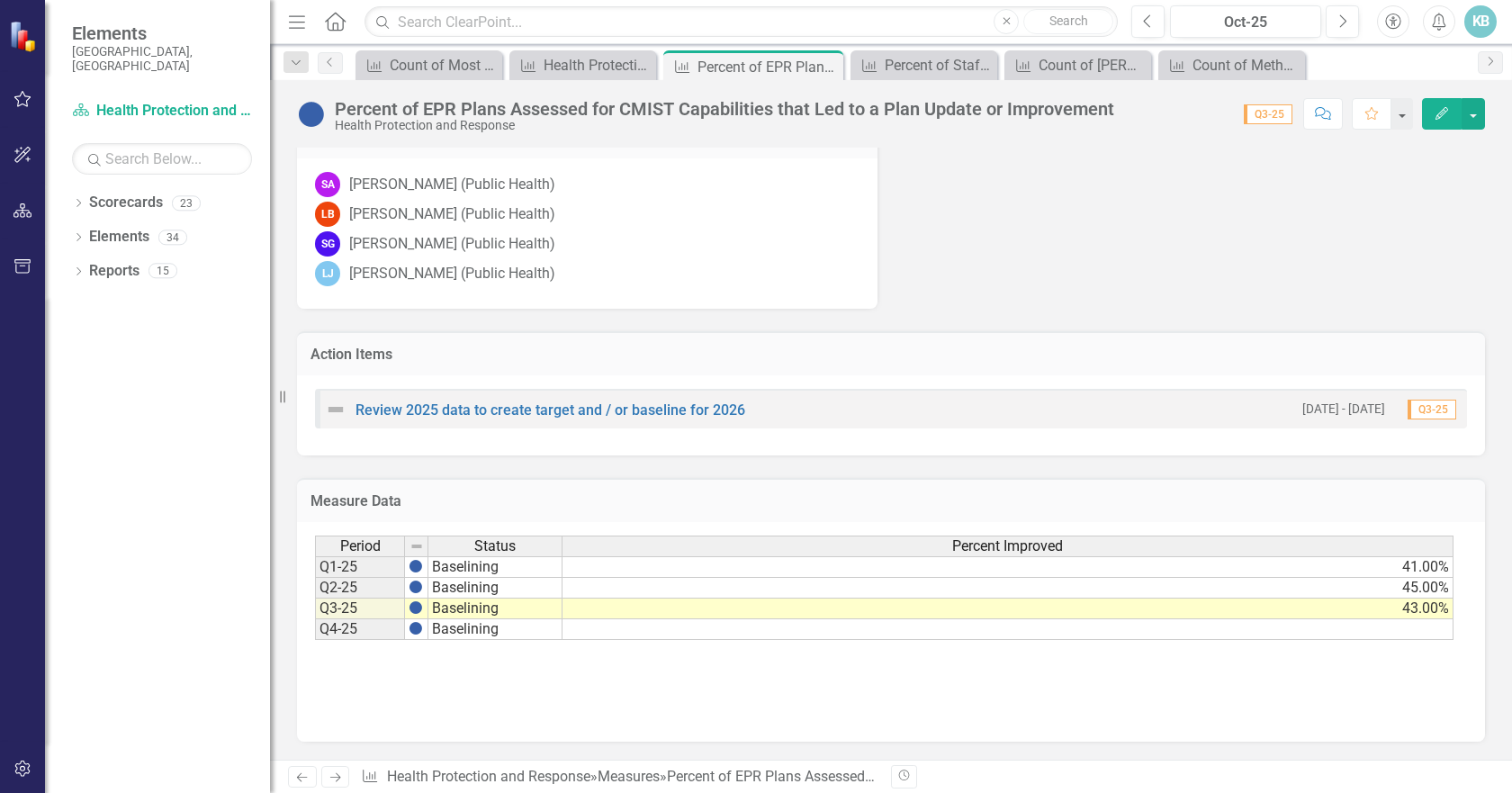
scroll to position [123, 0]
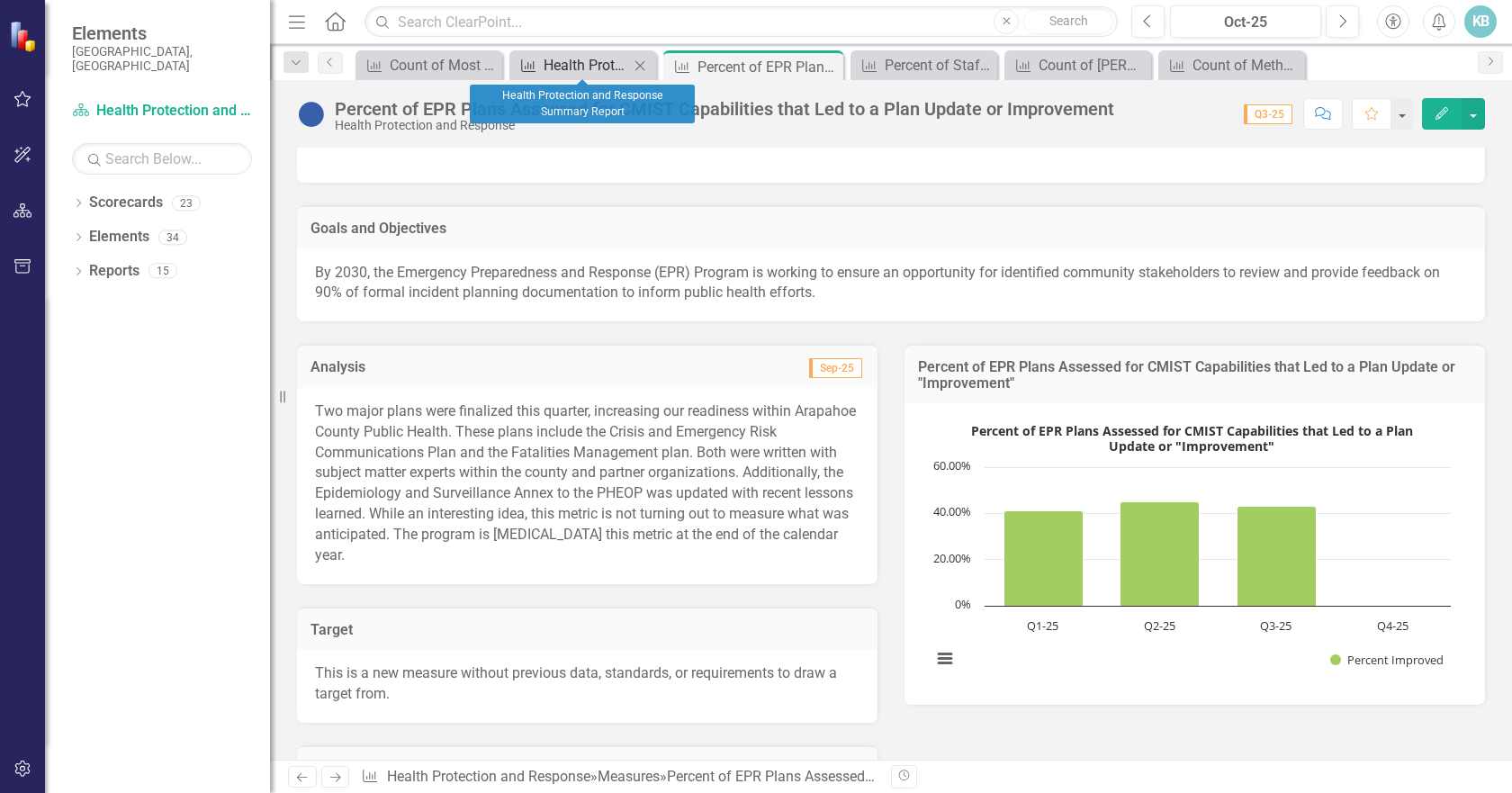
click at [573, 56] on div "Health Protection and Response Summary Report" at bounding box center [585, 65] width 85 height 23
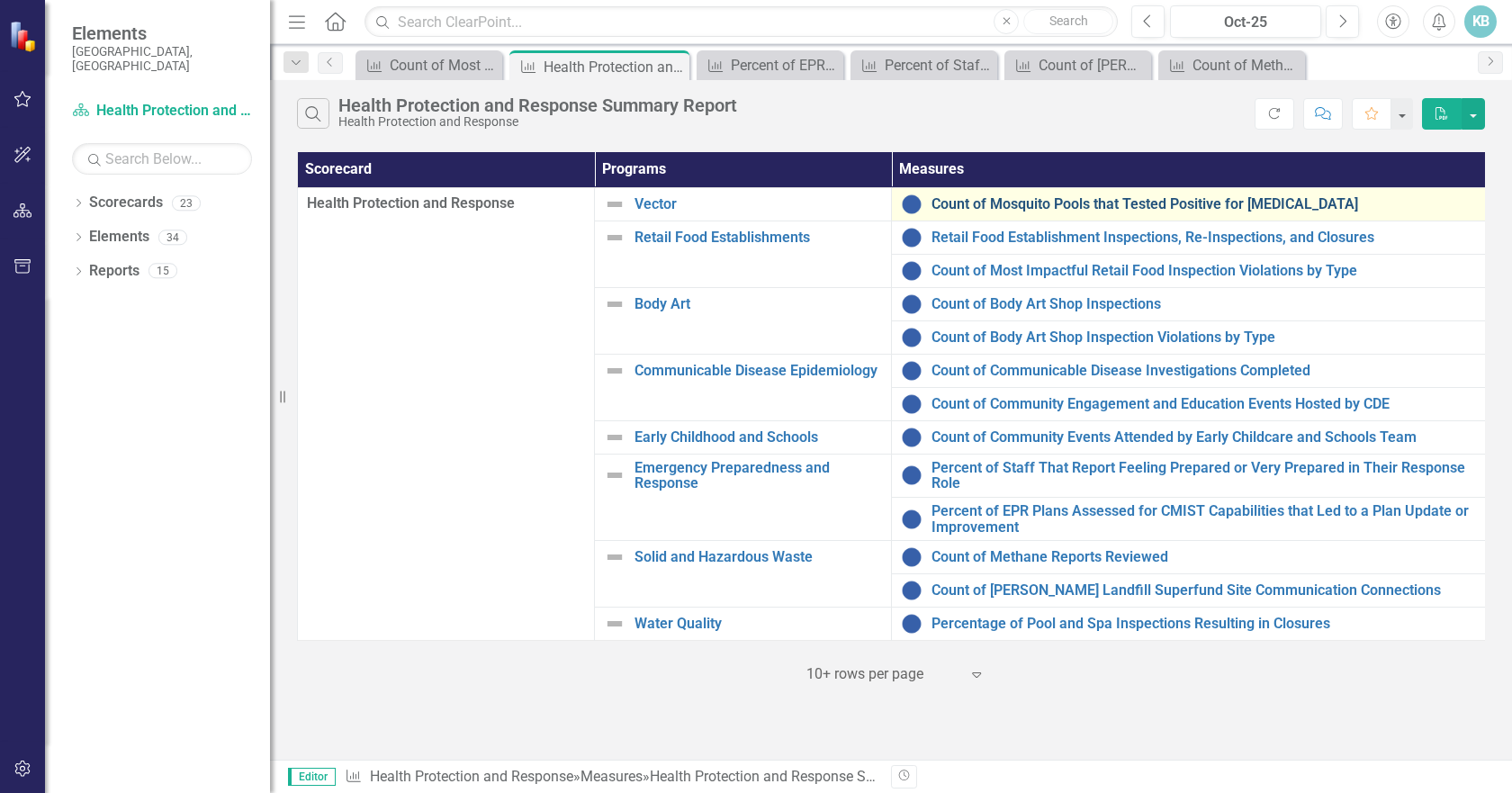
click at [1076, 201] on link "Count of Mosquito Pools that Tested Positive for [MEDICAL_DATA]" at bounding box center [1203, 204] width 544 height 16
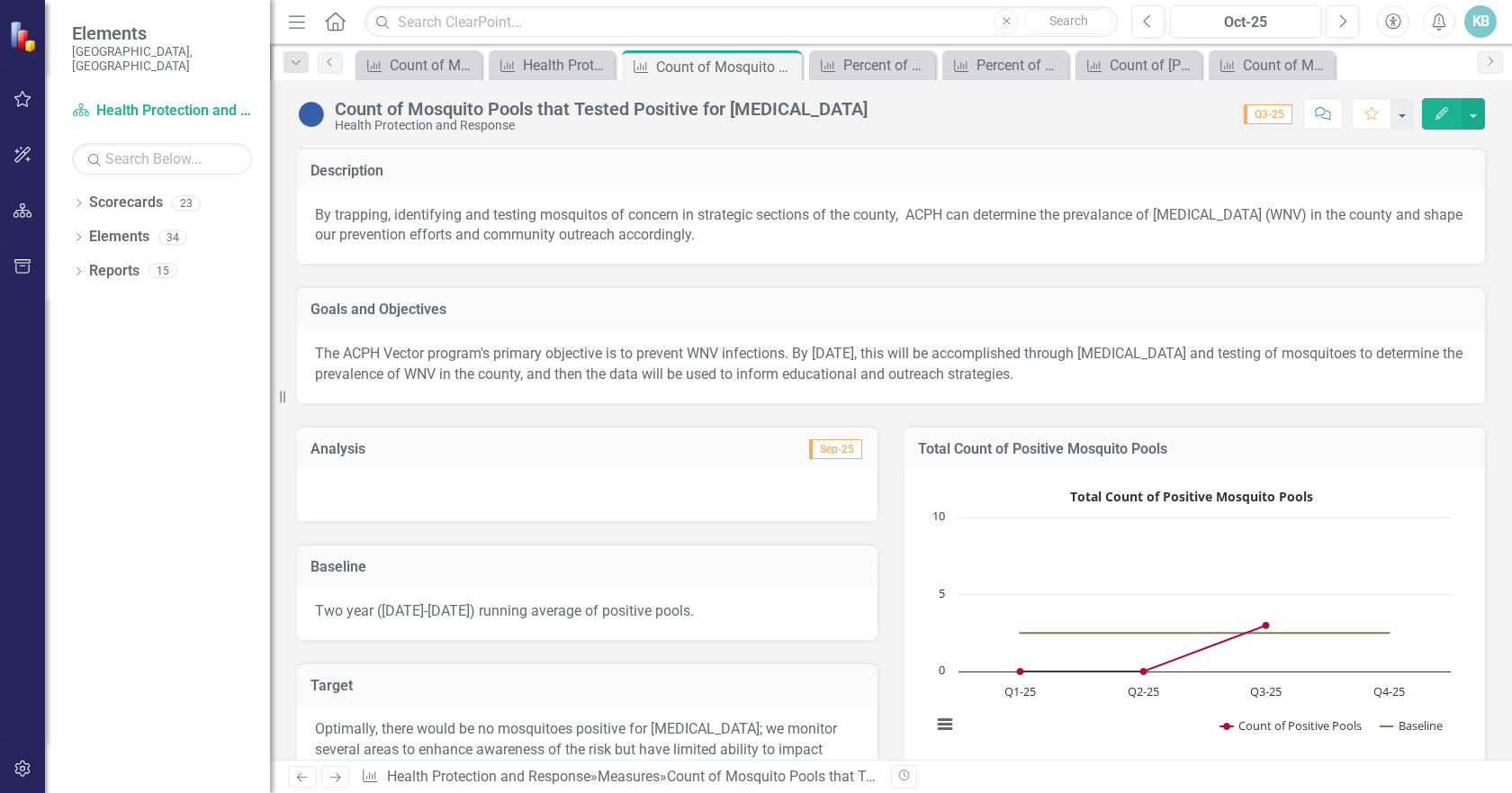
click at [542, 465] on div "Analysis Sep-25" at bounding box center [587, 448] width 581 height 44
click at [521, 491] on div at bounding box center [587, 494] width 581 height 52
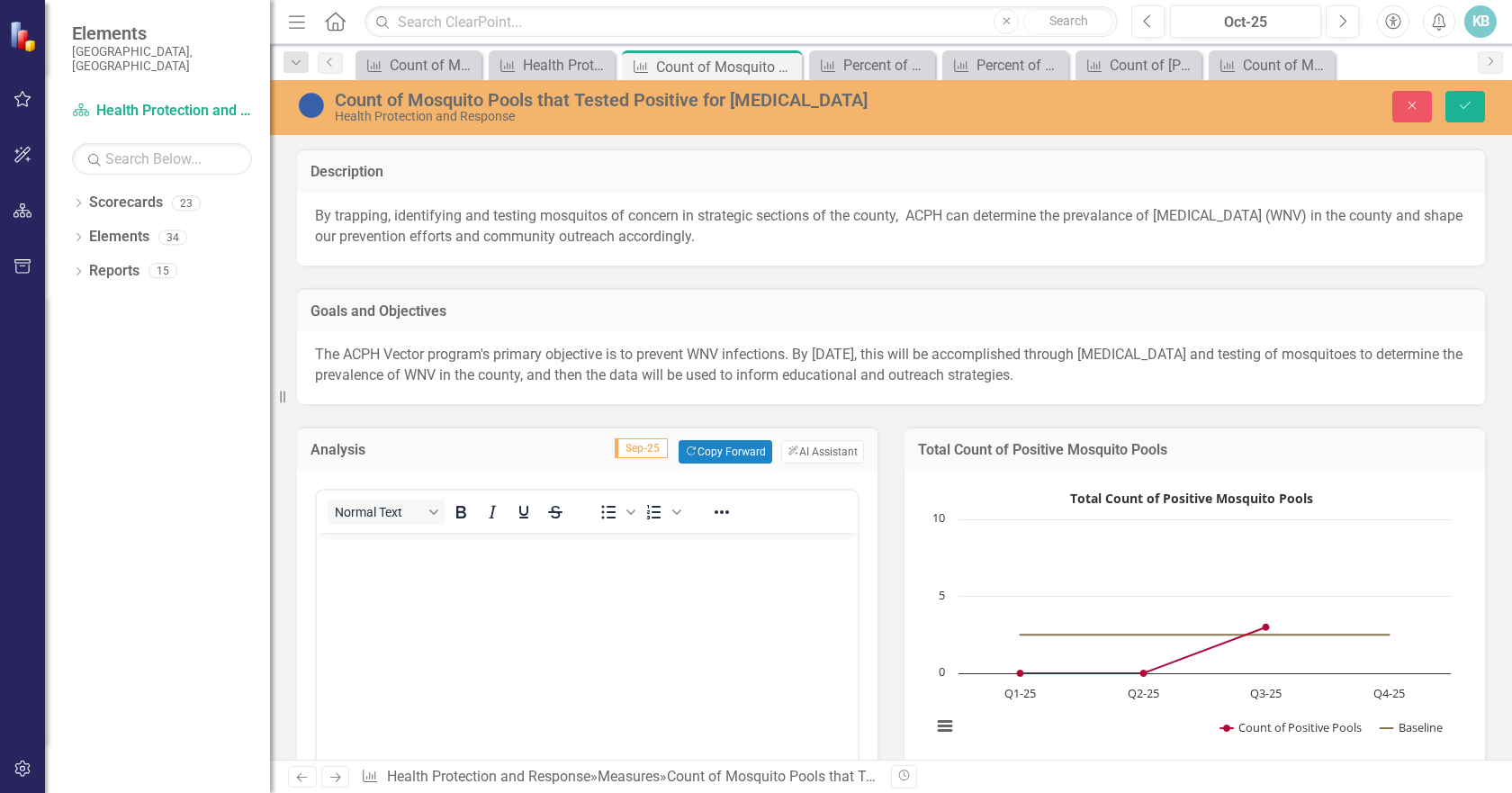
click at [520, 610] on body "Rich Text Area. Press ALT-0 for help." at bounding box center [587, 668] width 541 height 270
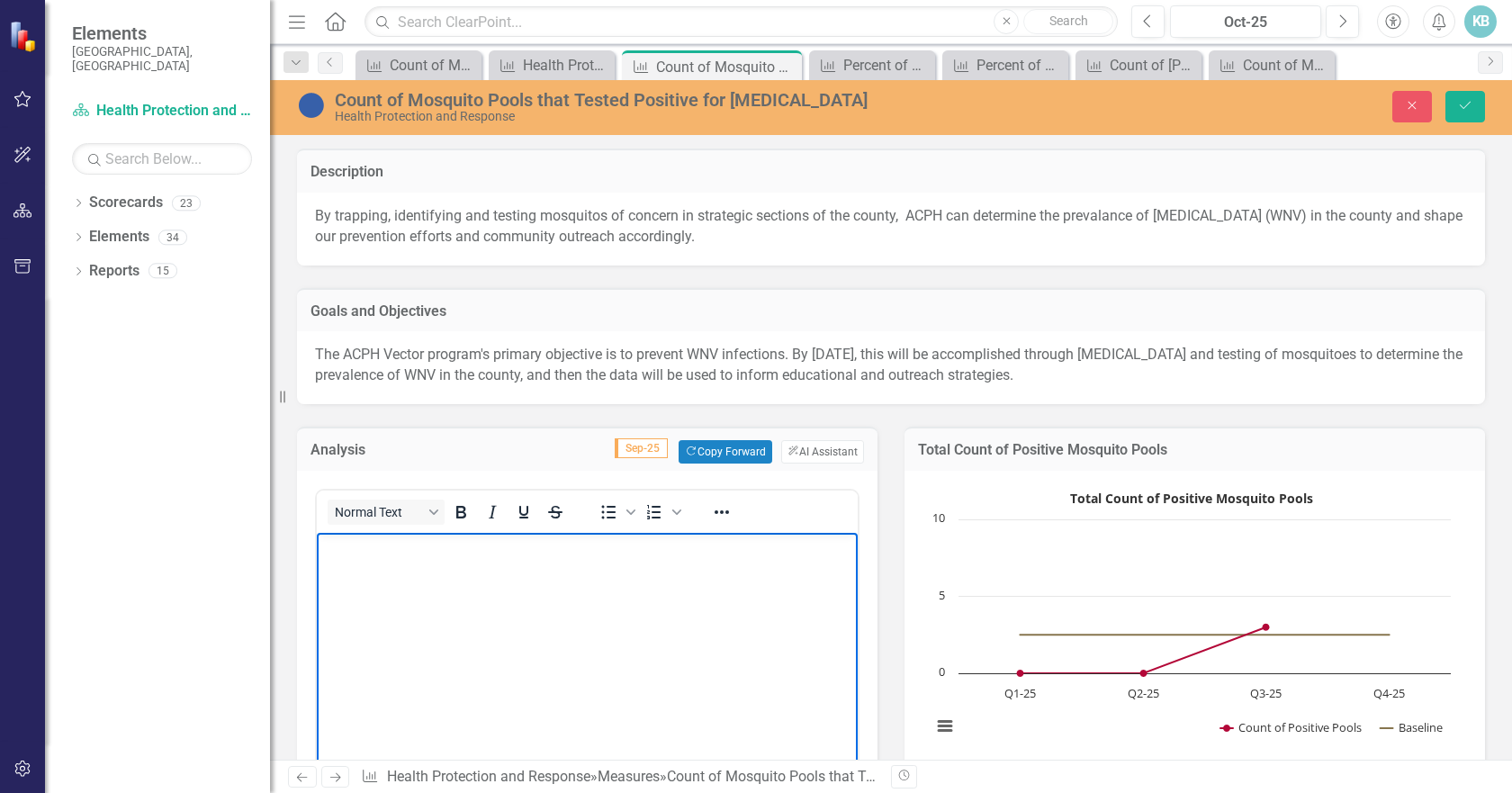
paste body "Rich Text Area. Press ALT-0 for help."
click at [1466, 107] on icon "Save" at bounding box center [1465, 105] width 16 height 13
